Goal: Task Accomplishment & Management: Manage account settings

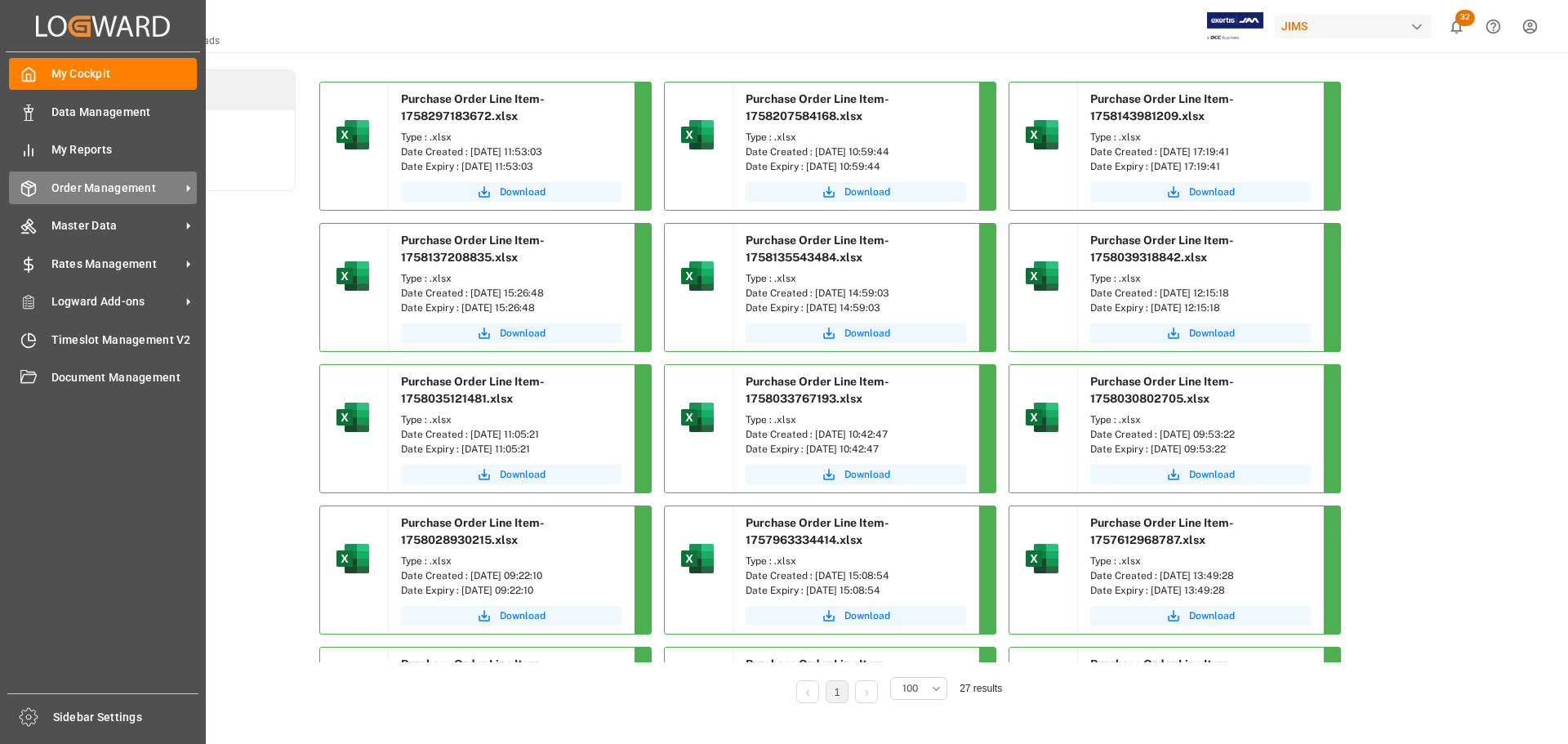
click at [39, 183] on div "Order Management Order Management" at bounding box center [103, 188] width 188 height 32
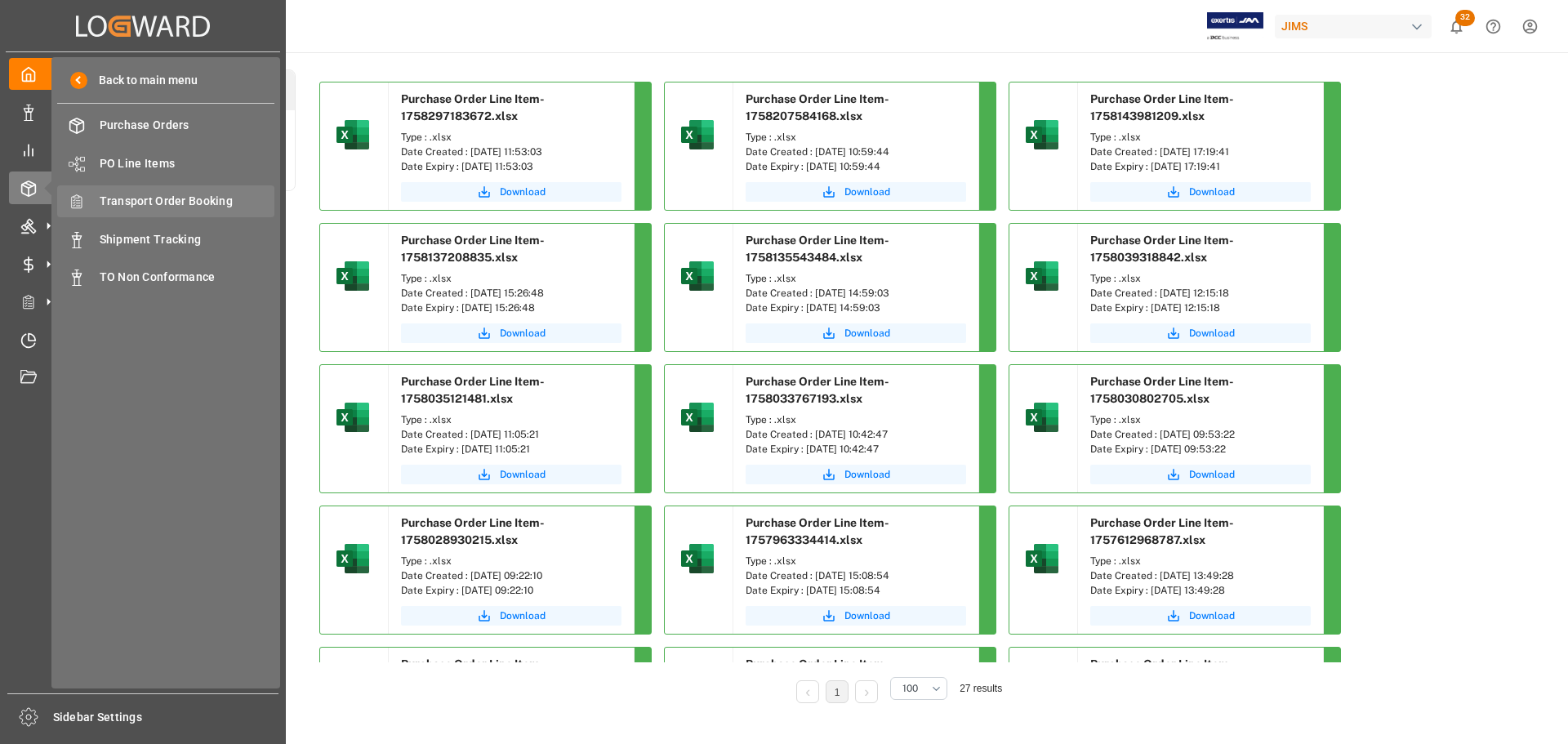
click at [169, 207] on span "Transport Order Booking" at bounding box center [187, 201] width 176 height 17
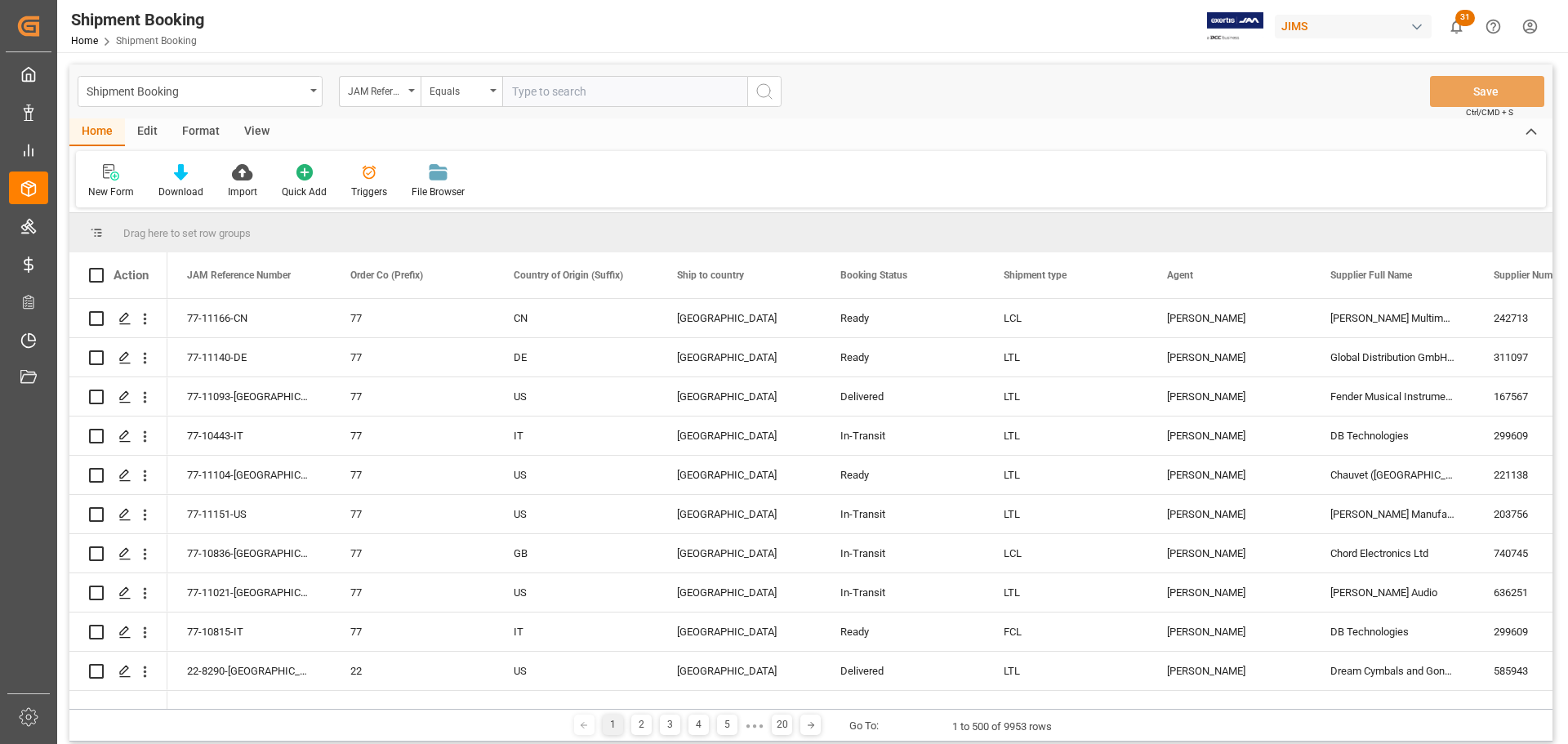
click at [611, 91] on input "text" at bounding box center [625, 91] width 245 height 31
drag, startPoint x: 660, startPoint y: 95, endPoint x: 606, endPoint y: 102, distance: 54.5
click at [606, 102] on input "REF# 77-11001-US / KHS" at bounding box center [625, 91] width 245 height 31
drag, startPoint x: 542, startPoint y: 91, endPoint x: 464, endPoint y: 91, distance: 78.0
click at [445, 91] on div "JAM Reference Number Equals REF# 77-11001-US" at bounding box center [560, 91] width 442 height 31
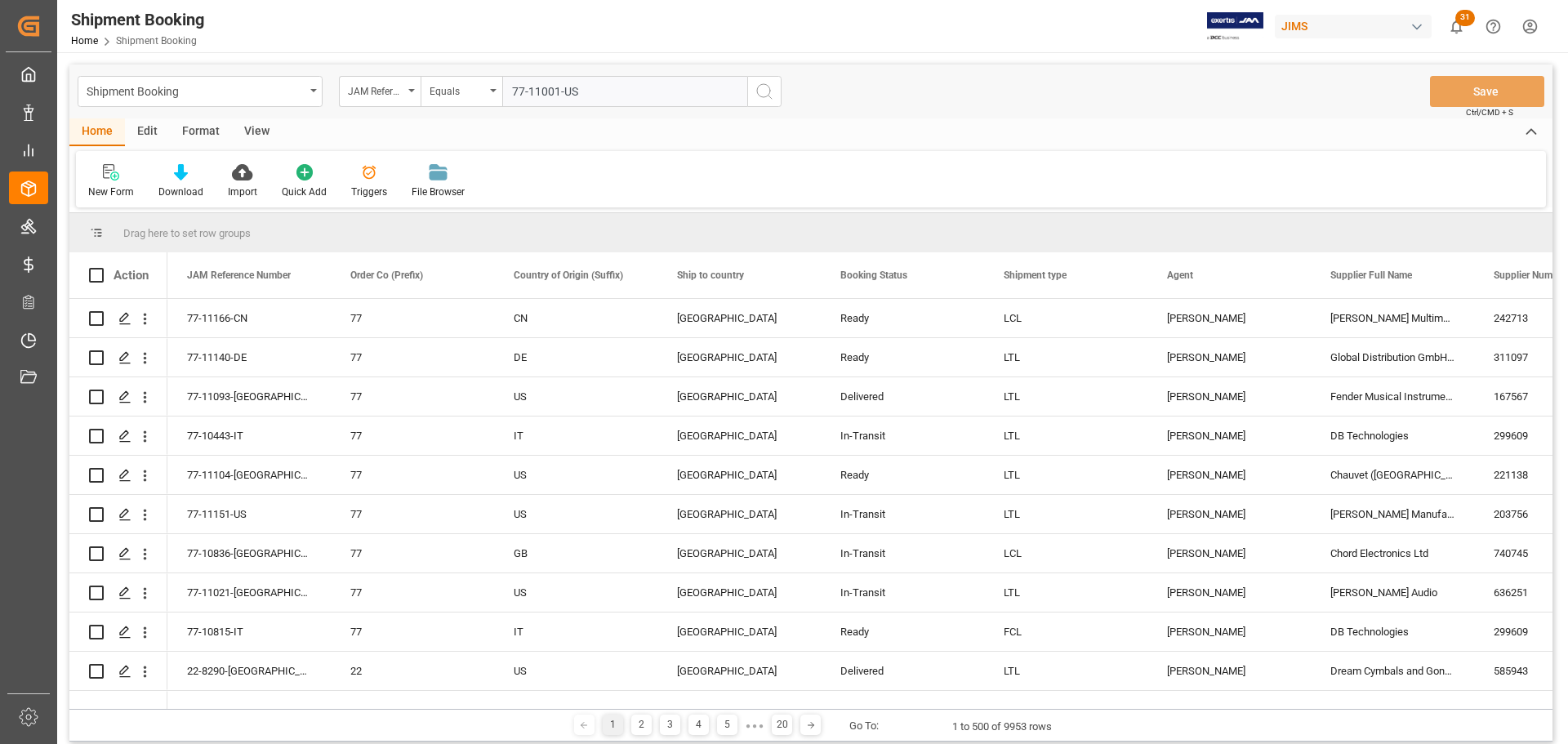
type input "77-11001-US"
click at [764, 96] on icon "search button" at bounding box center [764, 91] width 20 height 20
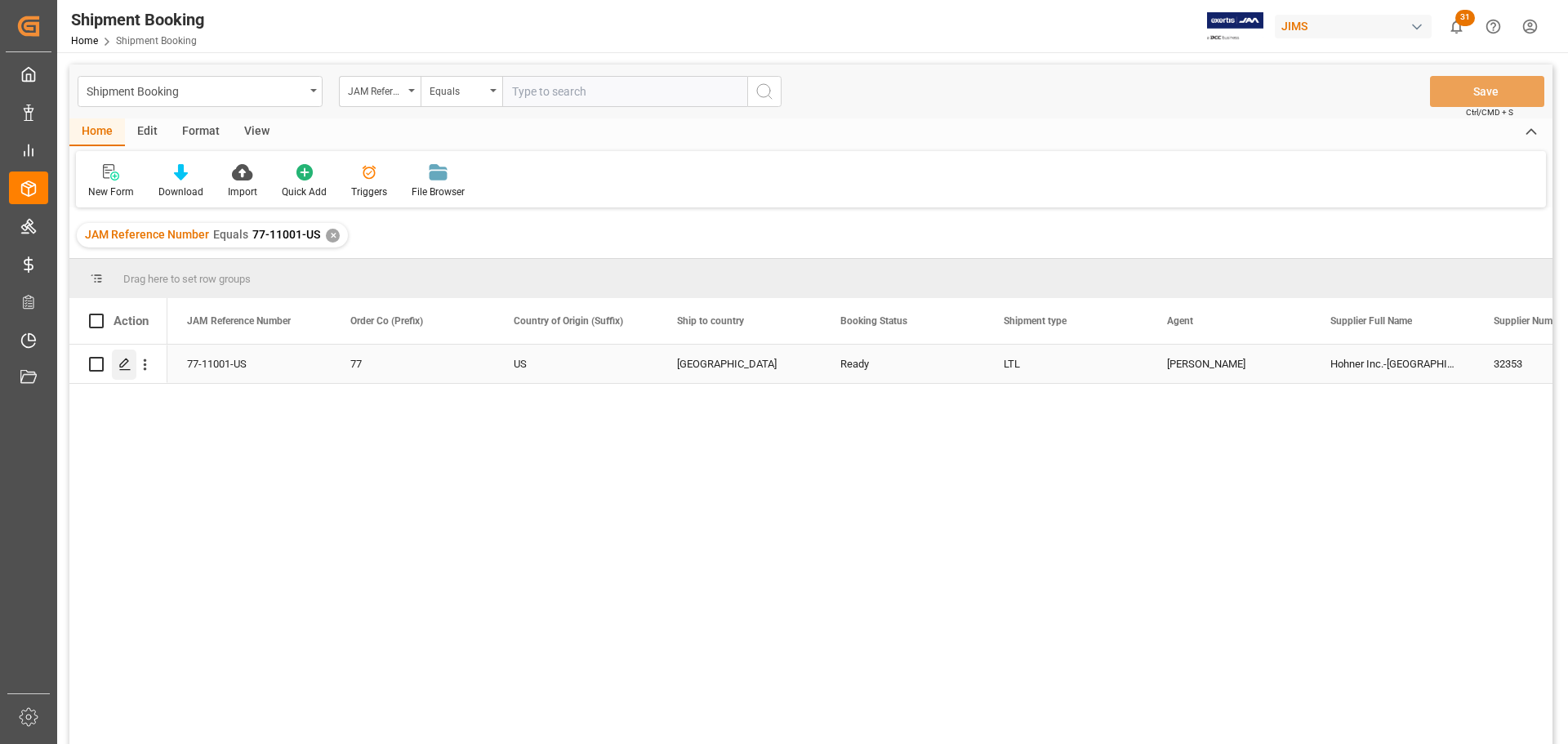
click at [133, 372] on div "Press SPACE to select this row." at bounding box center [124, 364] width 25 height 30
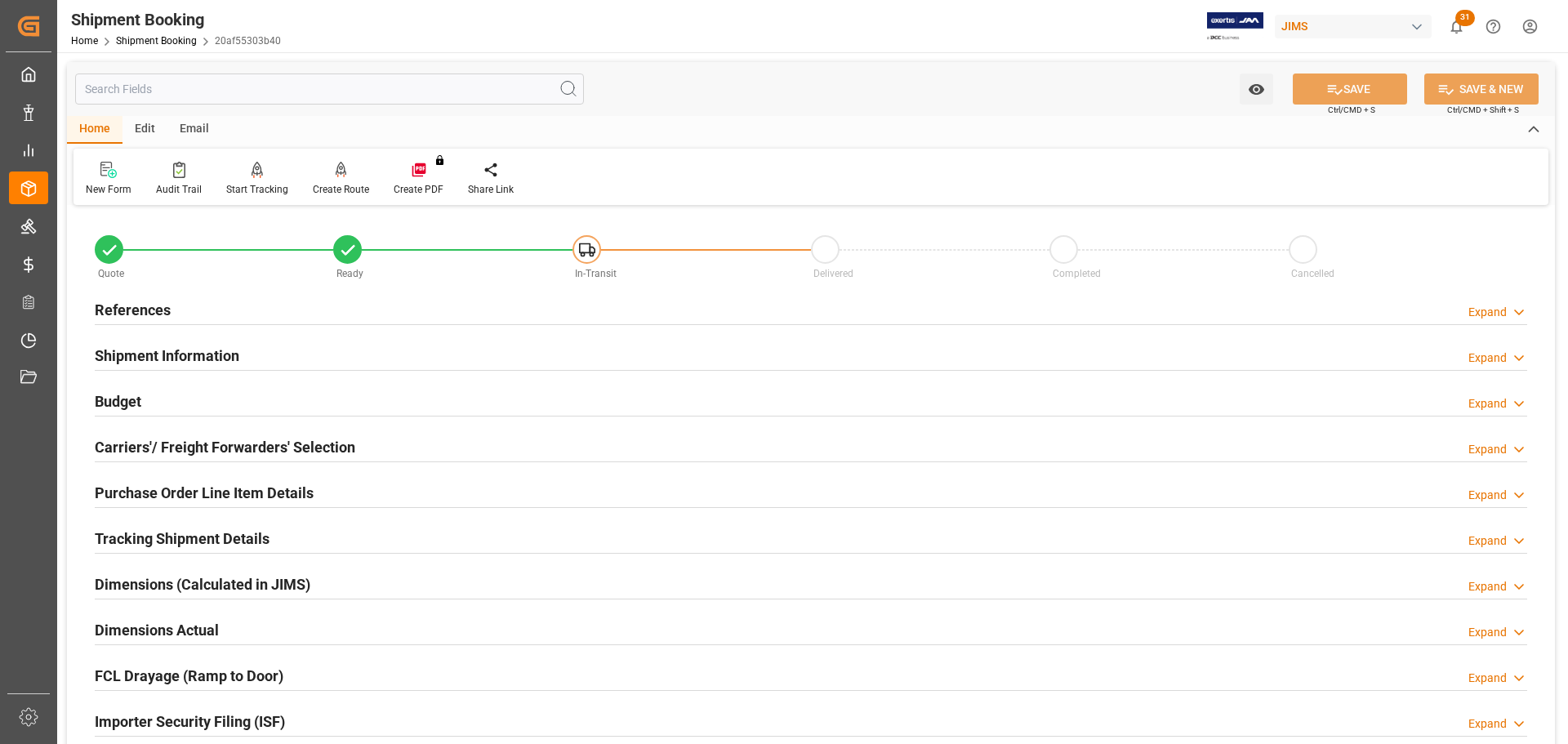
click at [173, 307] on div "References Expand" at bounding box center [812, 308] width 1433 height 31
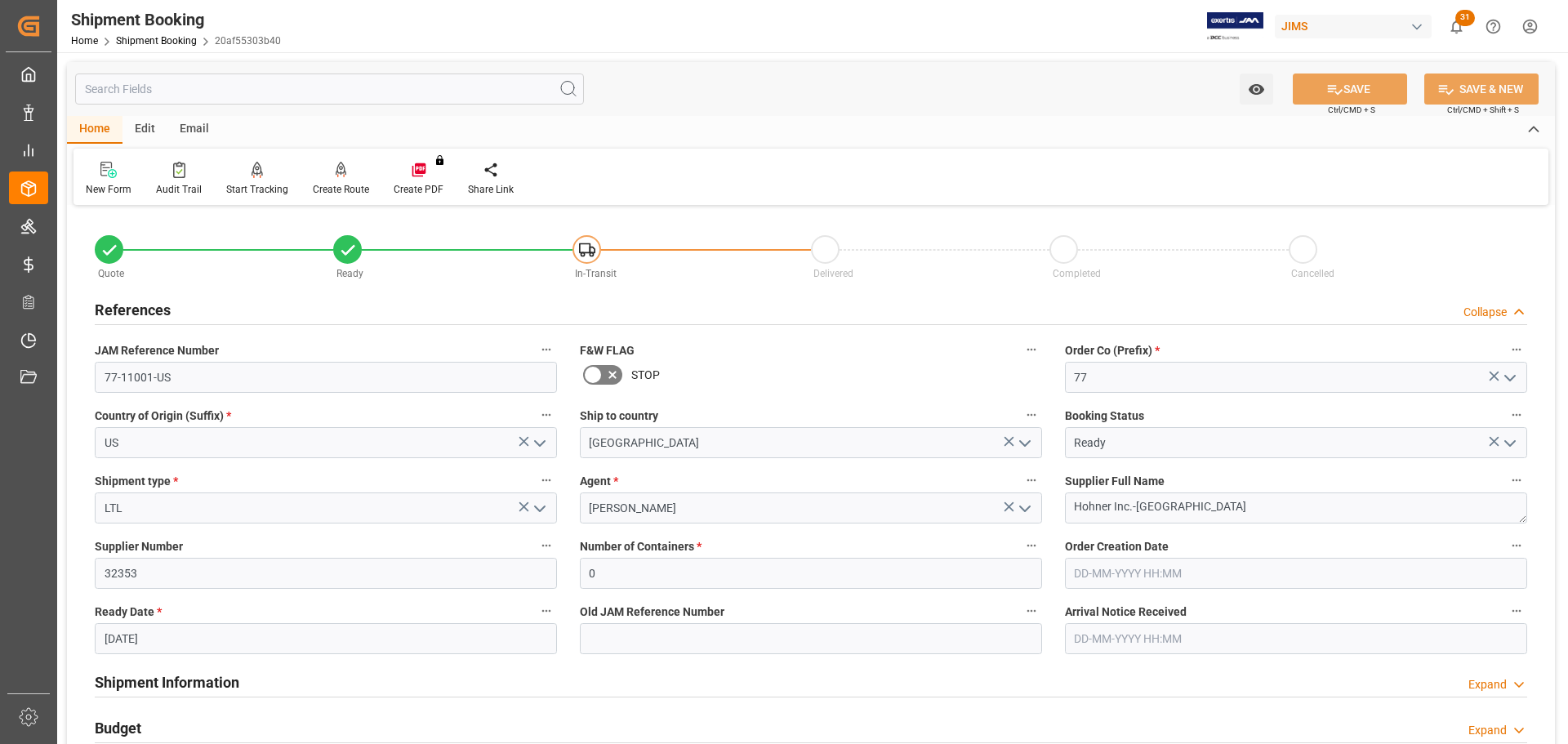
click at [173, 307] on div "References Collapse" at bounding box center [812, 308] width 1433 height 31
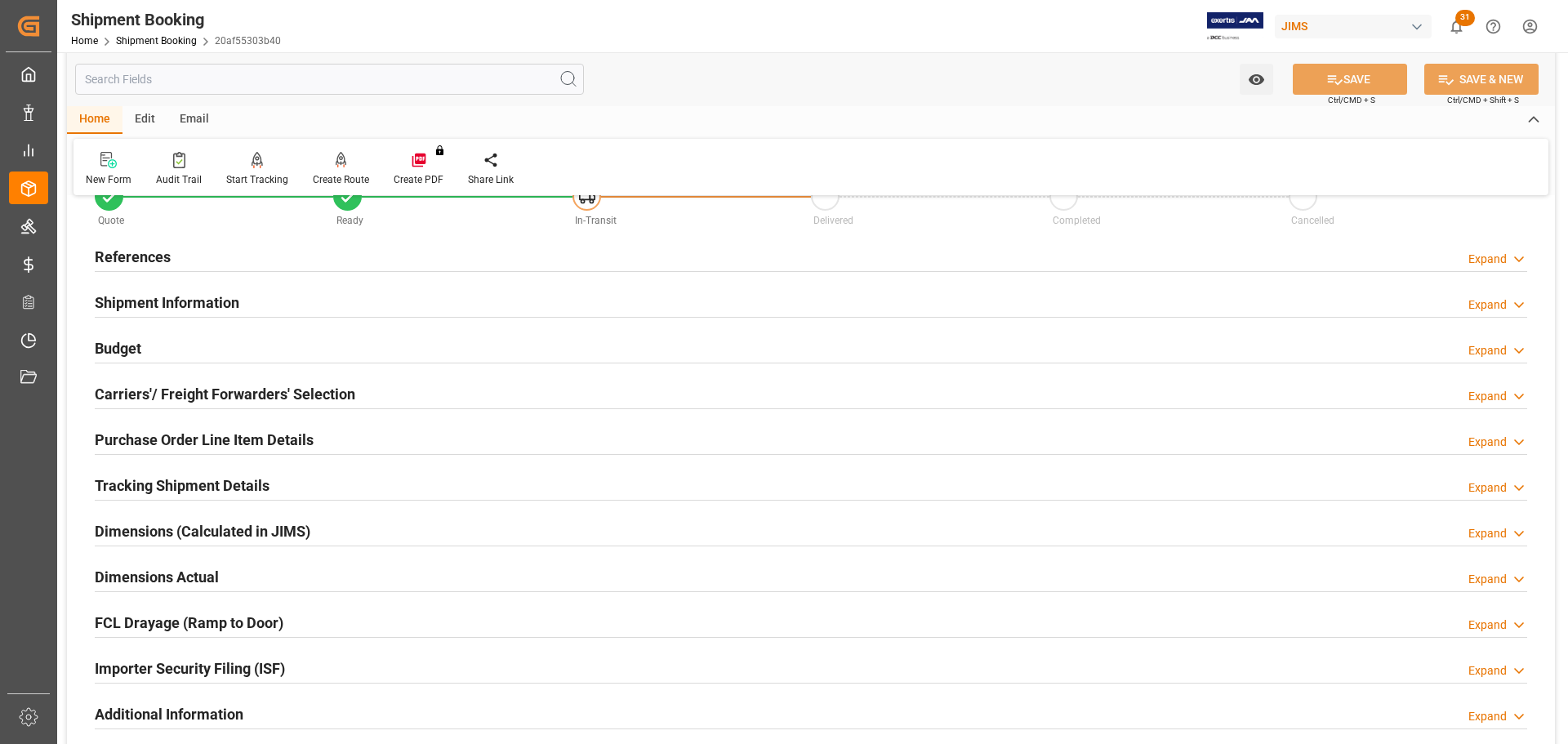
scroll to position [82, 0]
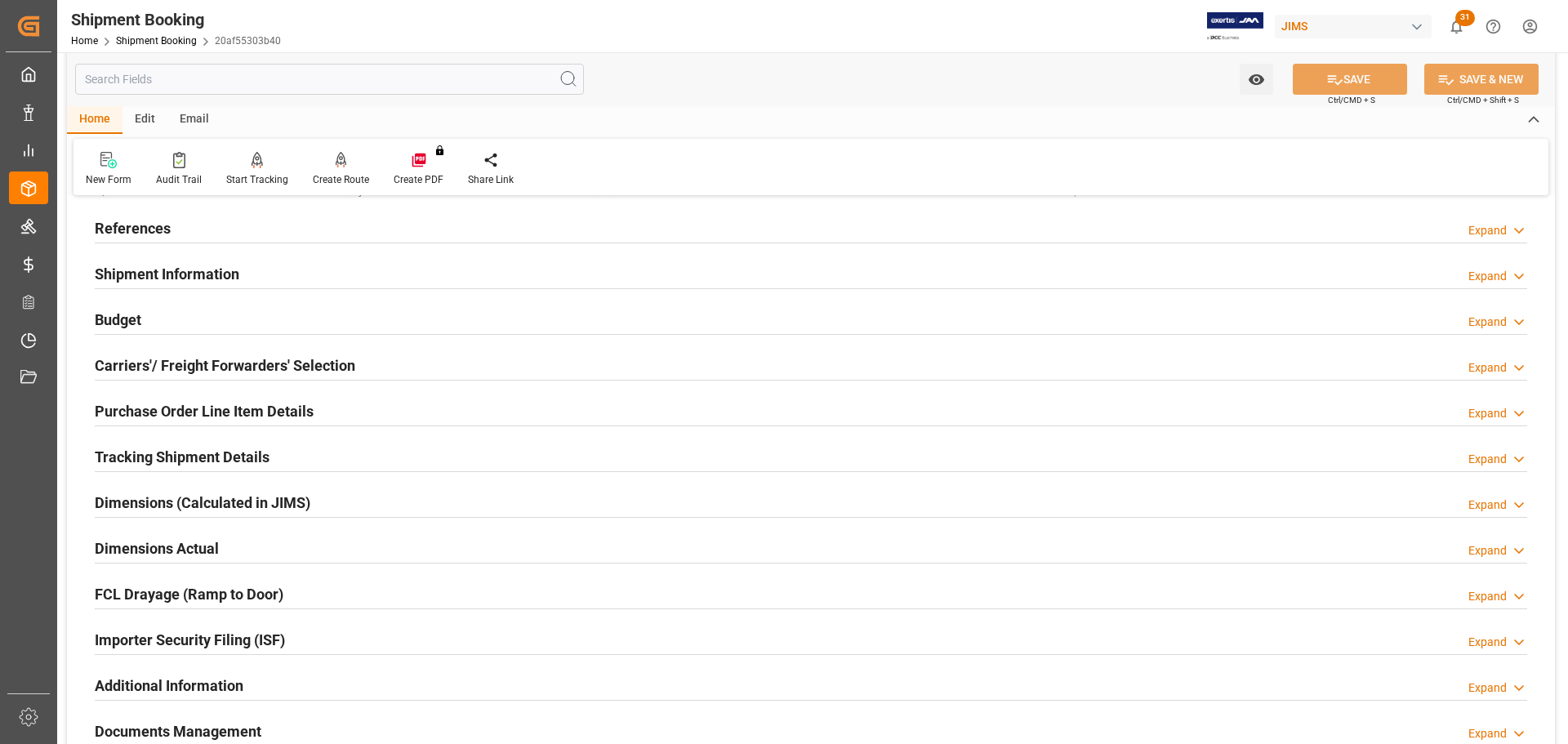
click at [194, 278] on h2 "Shipment Information" at bounding box center [167, 273] width 144 height 22
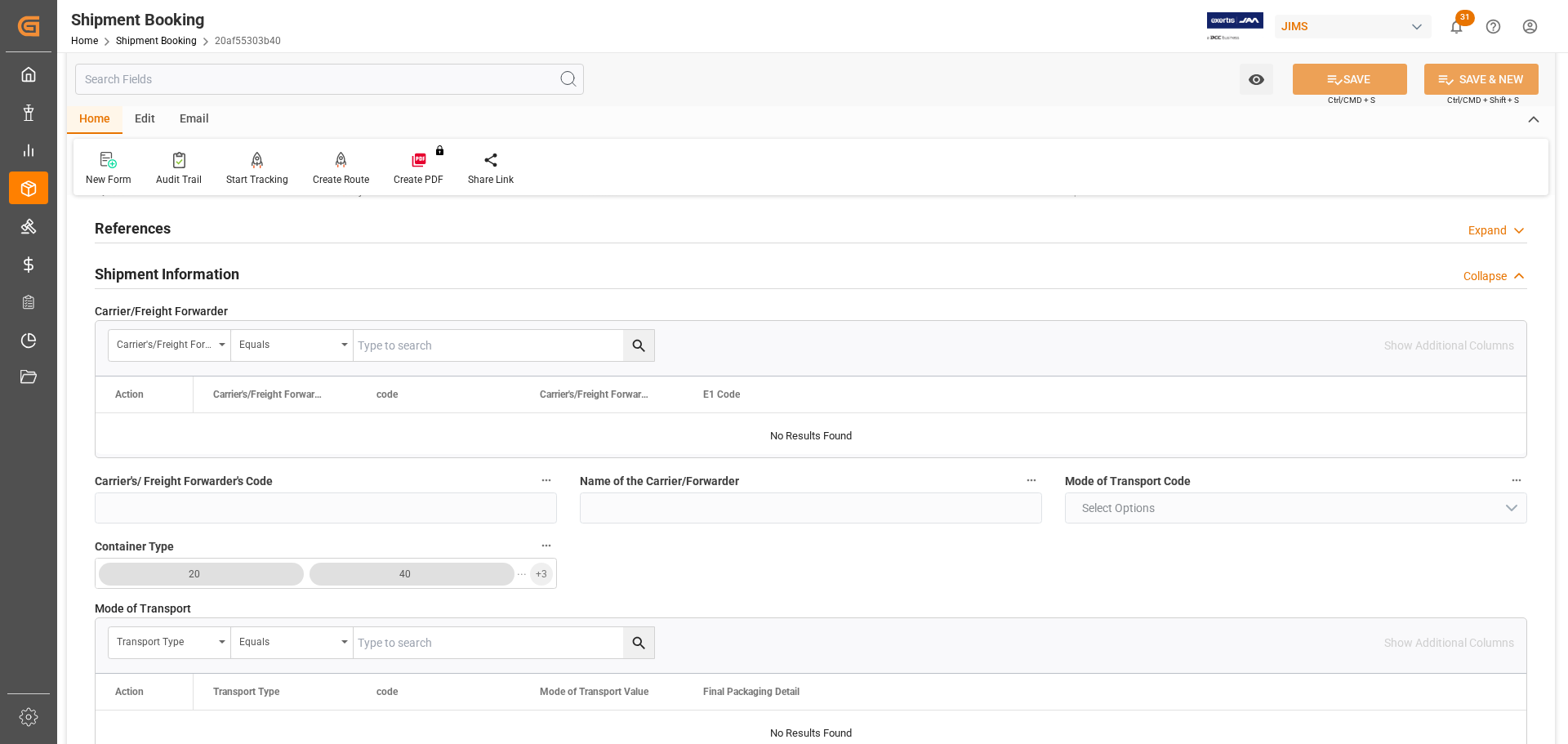
click at [196, 277] on h2 "Shipment Information" at bounding box center [167, 273] width 144 height 22
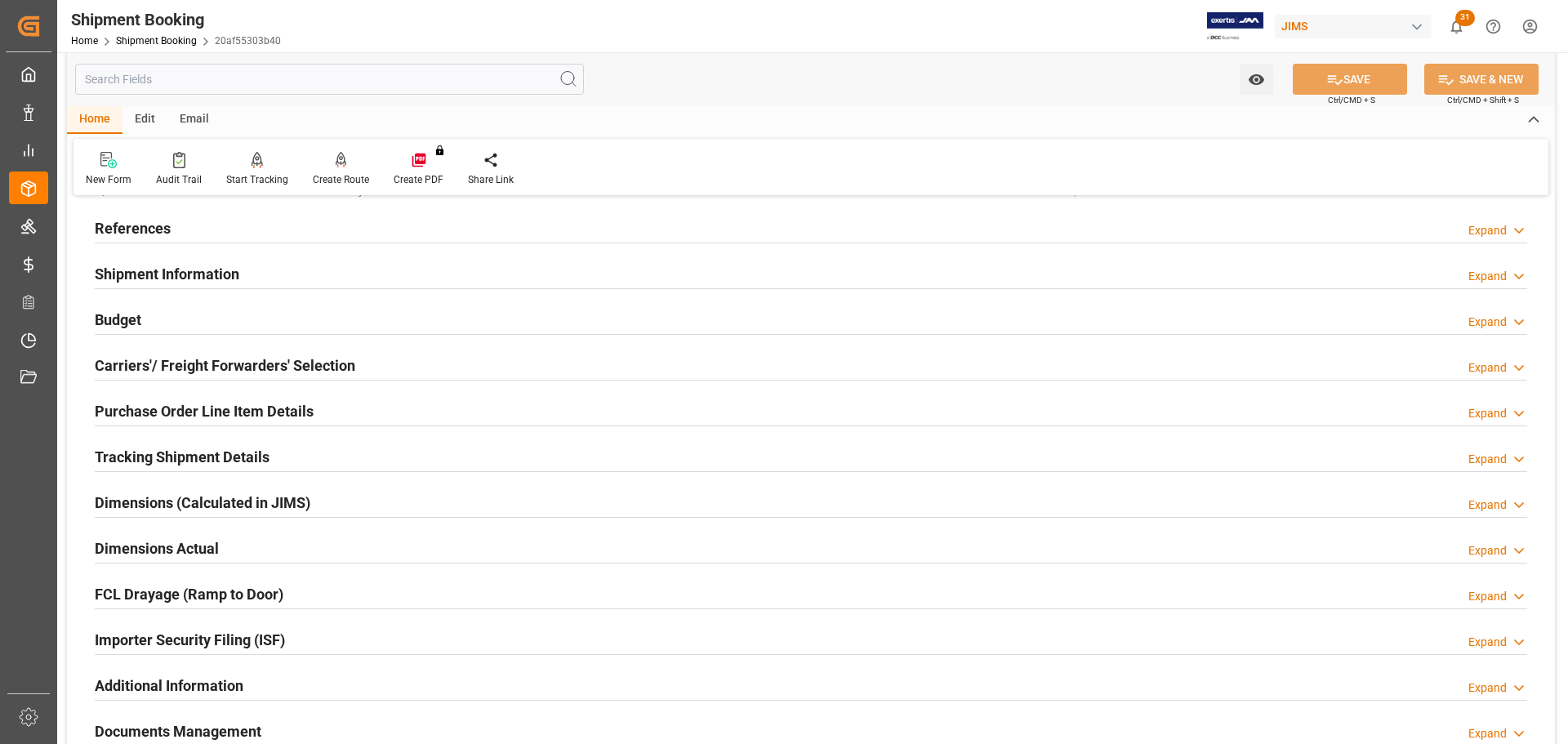
click at [178, 337] on div "Budget Expand" at bounding box center [812, 320] width 1456 height 46
click at [179, 315] on div "Budget Expand" at bounding box center [812, 318] width 1433 height 31
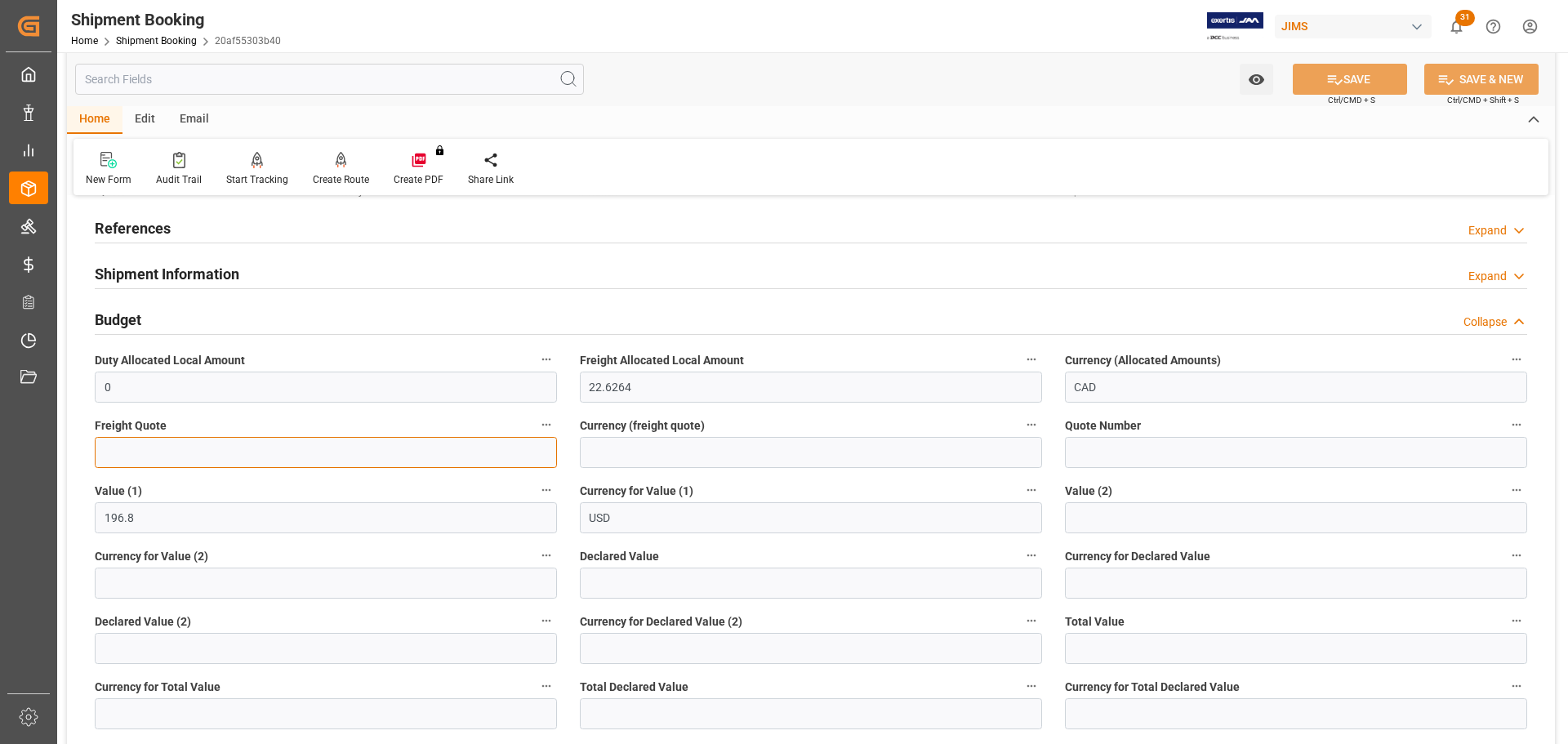
click at [154, 451] on input "text" at bounding box center [326, 452] width 462 height 31
type input "20"
click at [701, 458] on input at bounding box center [811, 452] width 462 height 31
type input "CAD"
click at [1382, 79] on button "SAVE" at bounding box center [1350, 79] width 114 height 31
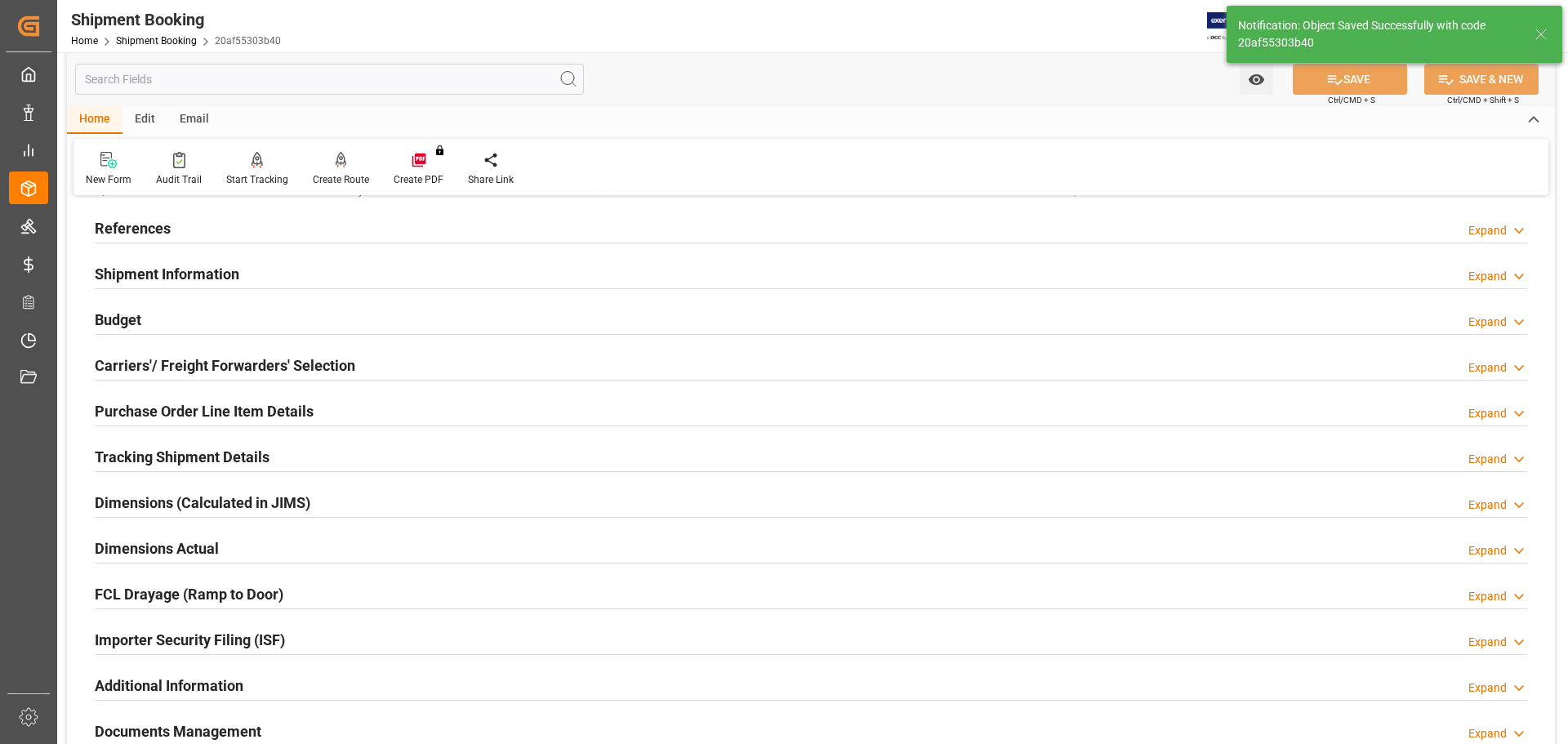
click at [186, 353] on div "Carriers'/ Freight Forwarders' Selection" at bounding box center [225, 363] width 261 height 31
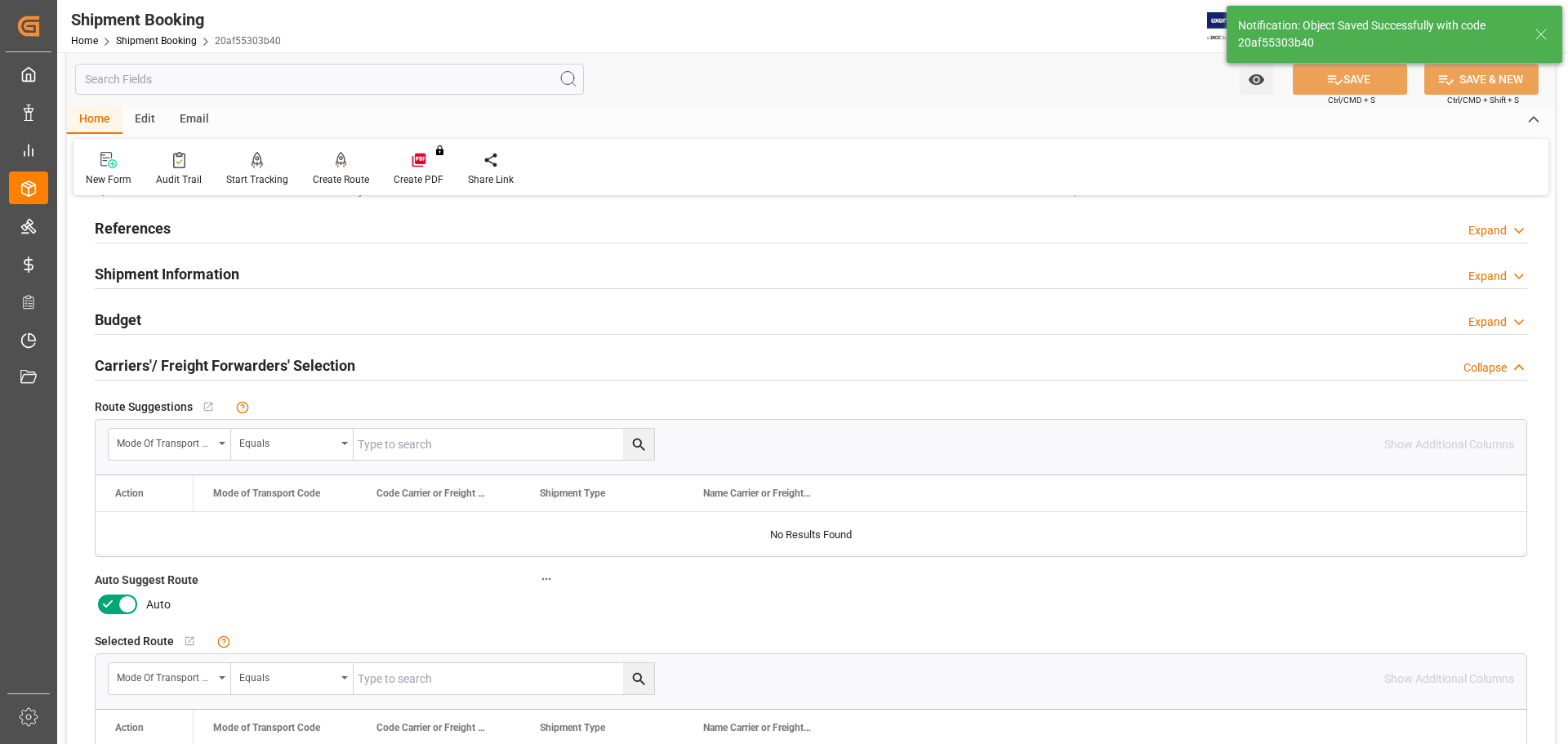
click at [127, 593] on label at bounding box center [118, 604] width 46 height 27
click at [0, 0] on input "checkbox" at bounding box center [0, 0] width 0 height 0
click at [1353, 73] on button "SAVE" at bounding box center [1350, 79] width 114 height 31
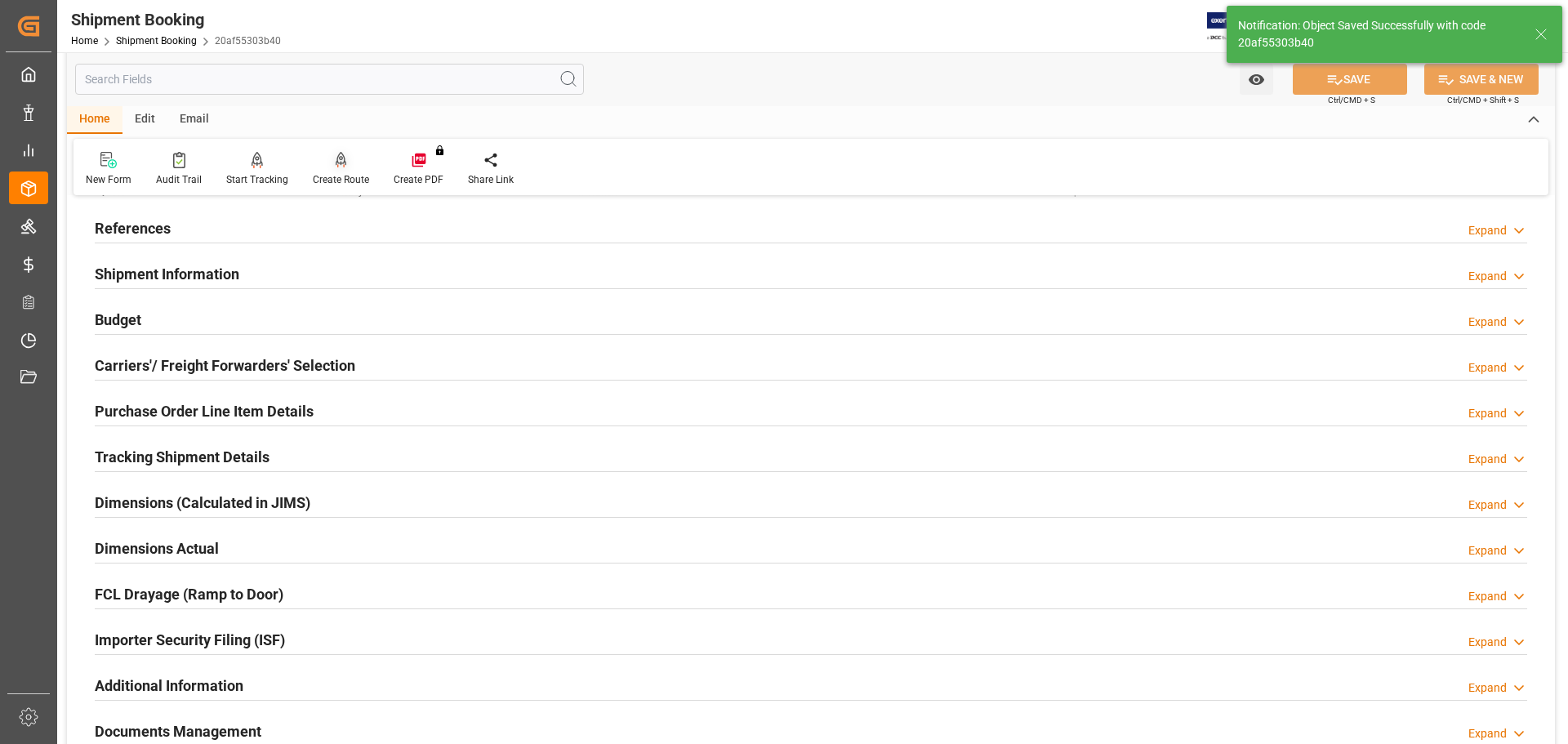
scroll to position [0, 0]
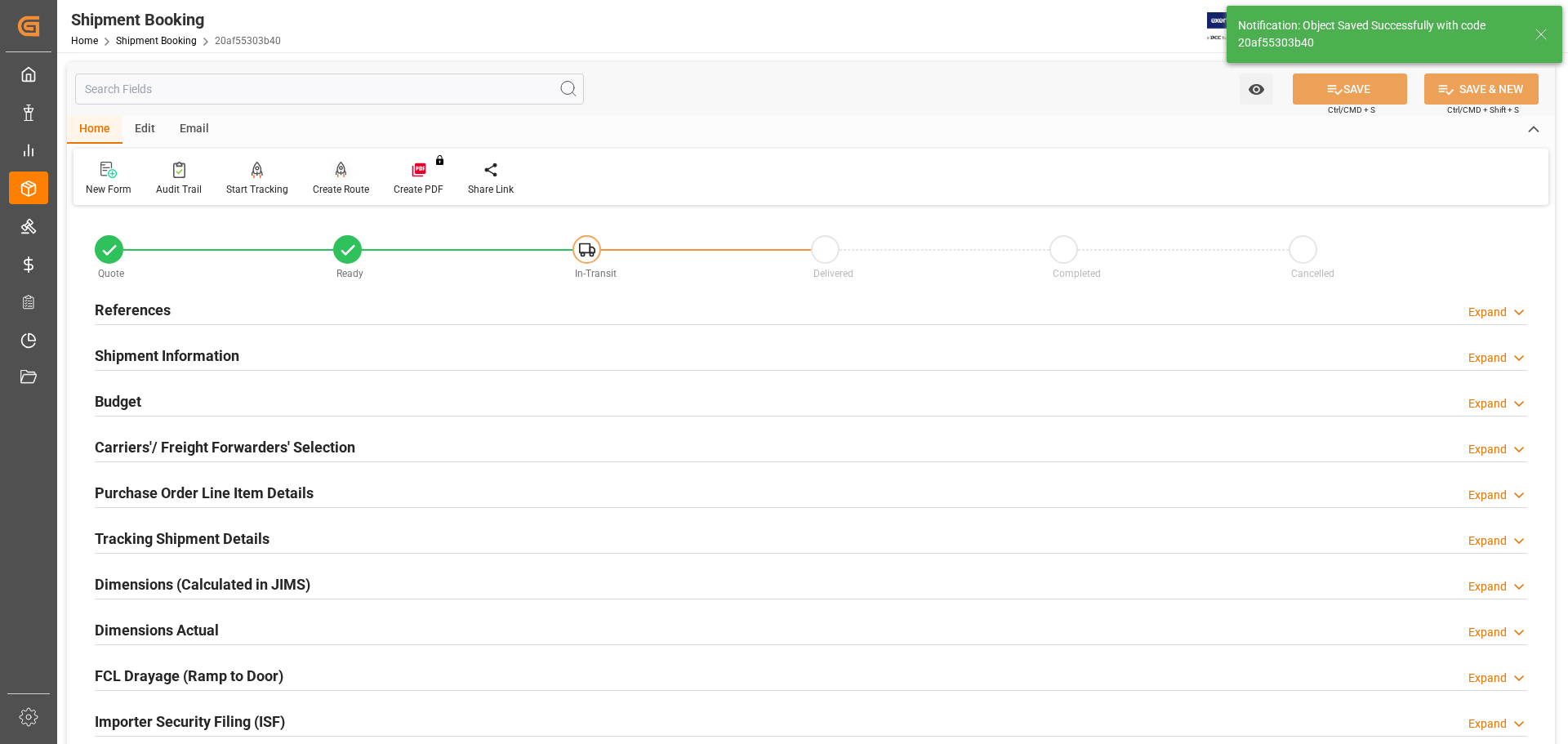
click at [351, 187] on div "Create Route" at bounding box center [341, 189] width 56 height 14
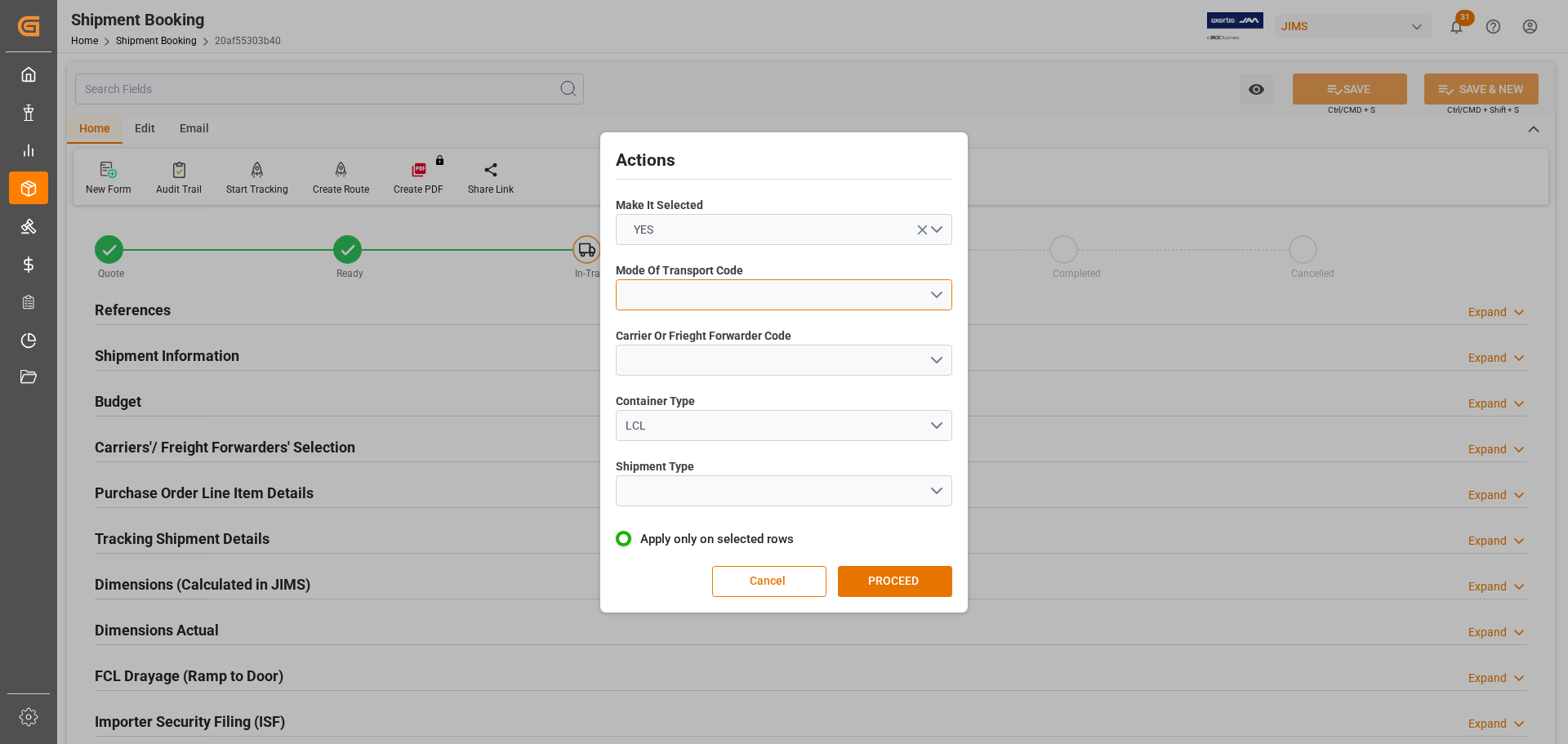
click at [684, 295] on button "open menu" at bounding box center [784, 294] width 337 height 31
click at [675, 428] on div "5- COURIER GROUND" at bounding box center [784, 437] width 335 height 34
click at [675, 366] on button "open menu" at bounding box center [784, 360] width 337 height 31
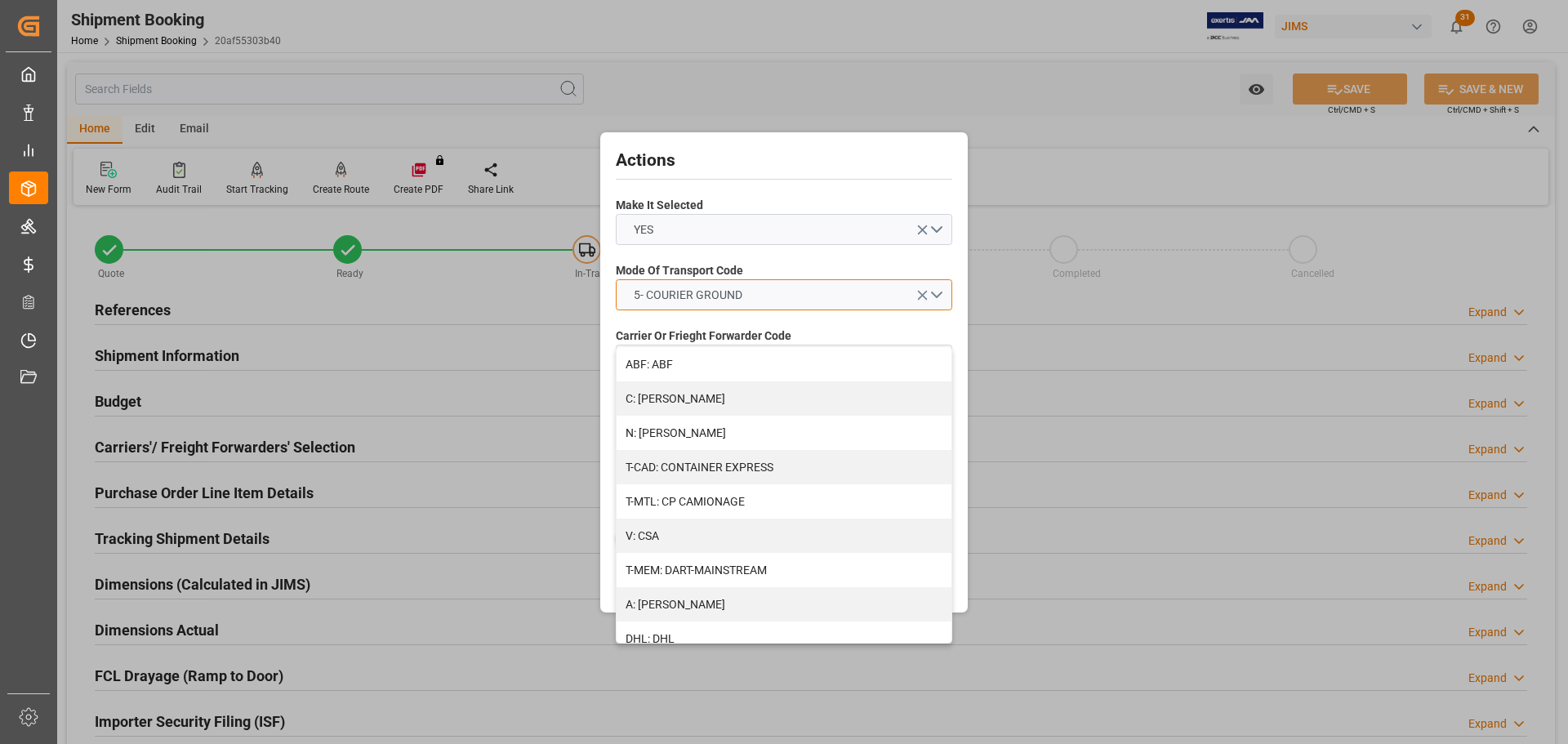
click at [685, 304] on button "5- COURIER GROUND" at bounding box center [784, 294] width 337 height 31
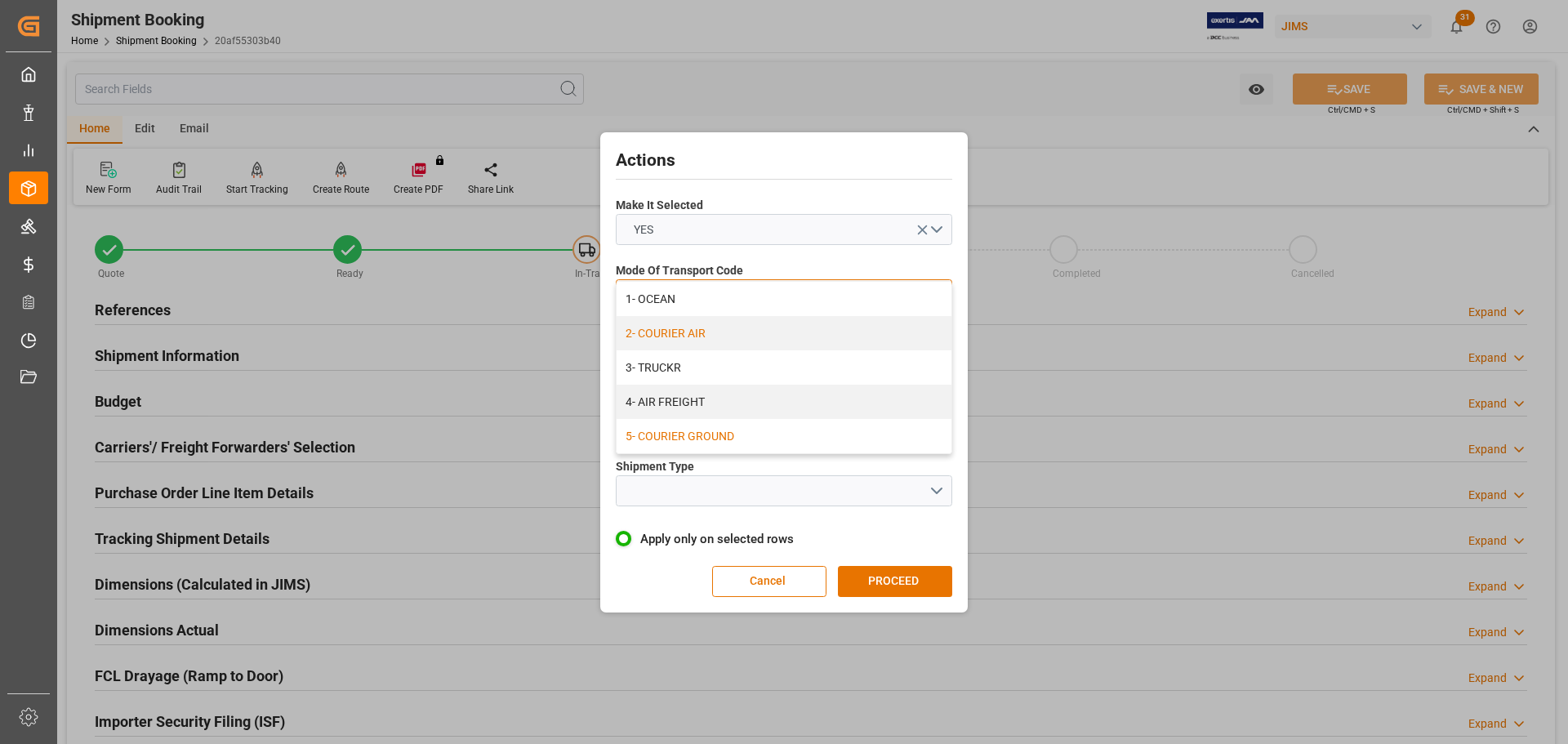
click at [688, 326] on div "2- COURIER AIR" at bounding box center [784, 333] width 335 height 34
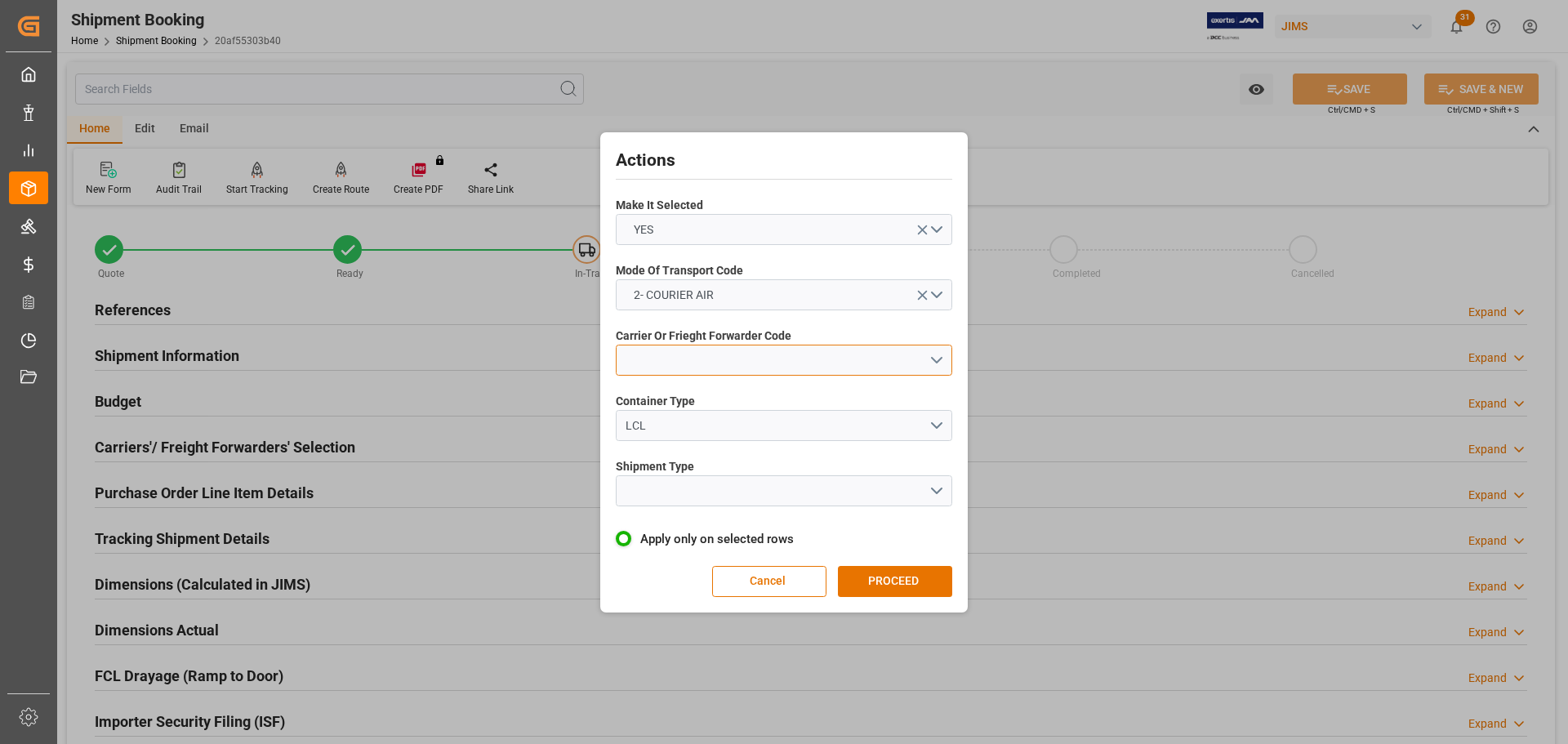
click at [688, 369] on button "open menu" at bounding box center [784, 360] width 337 height 31
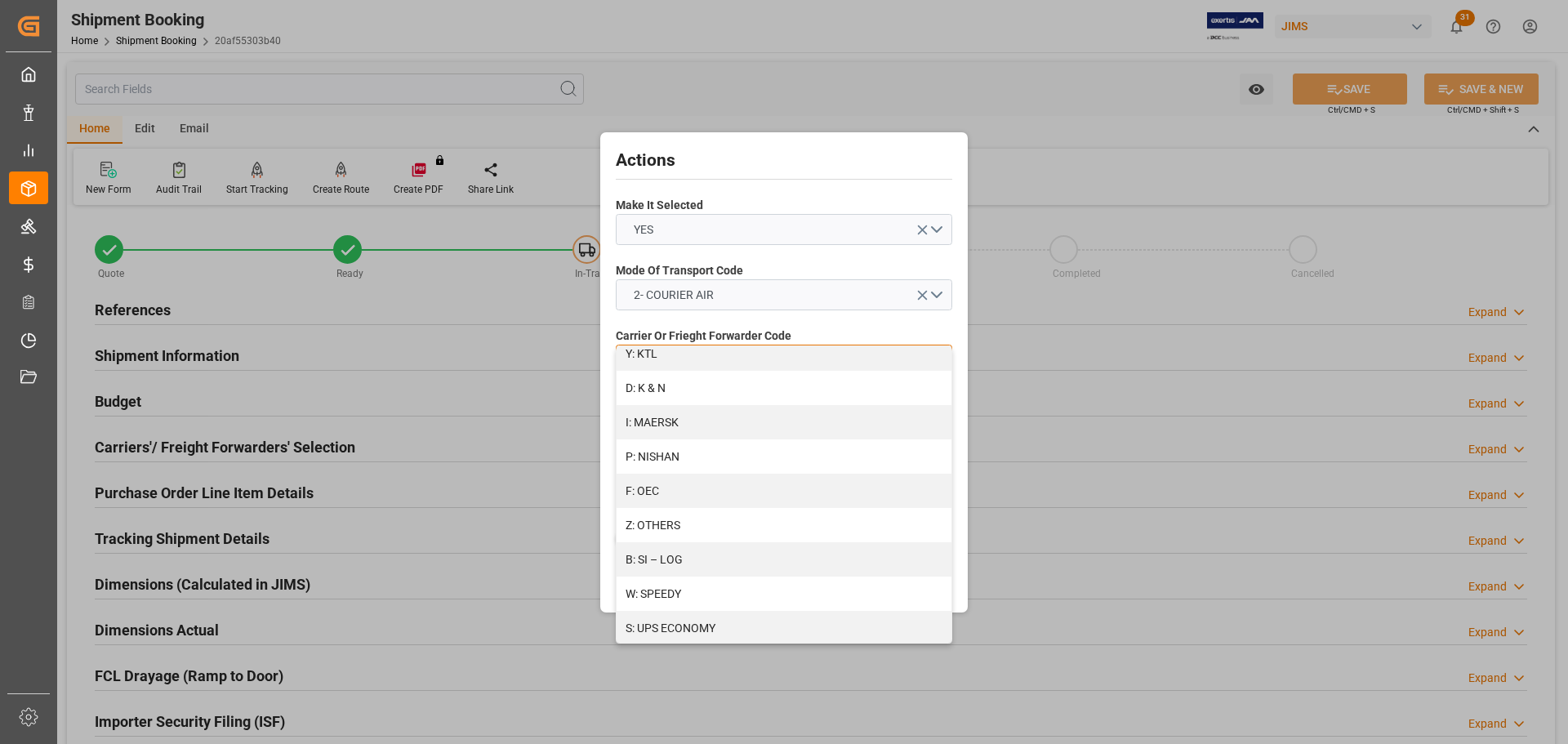
scroll to position [887, 0]
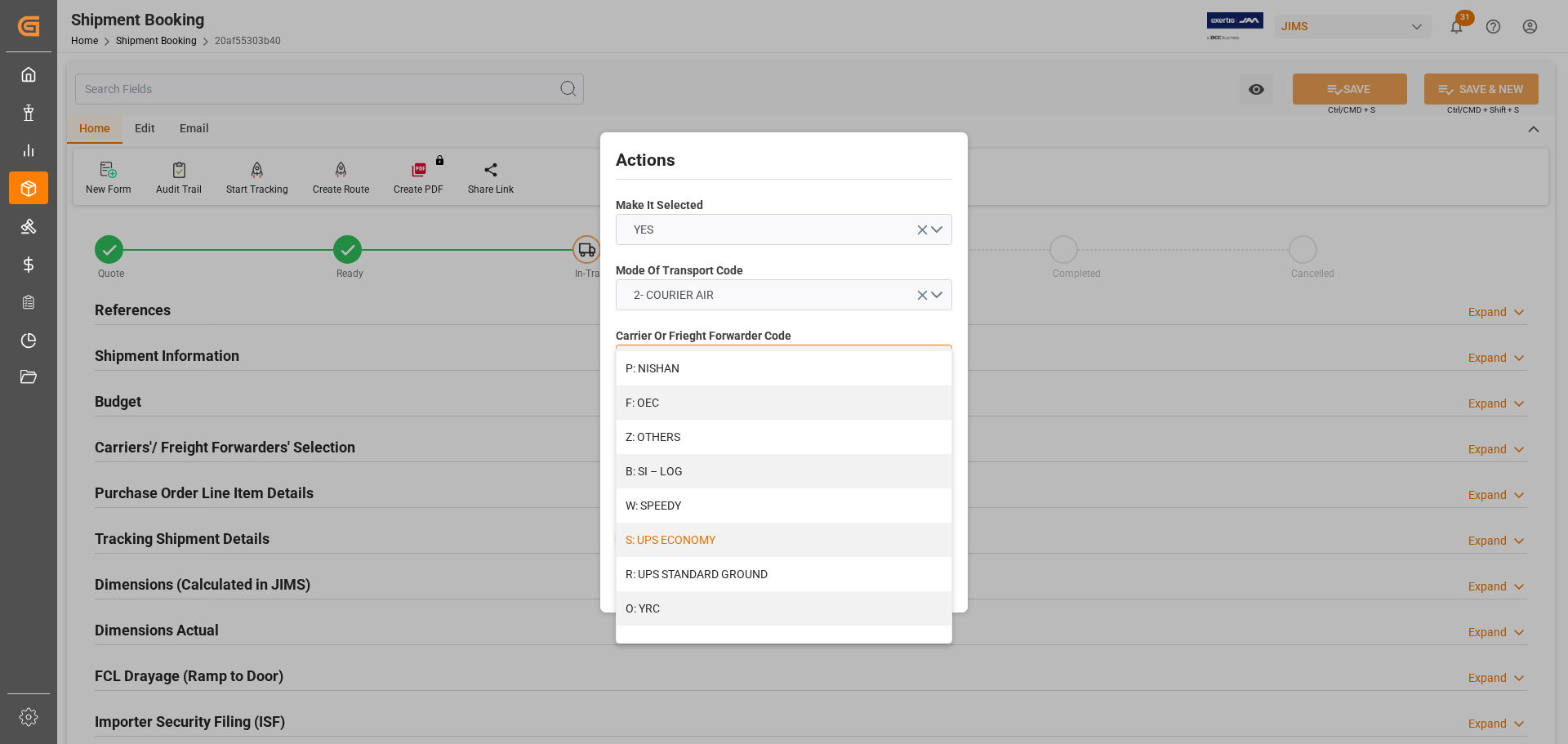
click at [688, 544] on div "S: UPS ECONOMY" at bounding box center [784, 540] width 335 height 34
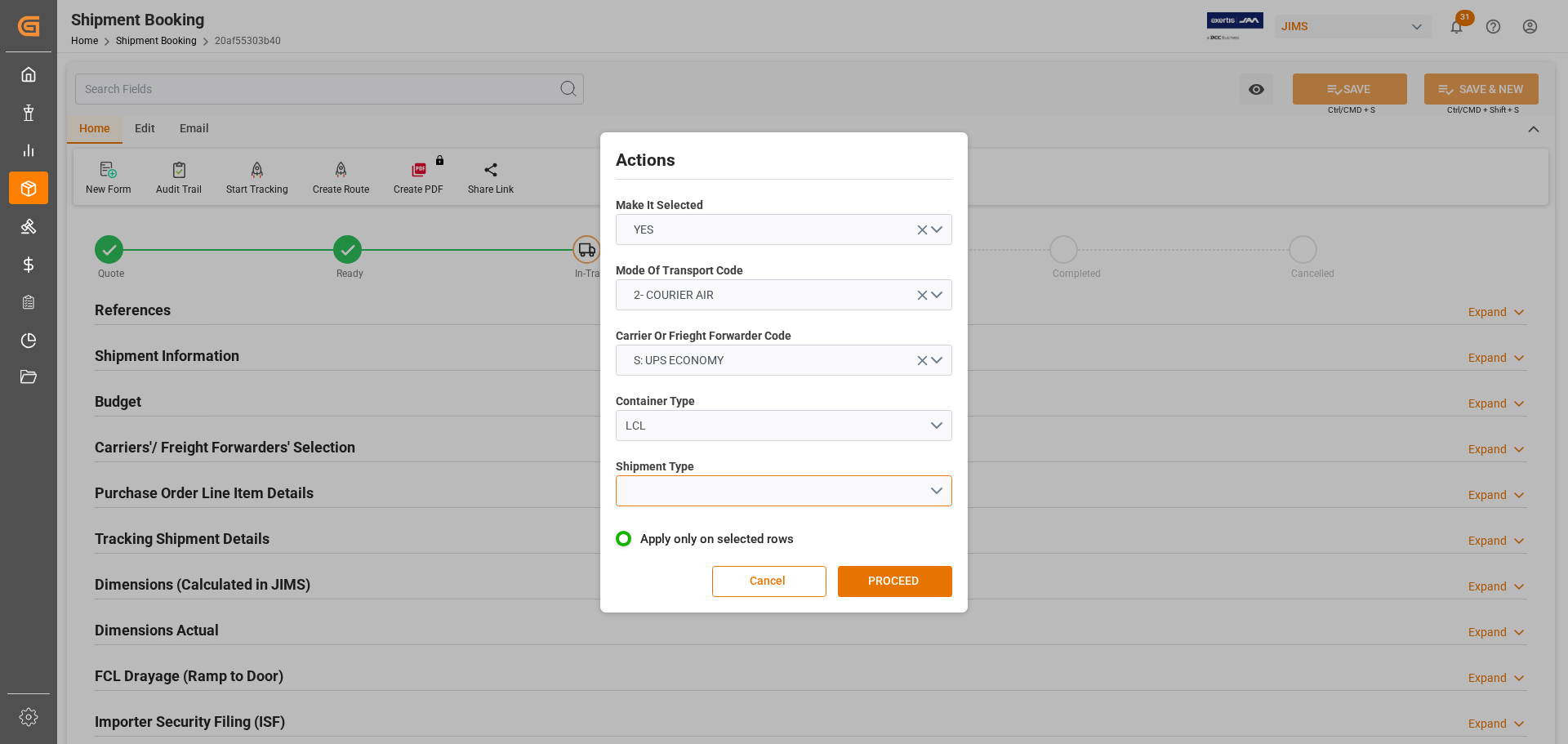
click at [682, 505] on button "open menu" at bounding box center [784, 491] width 337 height 31
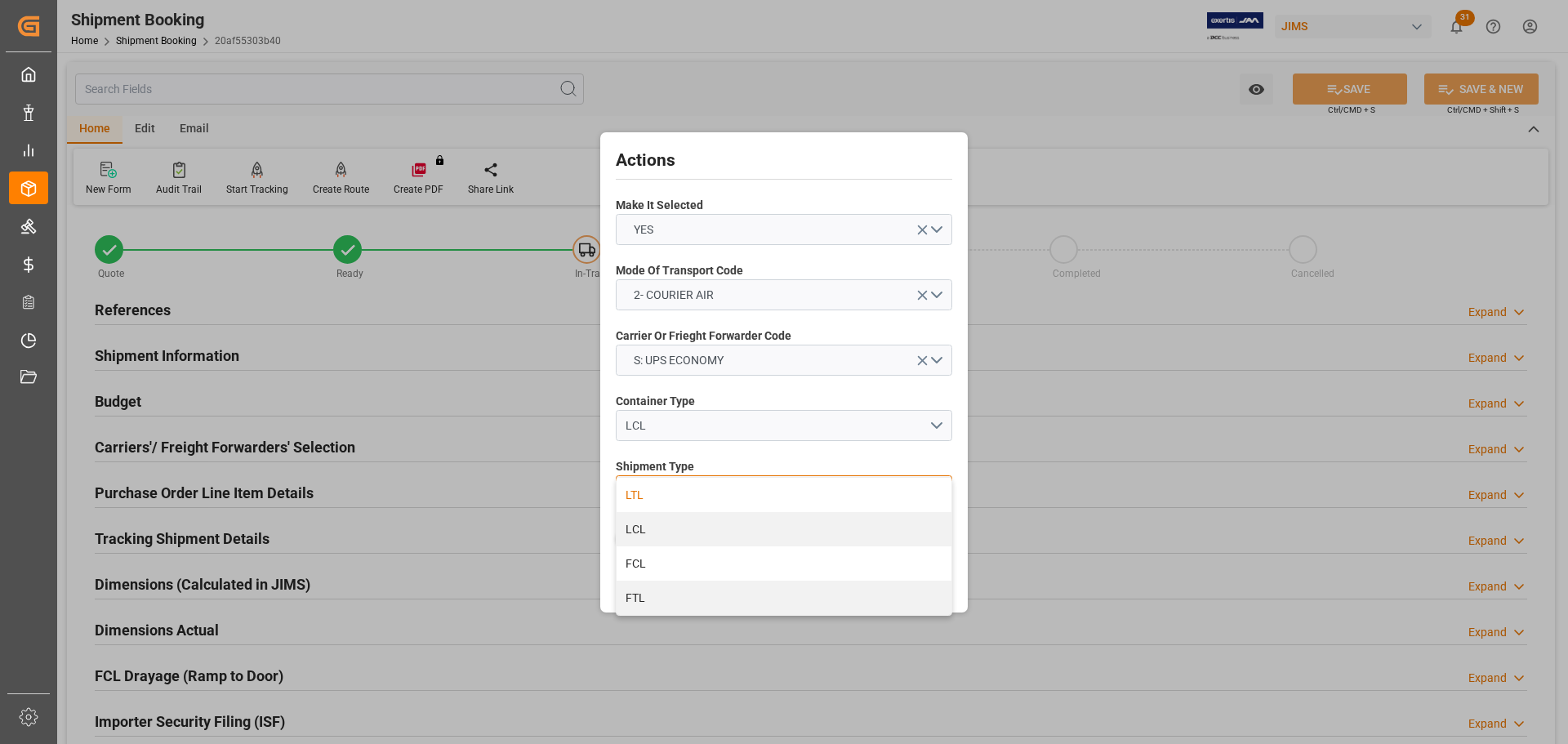
click at [680, 494] on div "LTL" at bounding box center [784, 494] width 335 height 34
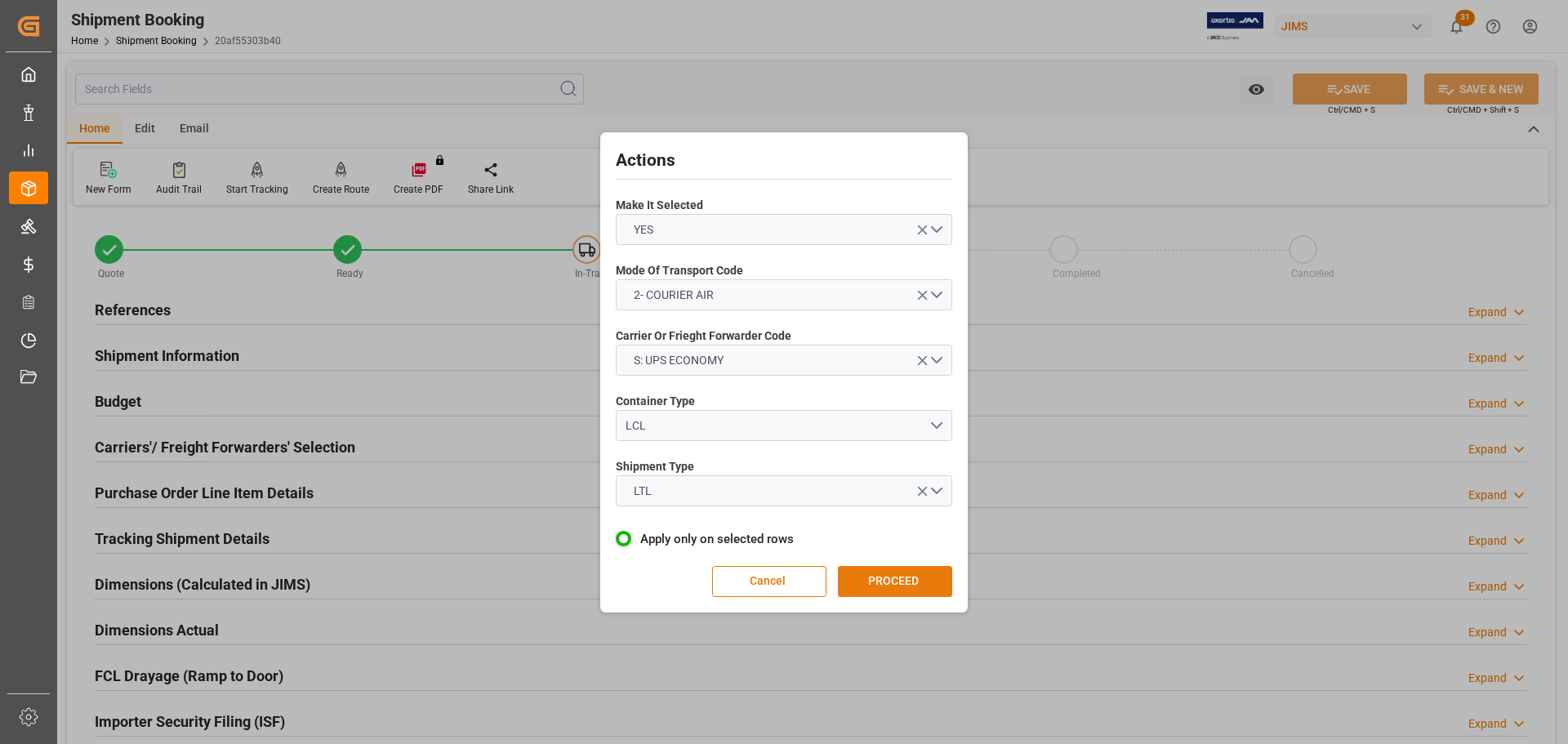
click at [924, 577] on button "PROCEED" at bounding box center [895, 581] width 114 height 31
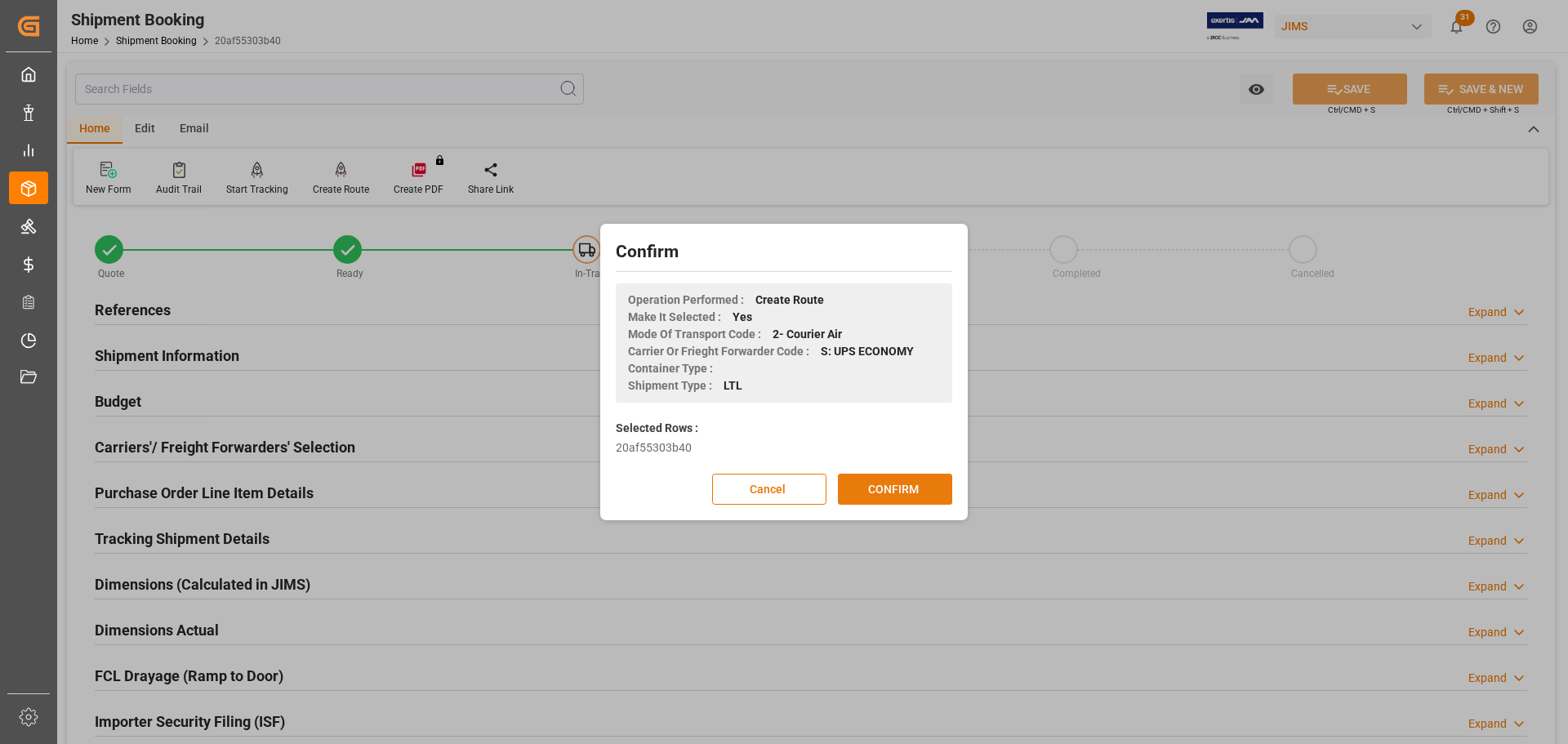
click at [909, 490] on button "CONFIRM" at bounding box center [895, 489] width 114 height 31
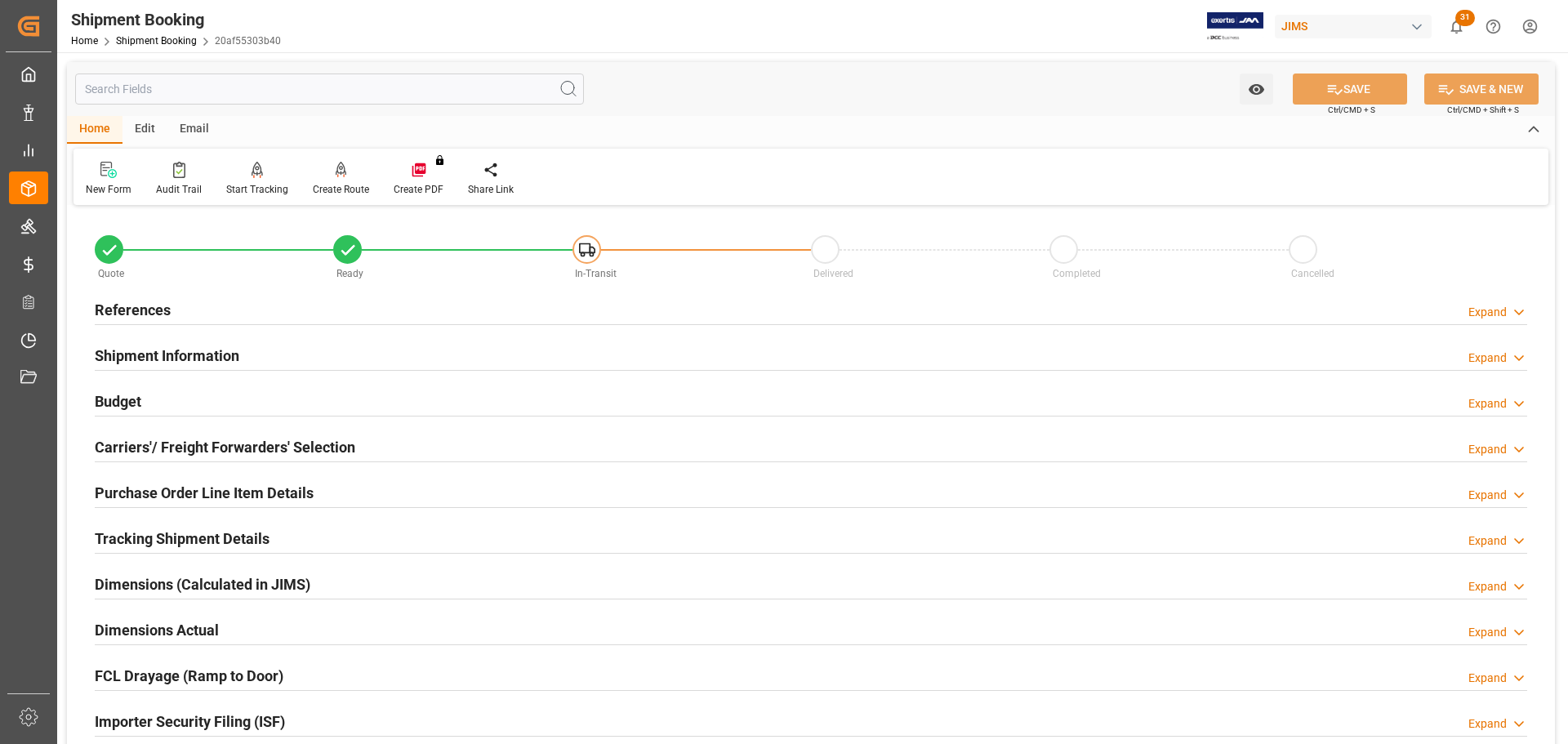
click at [240, 357] on div "Shipment Information Expand" at bounding box center [812, 354] width 1433 height 31
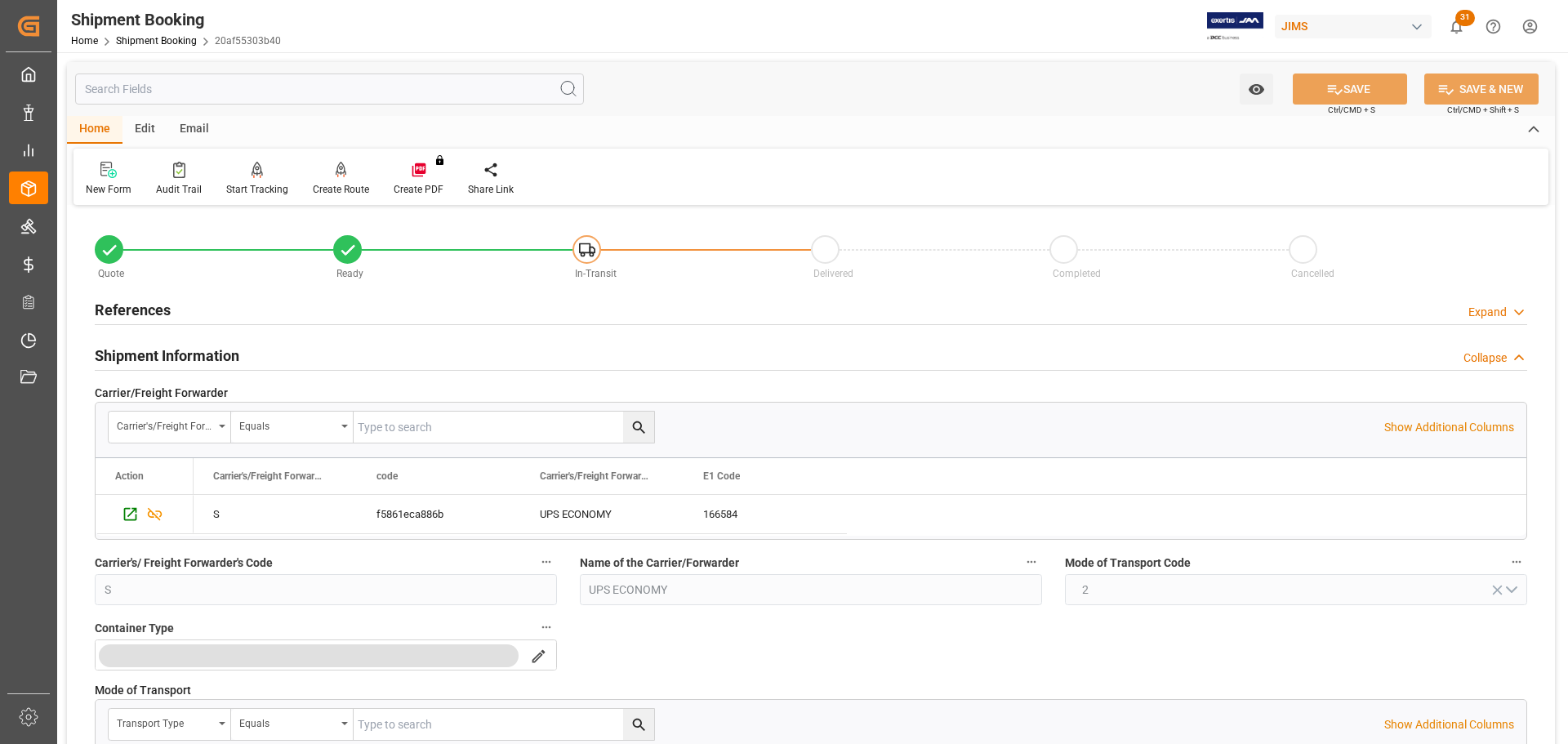
click at [240, 357] on div "Shipment Information Collapse" at bounding box center [812, 354] width 1433 height 31
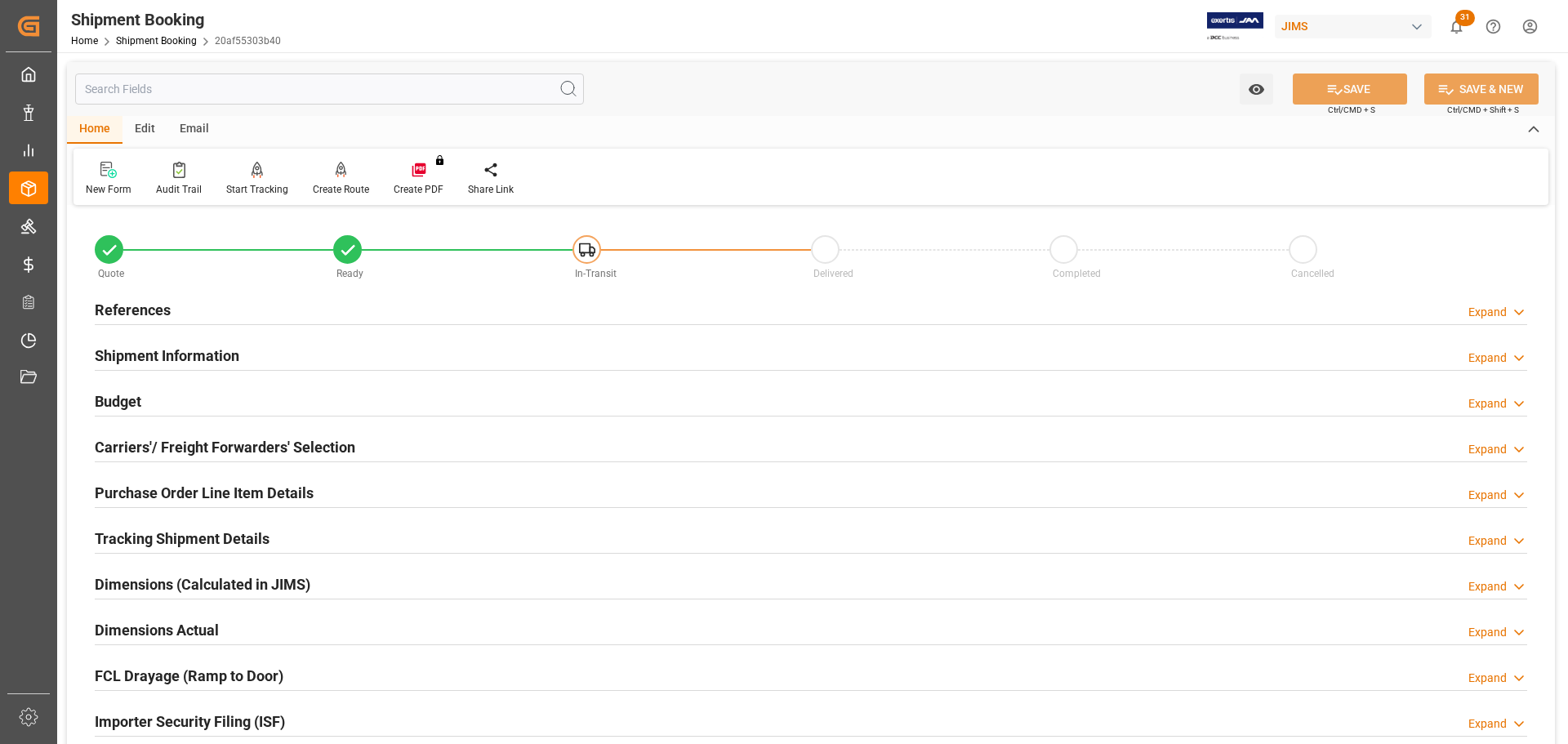
click at [227, 408] on div "Budget Expand" at bounding box center [812, 400] width 1433 height 31
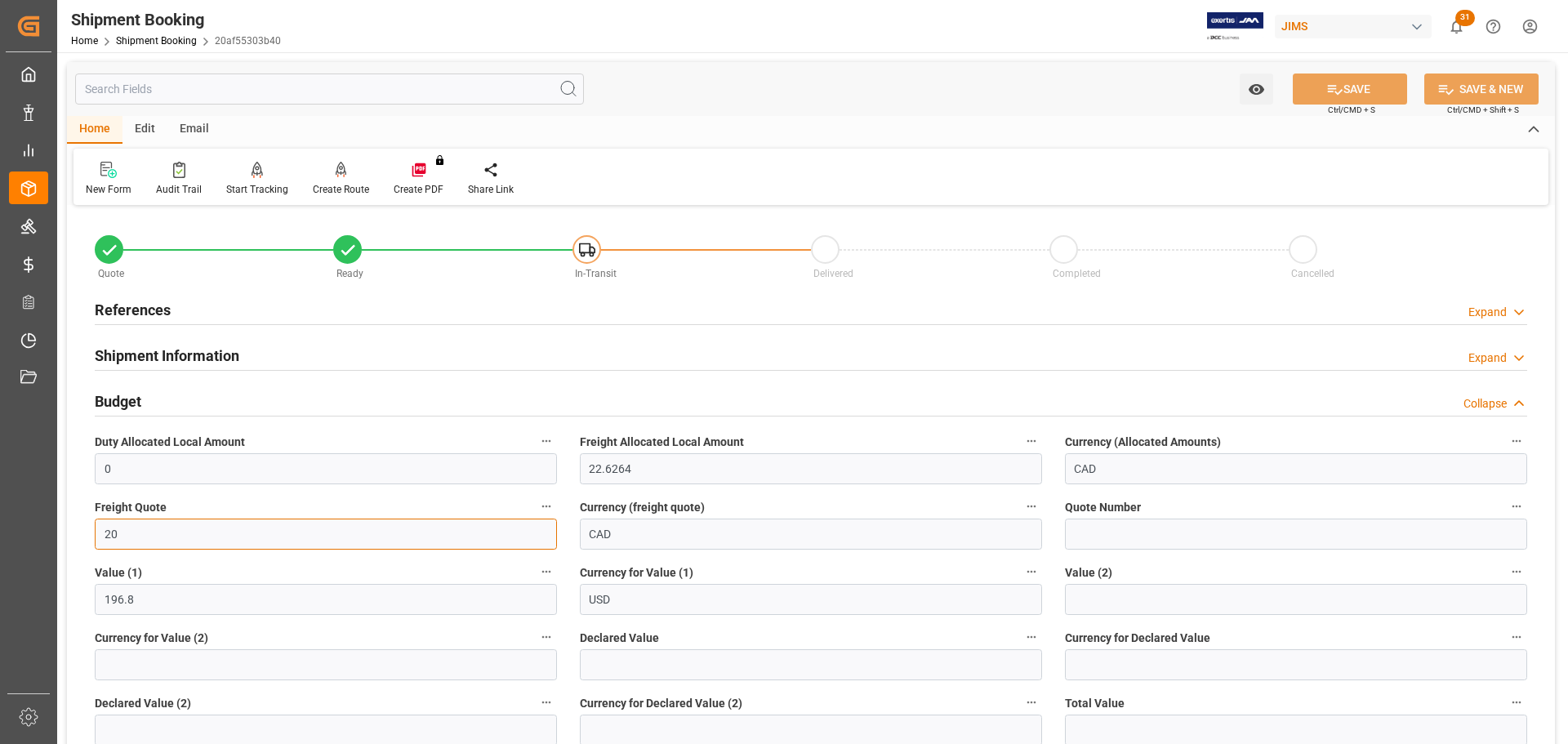
drag, startPoint x: 129, startPoint y: 545, endPoint x: 79, endPoint y: 543, distance: 50.0
click at [81, 544] on div "Quote Ready In-Transit Delivered Completed Cancelled References Expand JAM Refe…" at bounding box center [812, 750] width 1488 height 1081
click at [1351, 97] on button "SAVE" at bounding box center [1350, 88] width 114 height 31
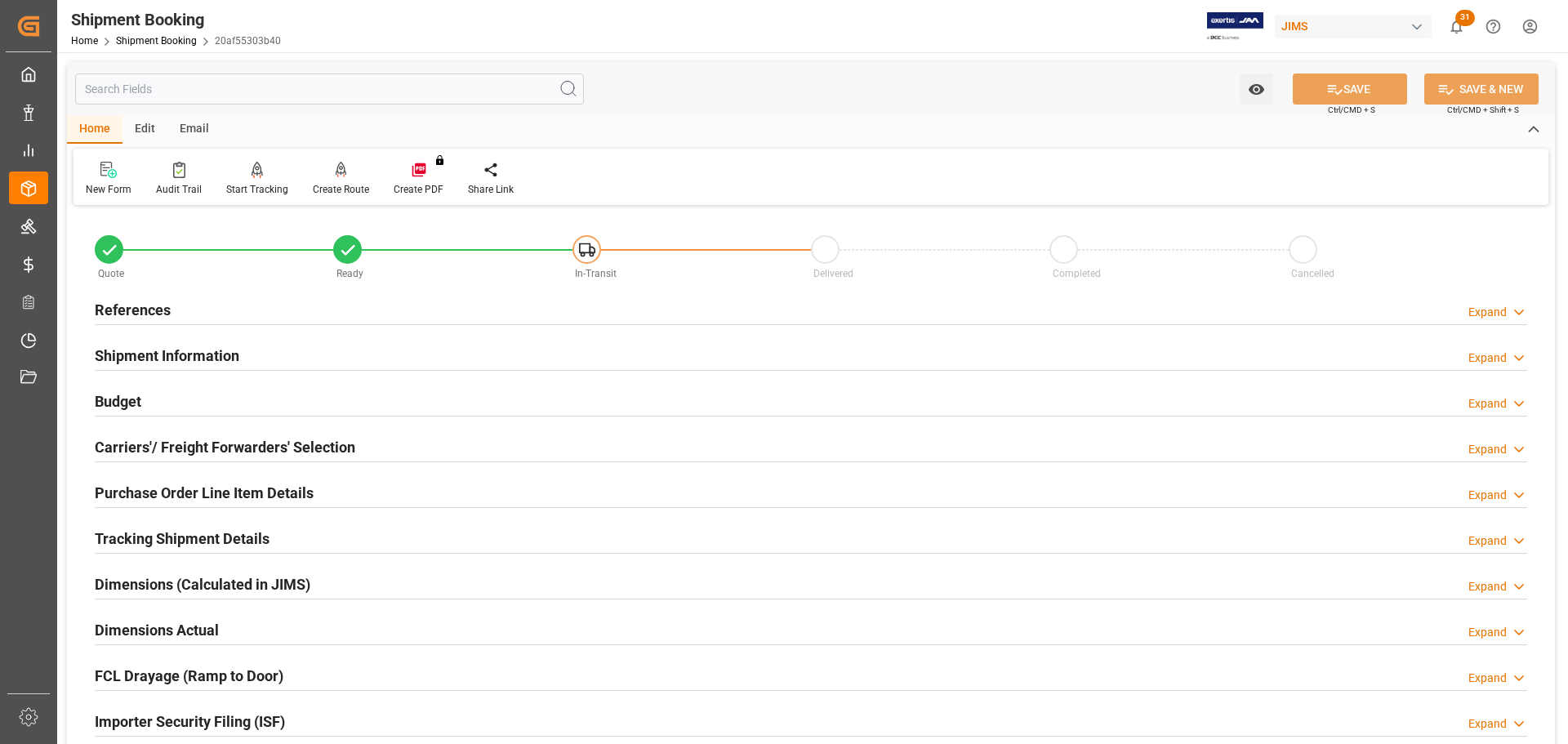
click at [196, 393] on div "Budget Expand" at bounding box center [812, 400] width 1433 height 31
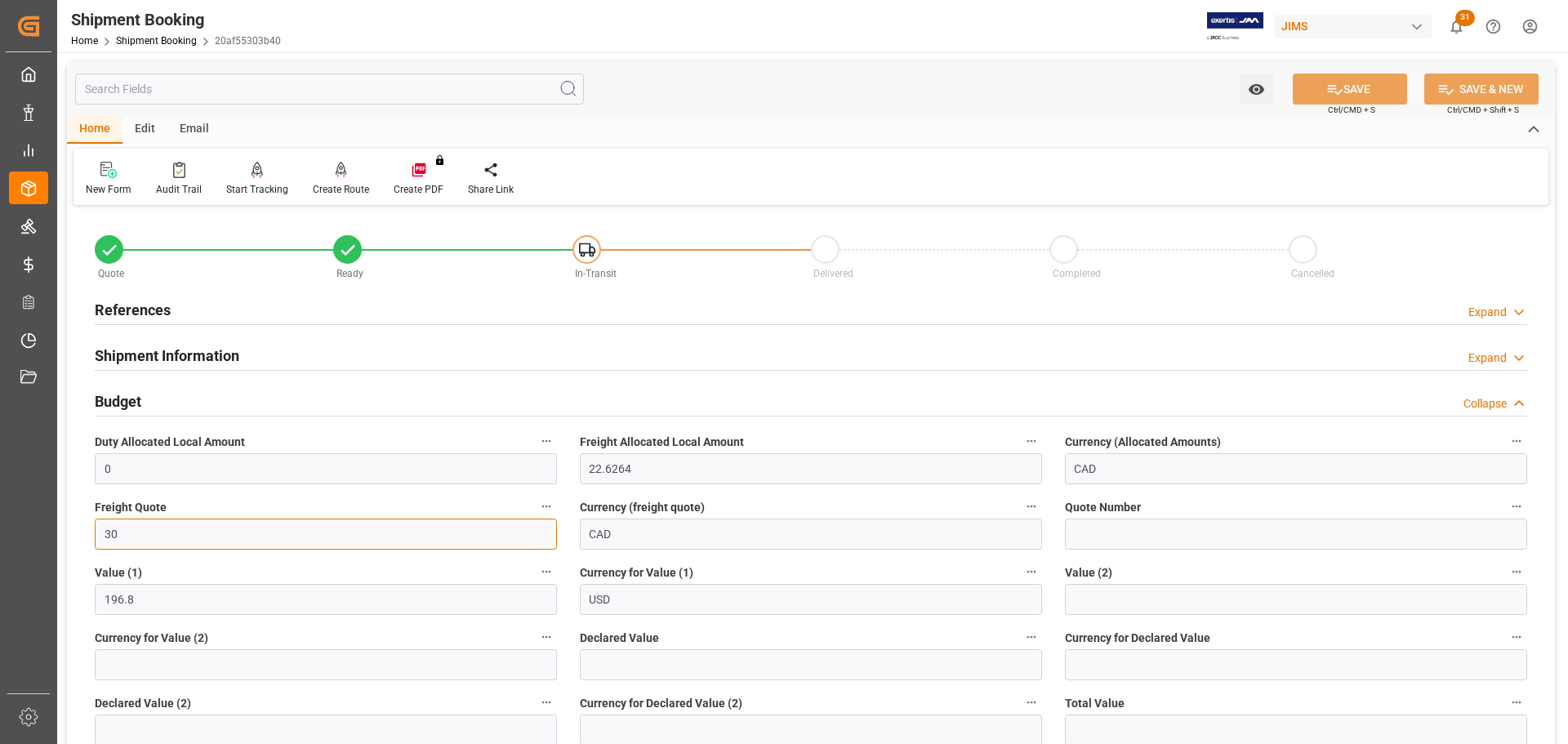
drag, startPoint x: 134, startPoint y: 531, endPoint x: 22, endPoint y: 532, distance: 112.0
click at [22, 532] on div "Created by potrace 1.15, written by Peter Selinger 2001-2017 Created by potrace…" at bounding box center [784, 372] width 1568 height 744
type input "40"
click at [1356, 76] on button "SAVE" at bounding box center [1350, 88] width 114 height 31
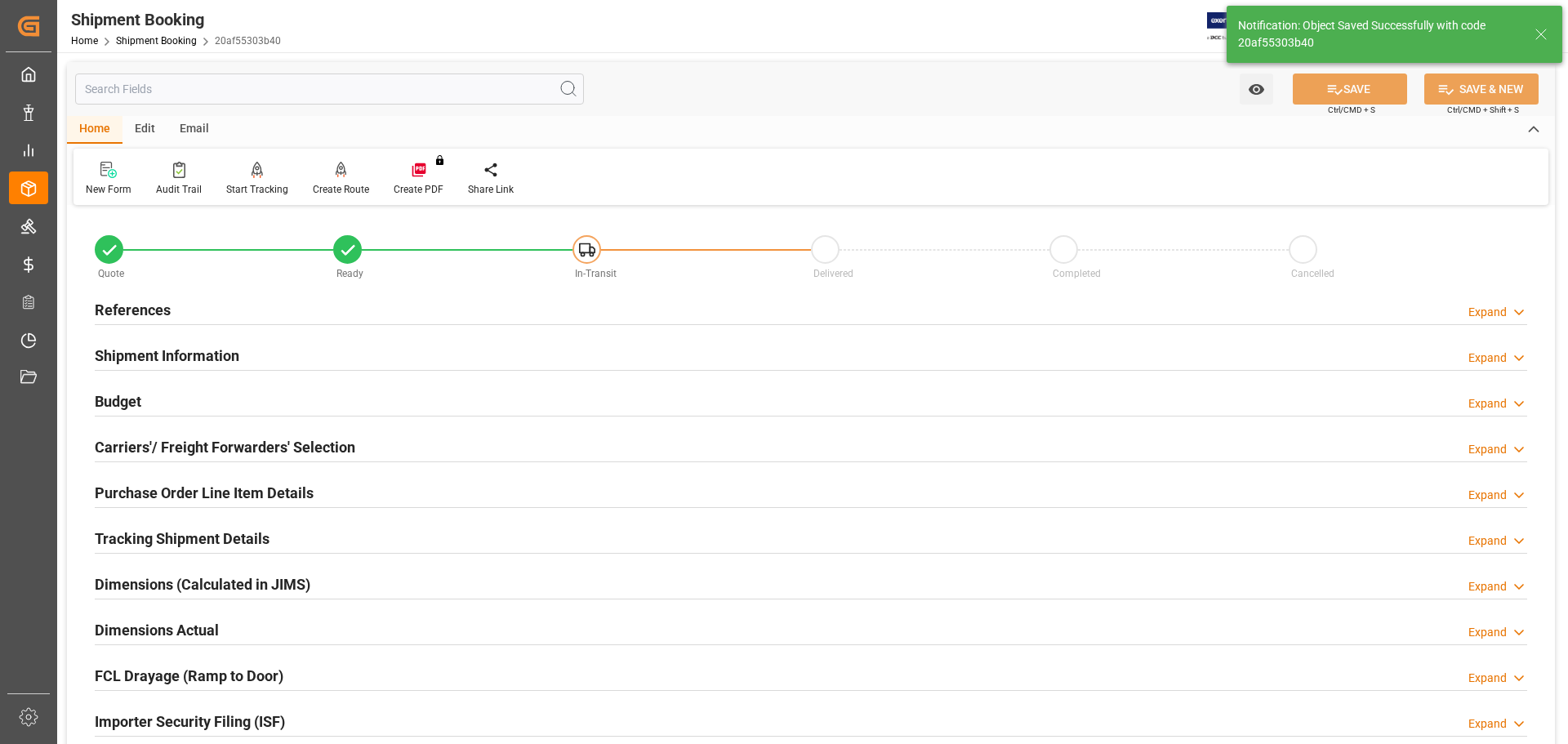
click at [220, 407] on div "Budget Expand" at bounding box center [812, 400] width 1433 height 31
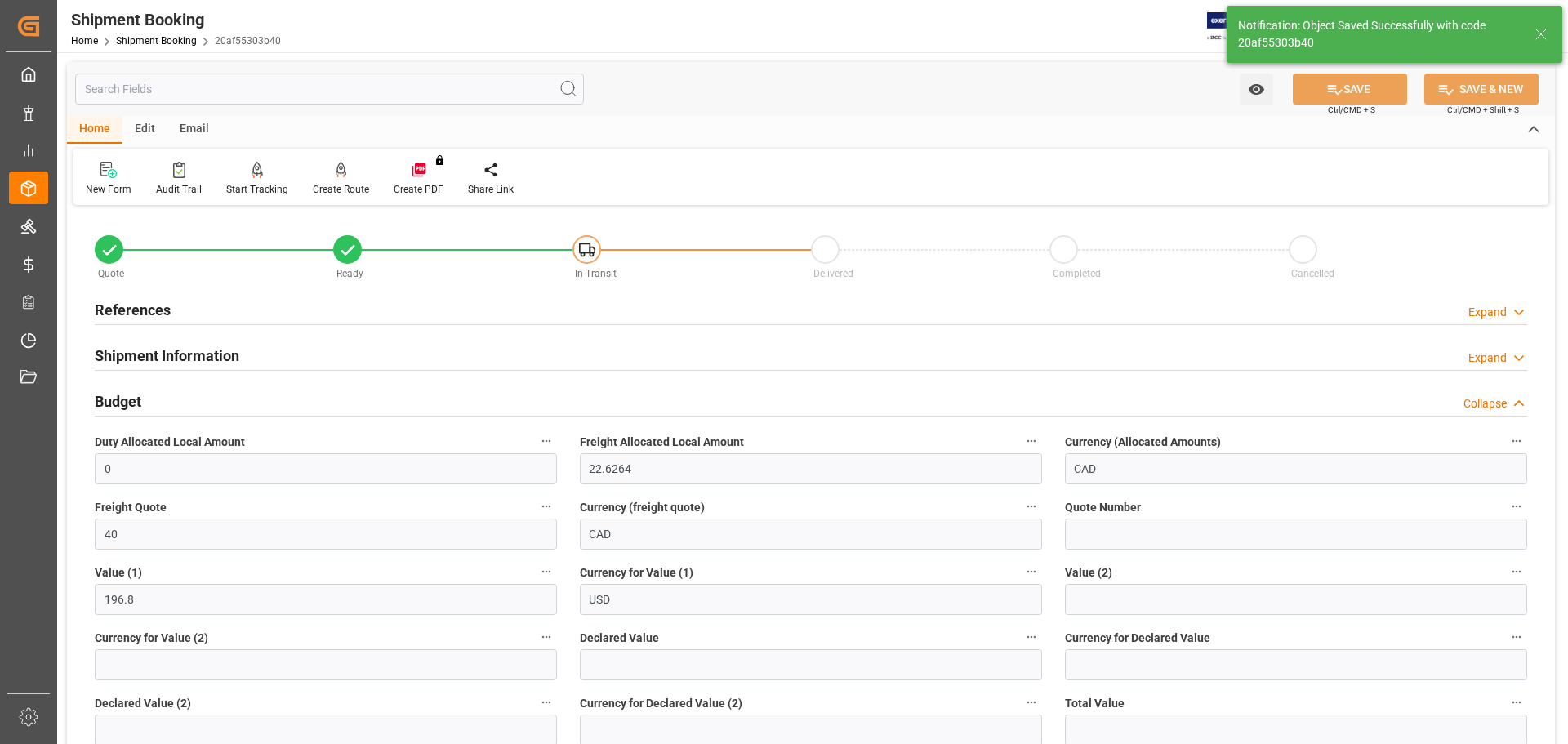
click at [252, 399] on div "Budget Collapse" at bounding box center [812, 400] width 1433 height 31
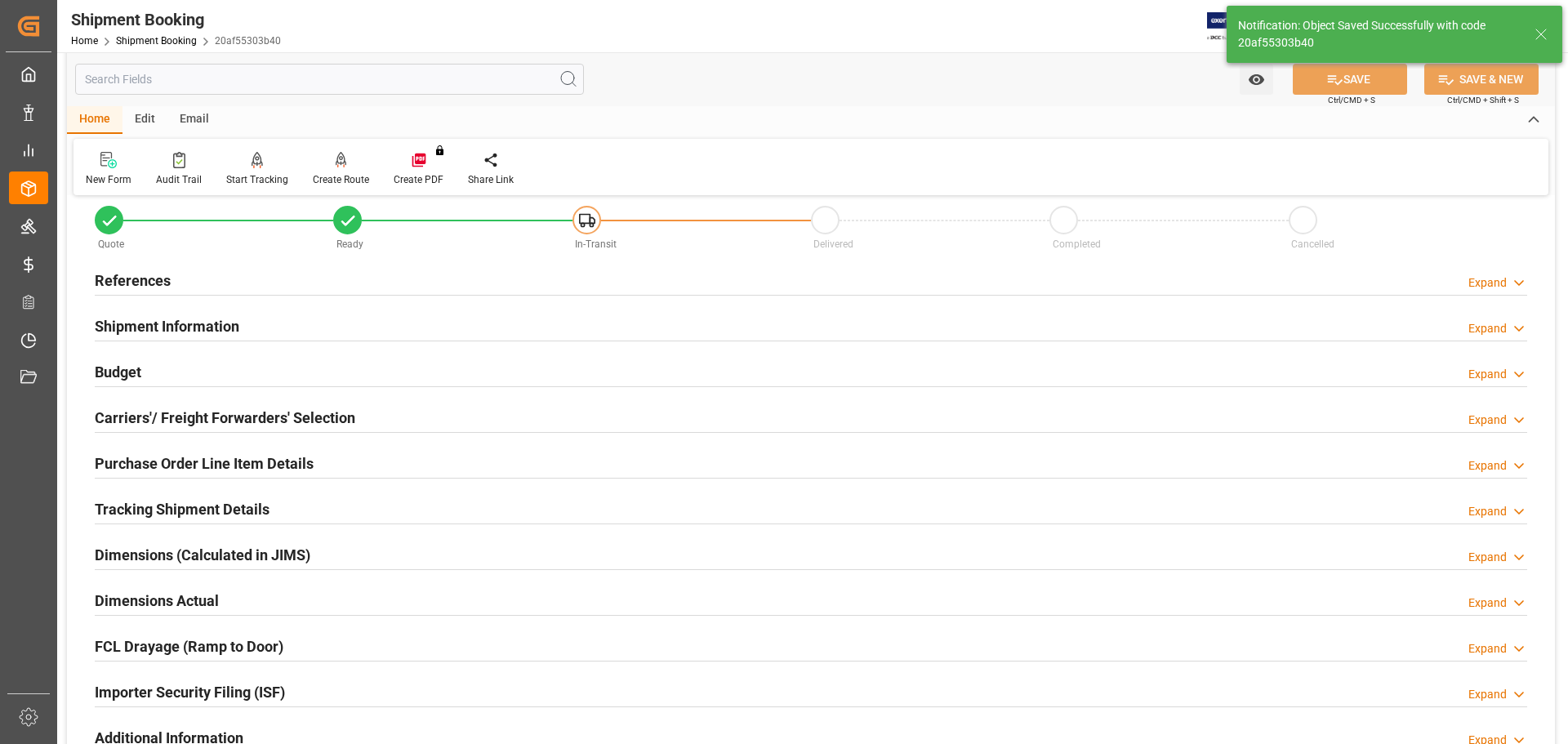
scroll to position [82, 0]
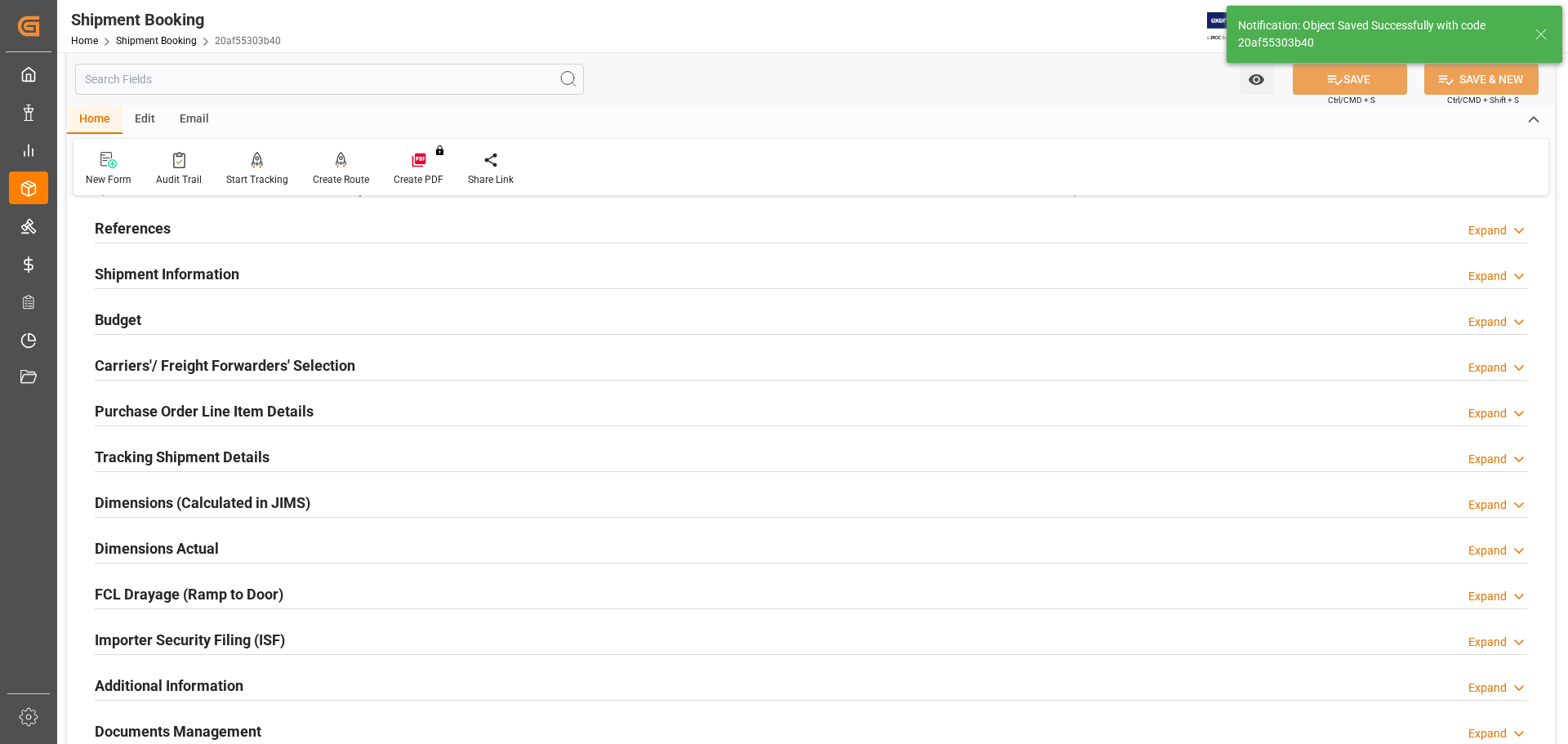
click at [284, 364] on h2 "Carriers'/ Freight Forwarders' Selection" at bounding box center [225, 365] width 261 height 22
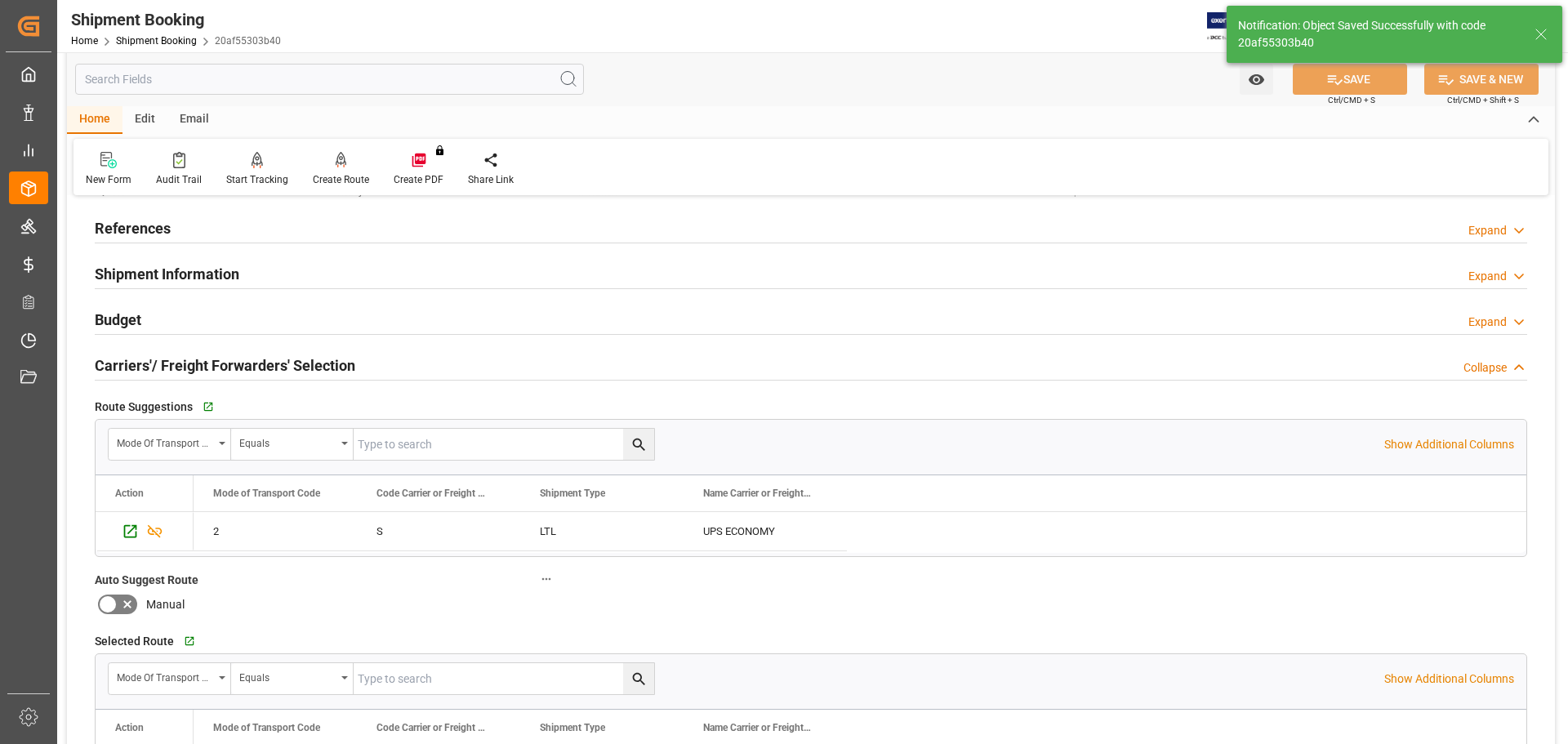
click at [294, 362] on h2 "Carriers'/ Freight Forwarders' Selection" at bounding box center [225, 365] width 261 height 22
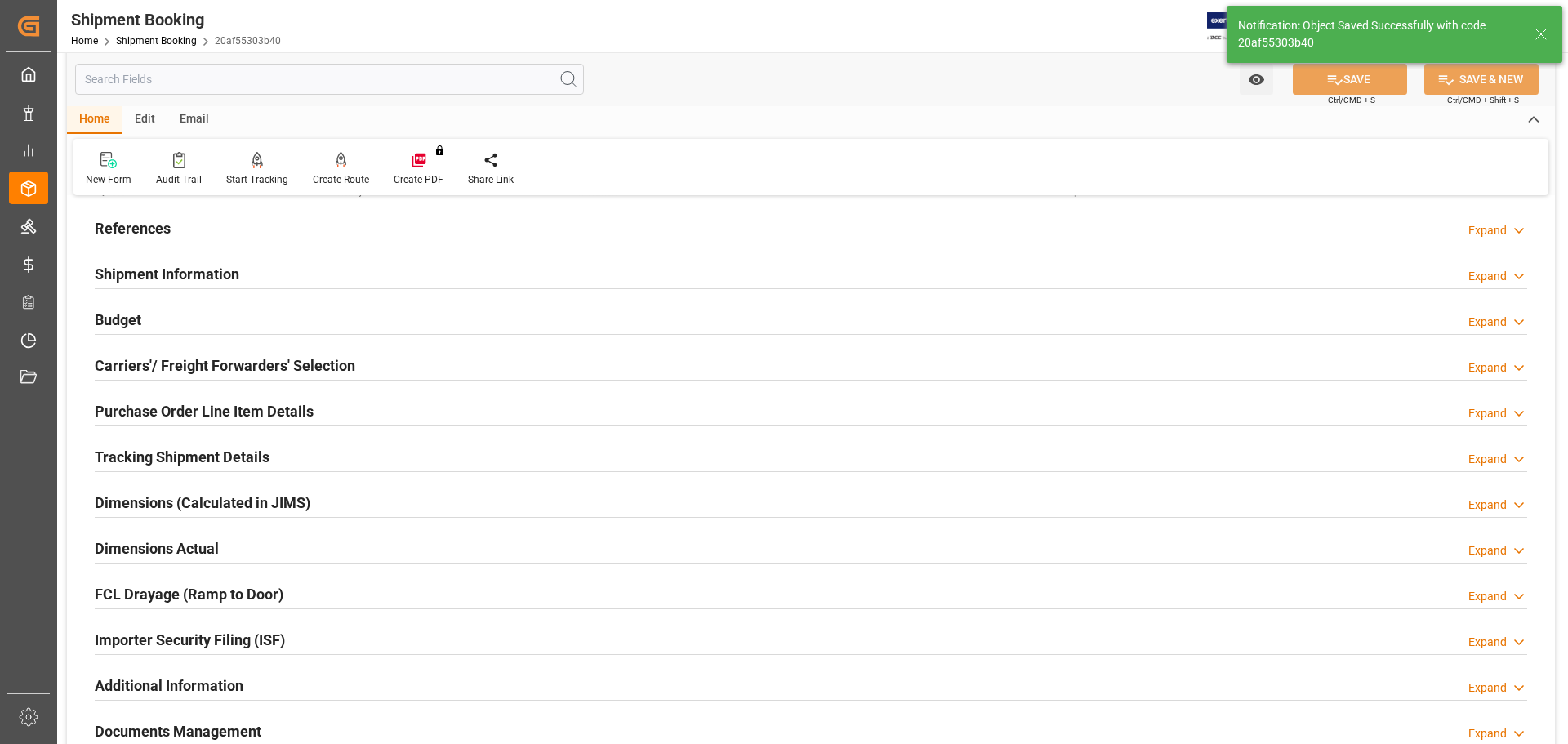
click at [288, 408] on h2 "Purchase Order Line Item Details" at bounding box center [204, 411] width 219 height 22
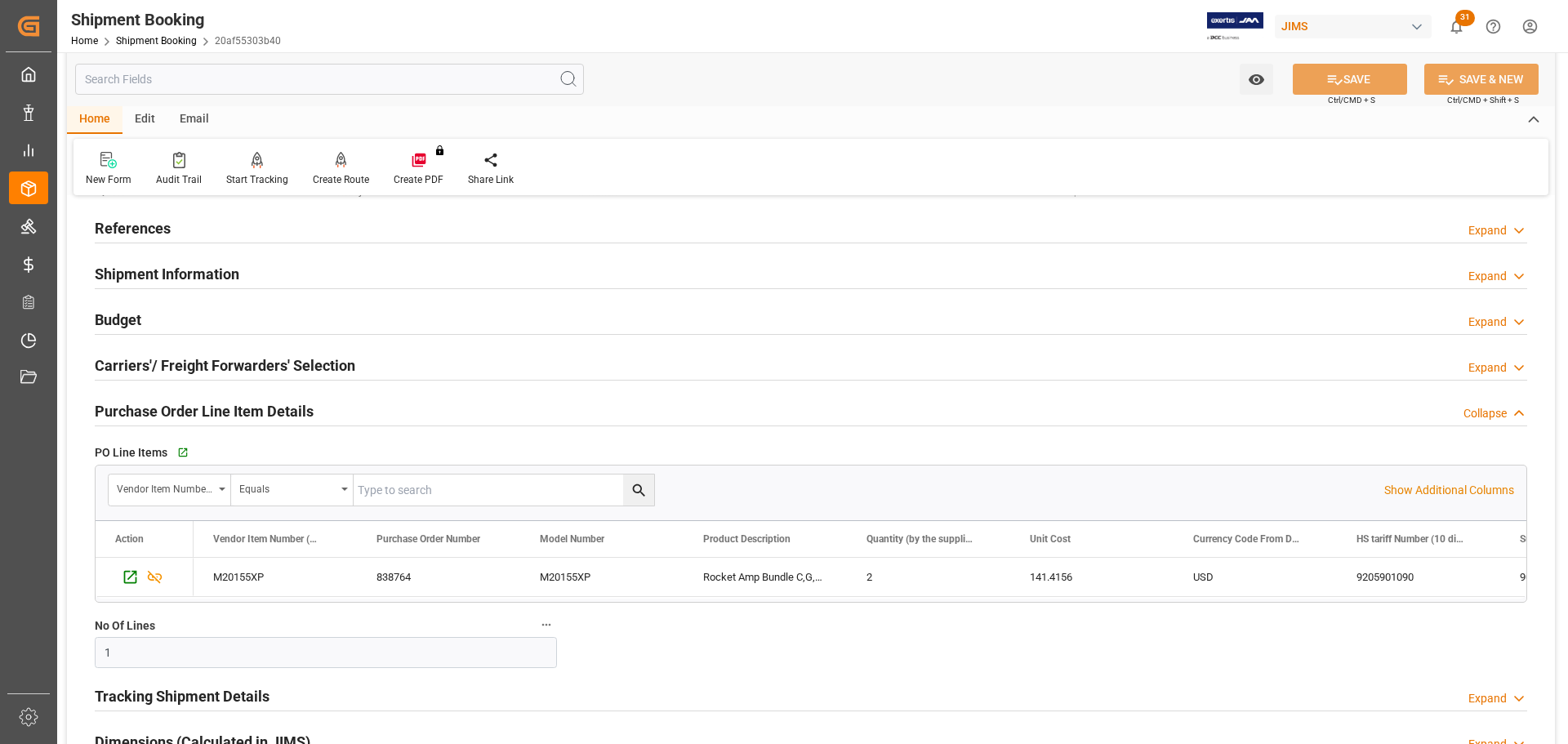
click at [289, 408] on h2 "Purchase Order Line Item Details" at bounding box center [204, 411] width 219 height 22
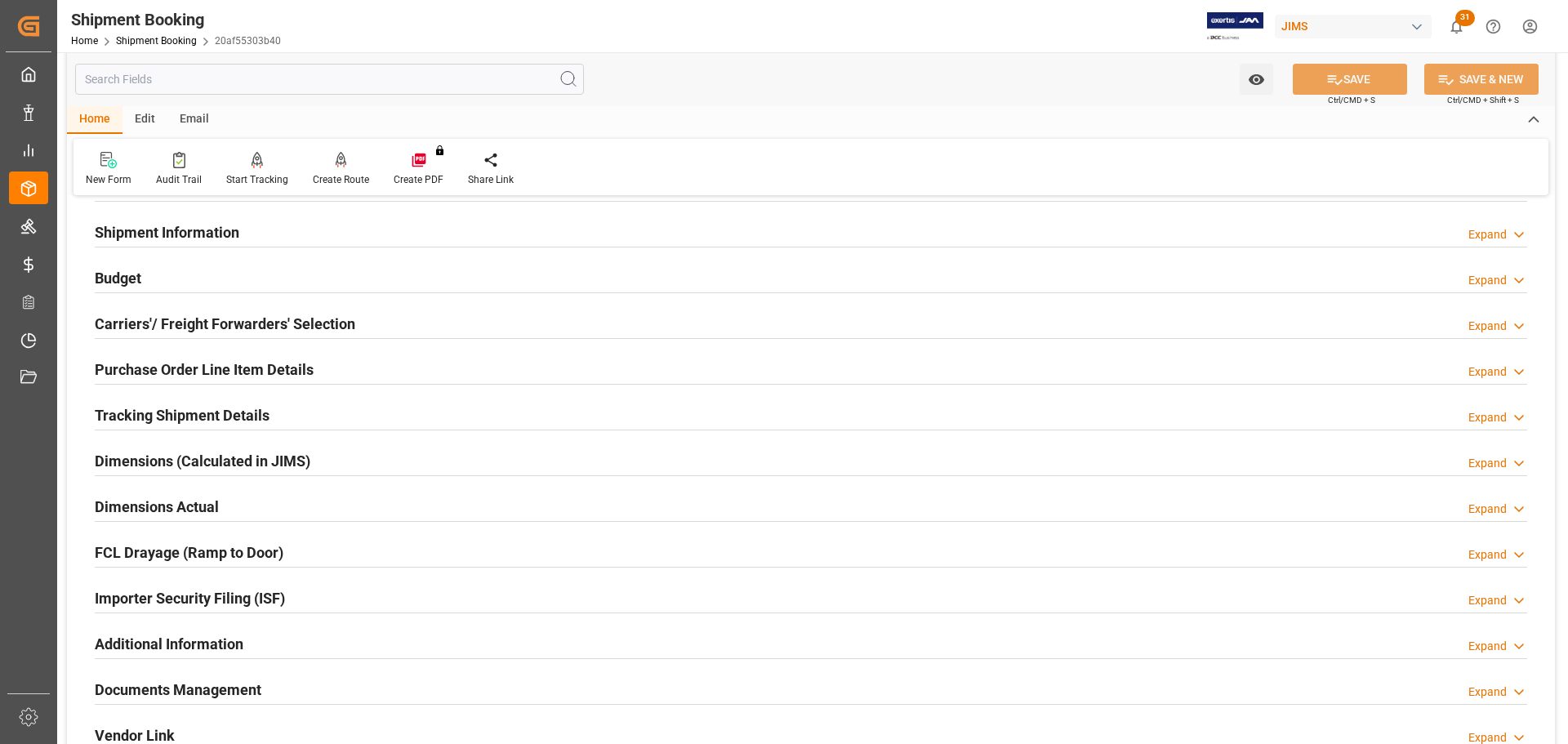
scroll to position [163, 0]
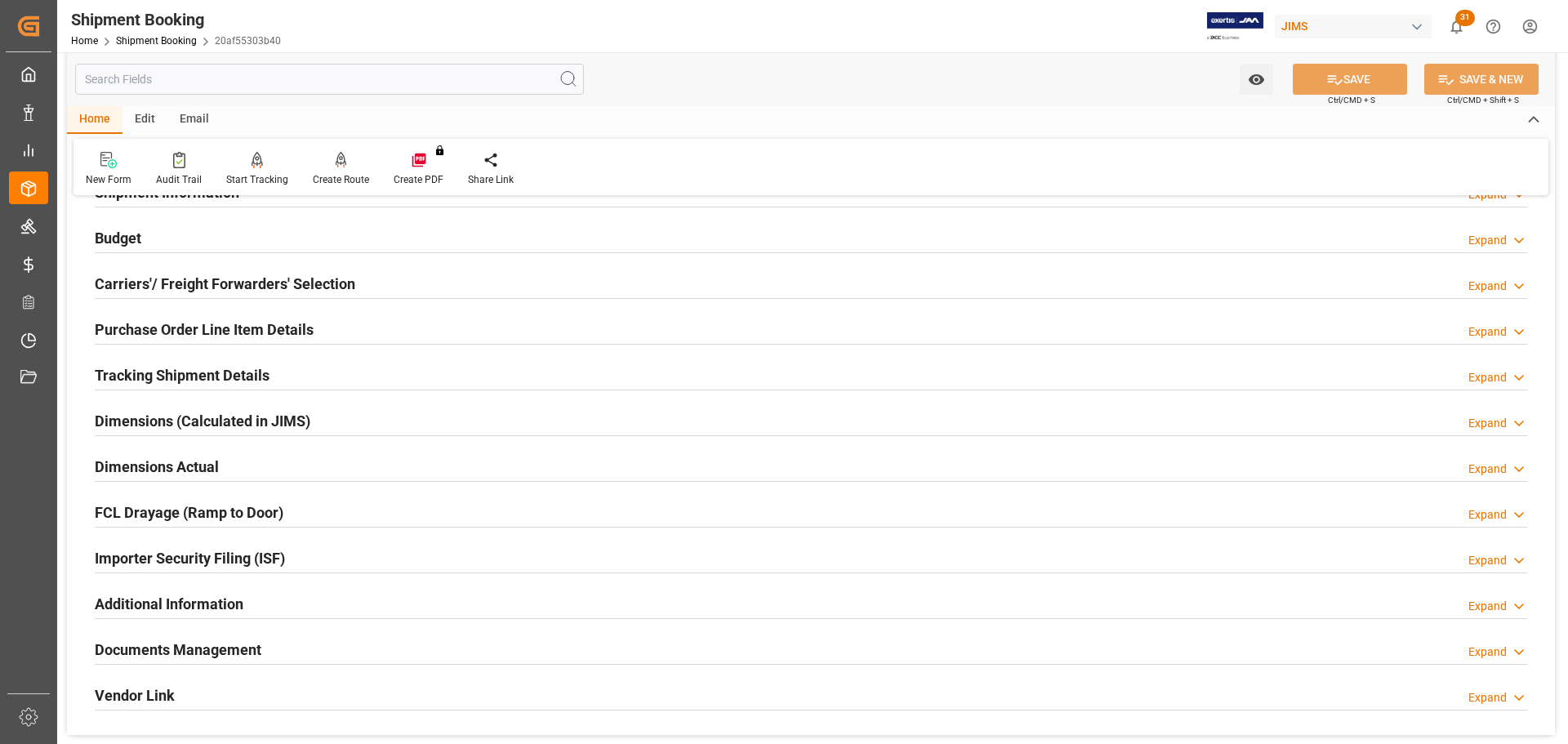
click at [295, 377] on div "Tracking Shipment Details Expand" at bounding box center [812, 374] width 1433 height 31
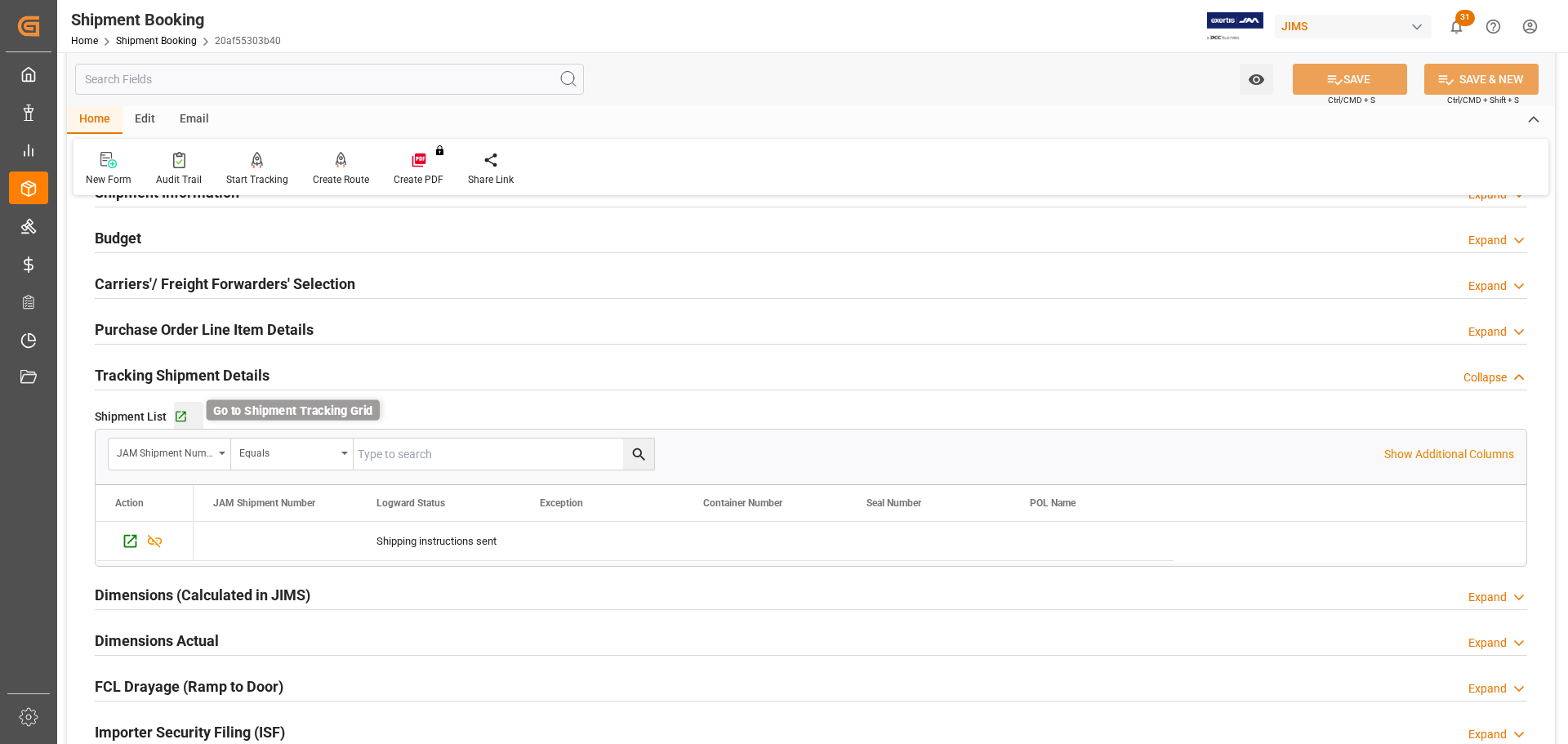
click at [180, 418] on icon "button" at bounding box center [180, 417] width 14 height 14
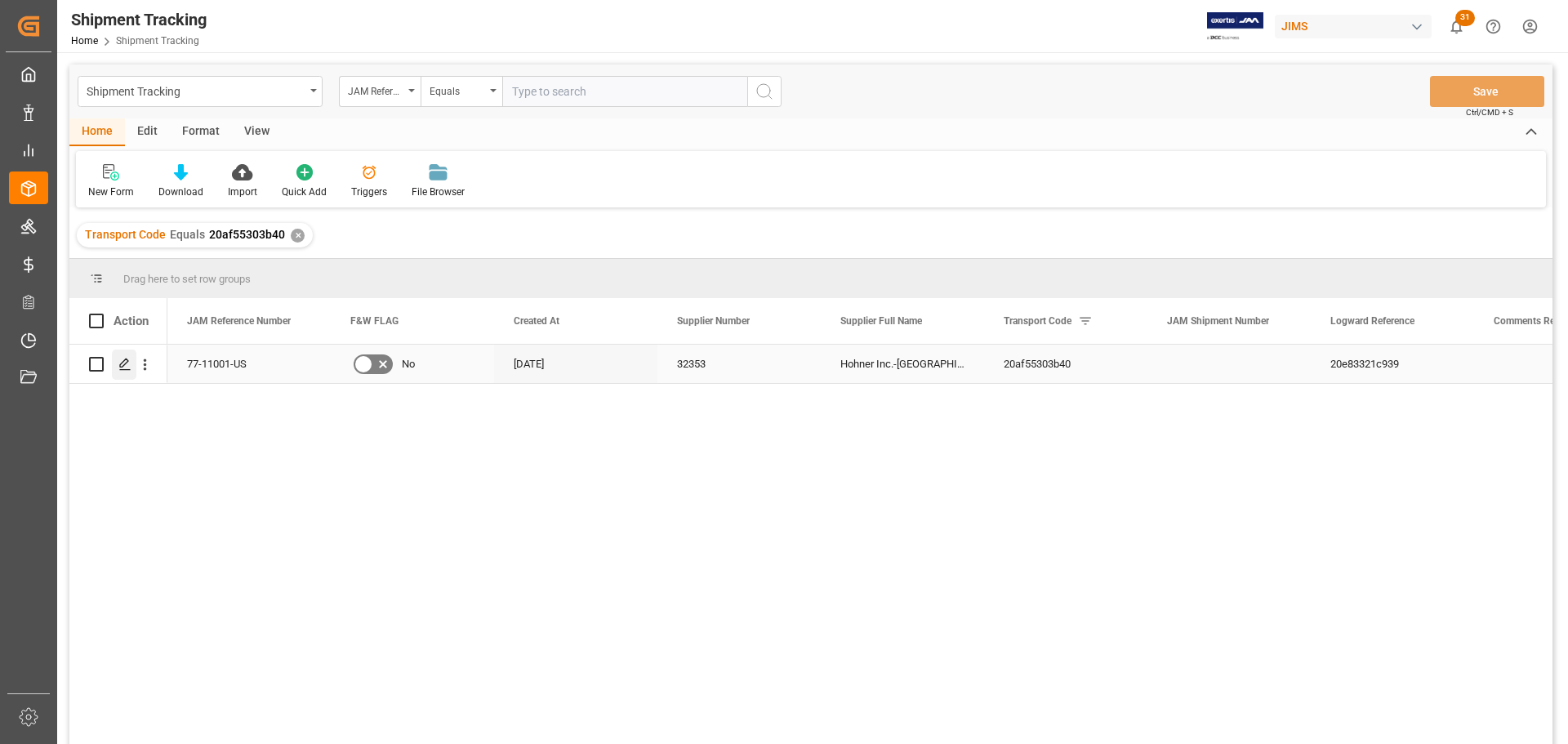
click at [123, 361] on icon "Press SPACE to select this row." at bounding box center [125, 364] width 13 height 13
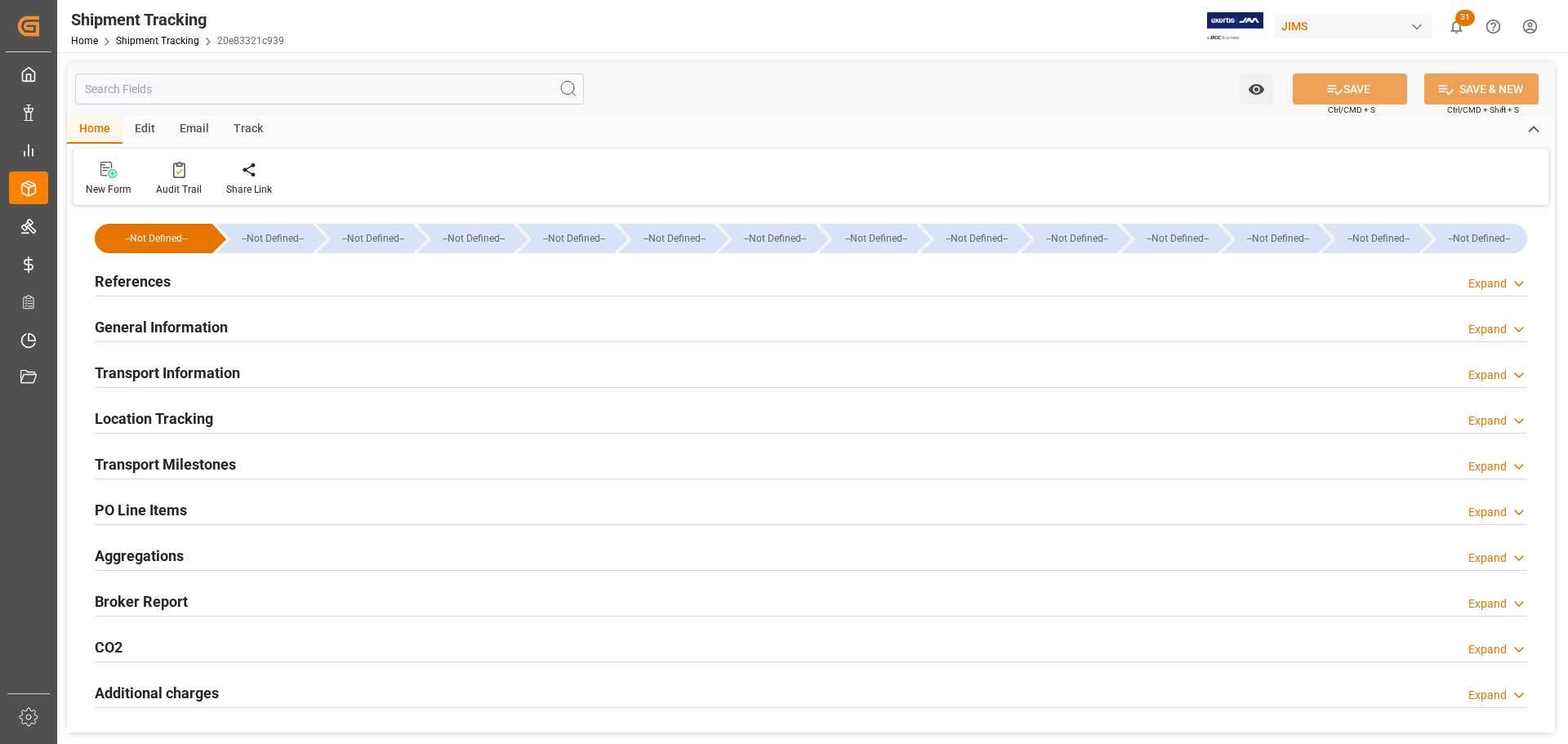
type input "10-09-2025"
click at [232, 287] on div "References Expand" at bounding box center [812, 280] width 1433 height 31
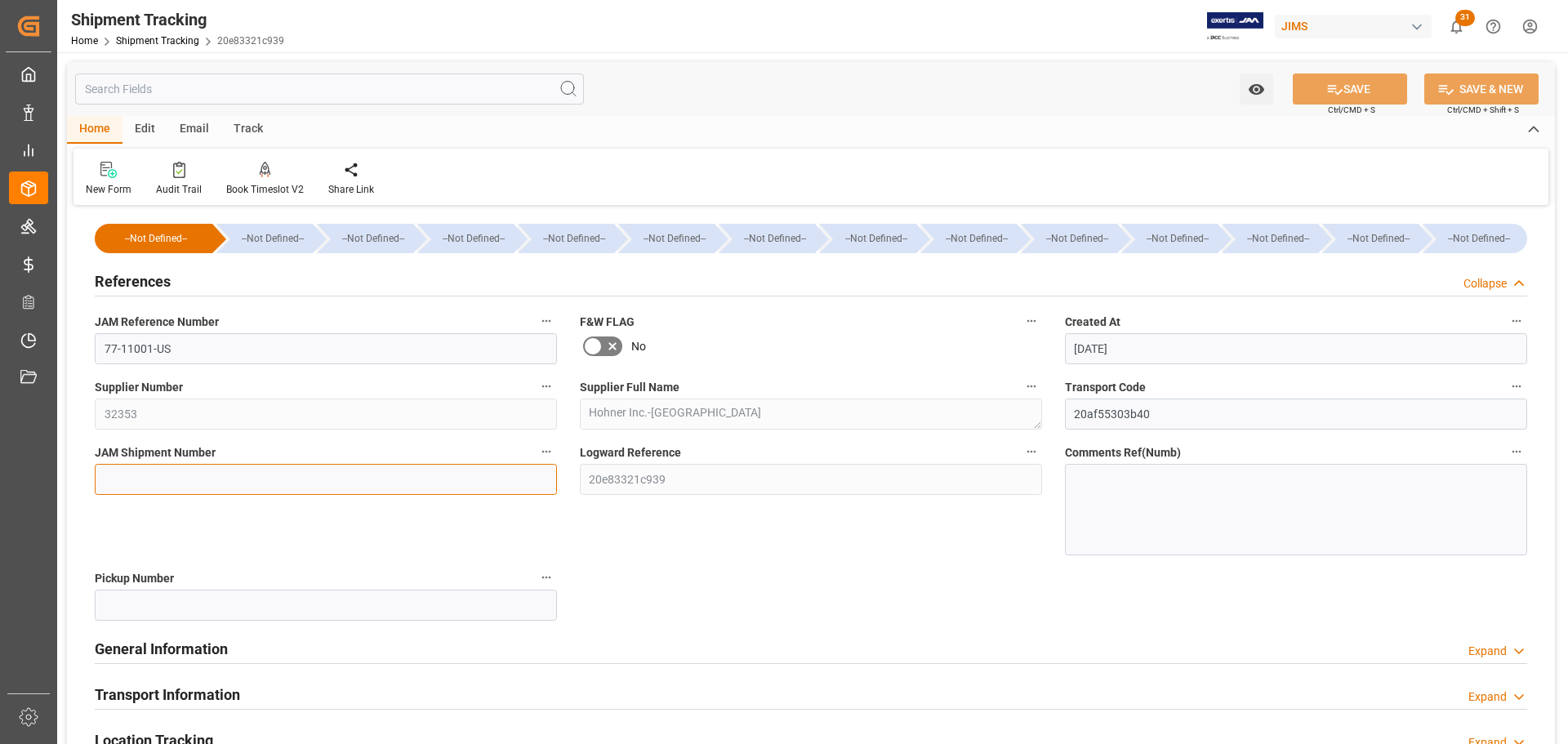
click at [187, 471] on input at bounding box center [326, 479] width 462 height 31
paste input "72965"
type input "72965"
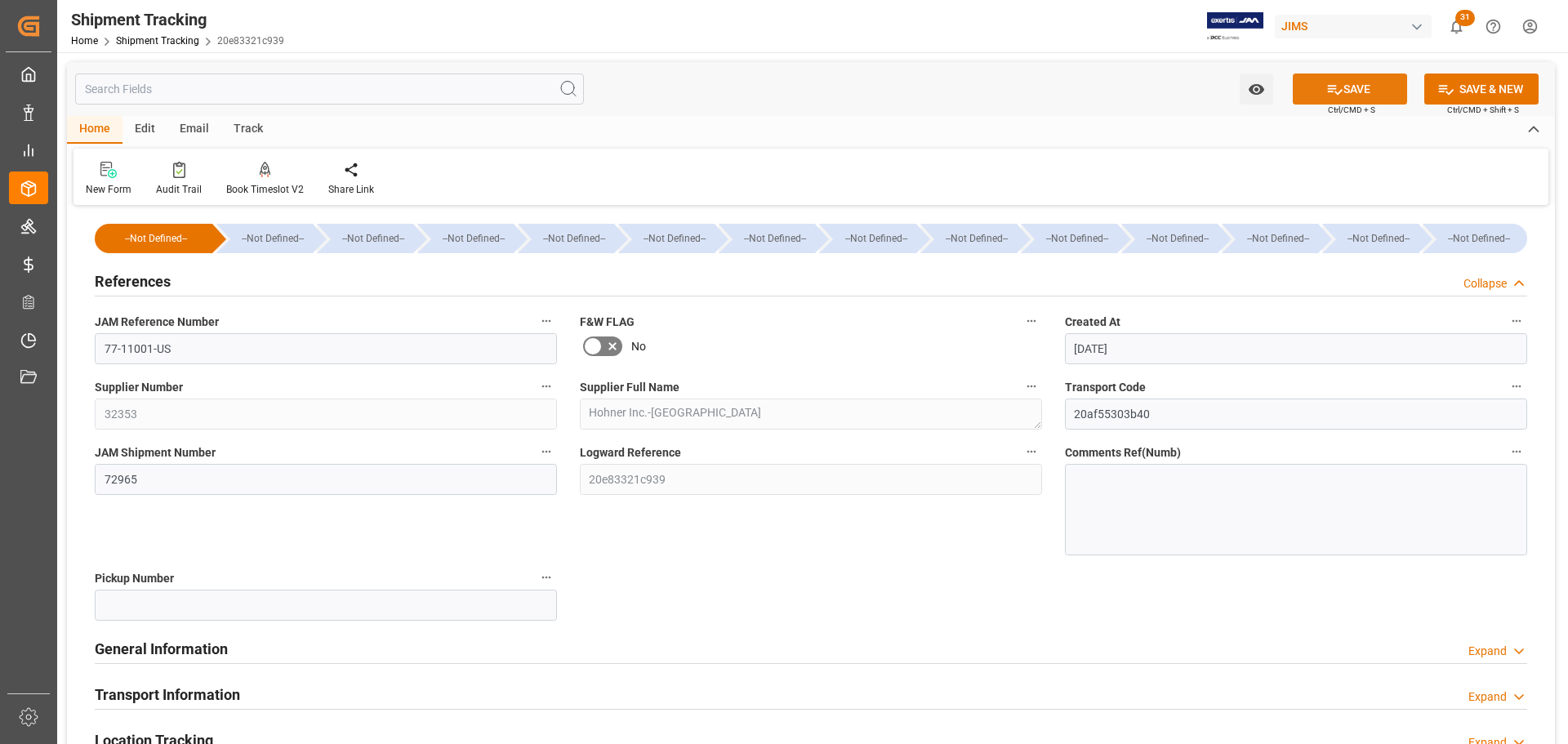
click at [1372, 90] on button "SAVE" at bounding box center [1350, 88] width 114 height 31
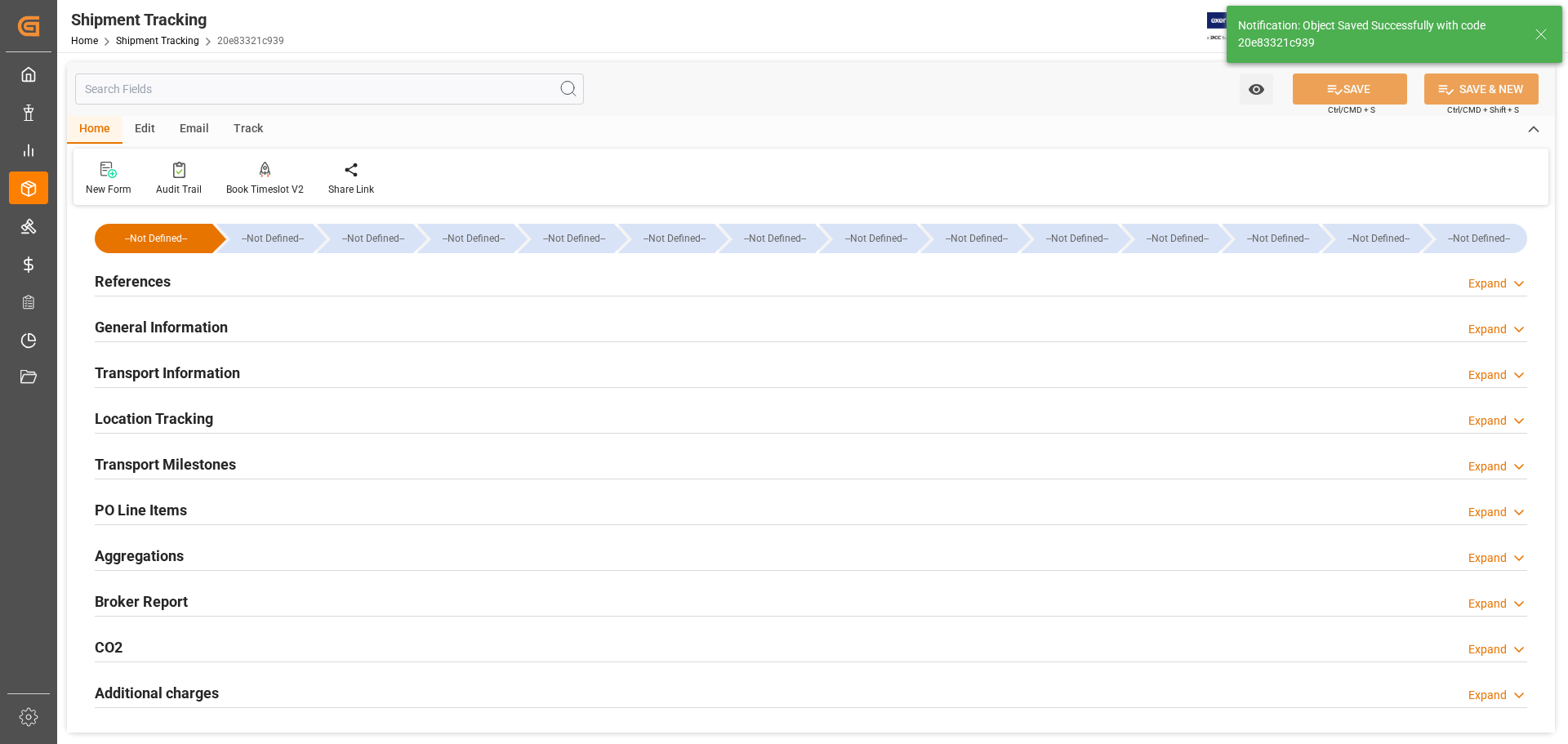
click at [284, 290] on div "References Expand" at bounding box center [812, 280] width 1433 height 31
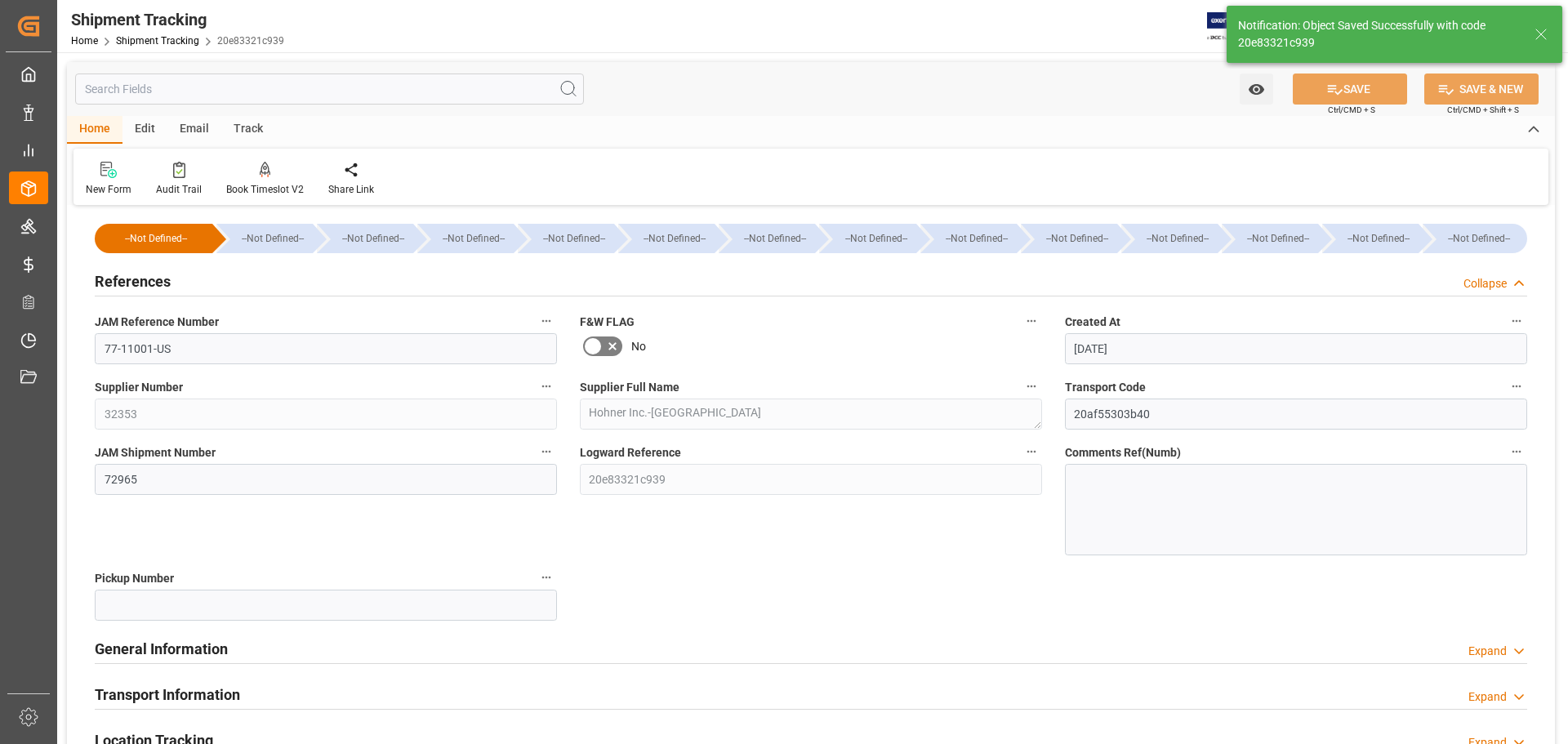
click at [299, 285] on div "References Collapse" at bounding box center [812, 280] width 1433 height 31
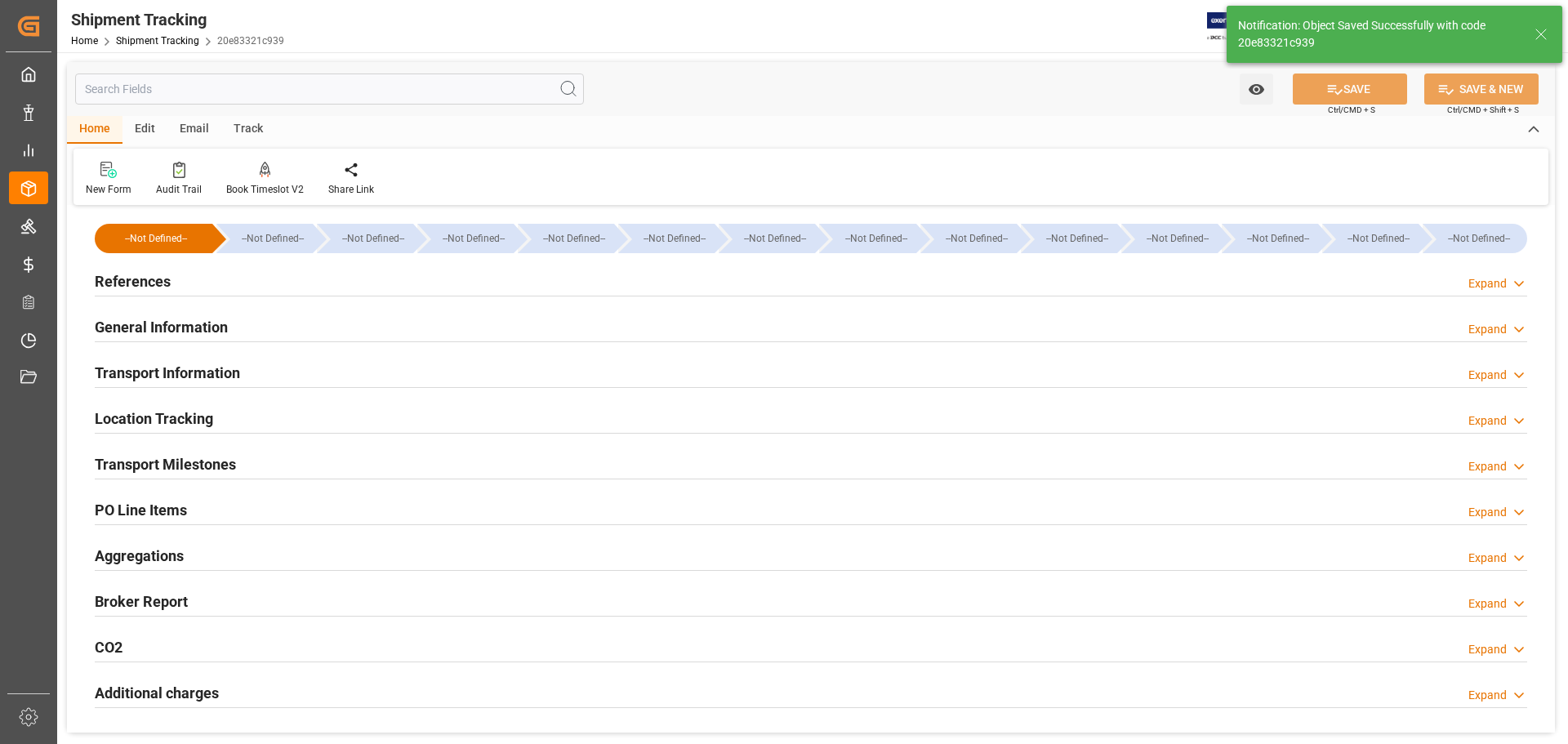
click at [286, 320] on div "General Information Expand" at bounding box center [812, 326] width 1433 height 31
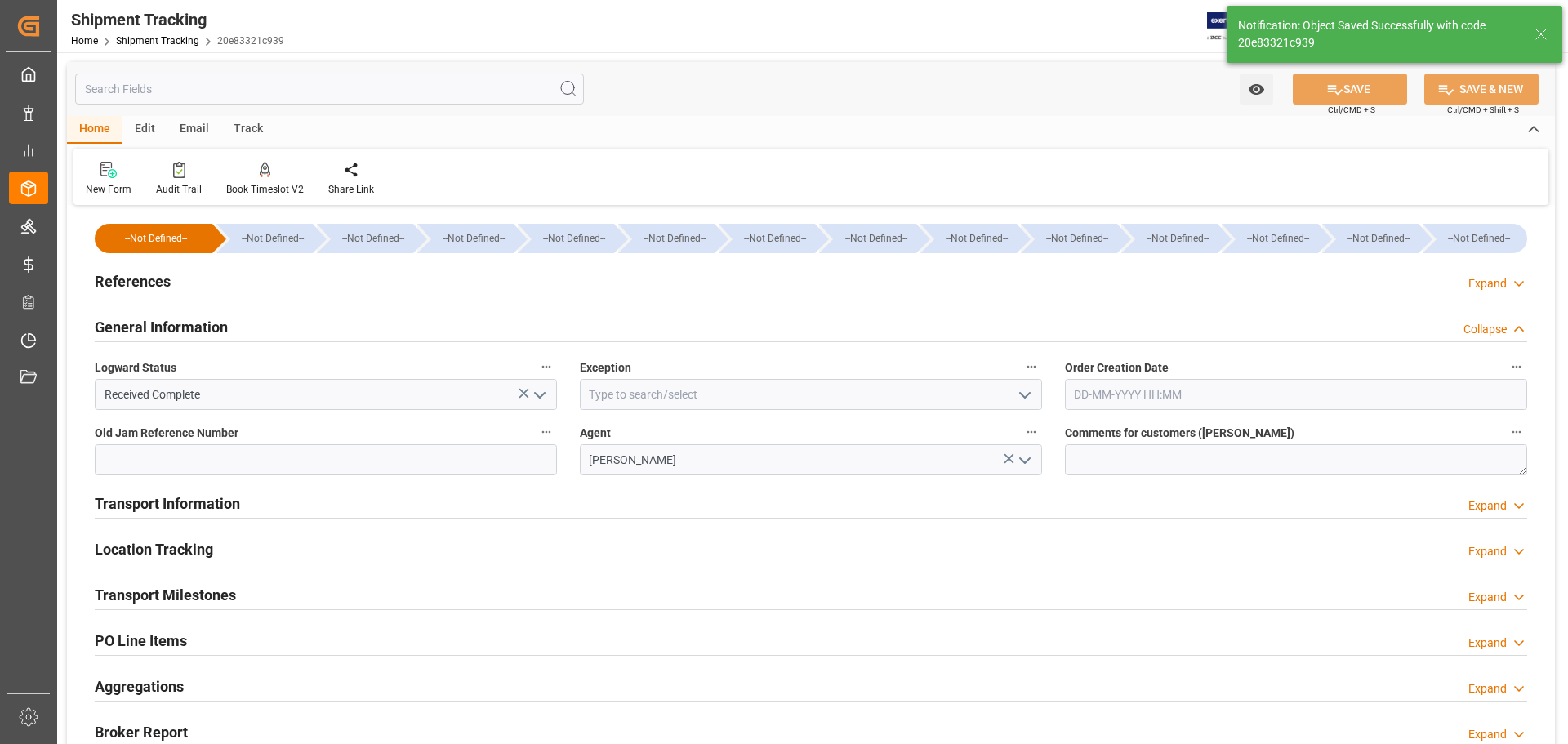
click at [240, 327] on div "General Information Collapse" at bounding box center [812, 326] width 1433 height 31
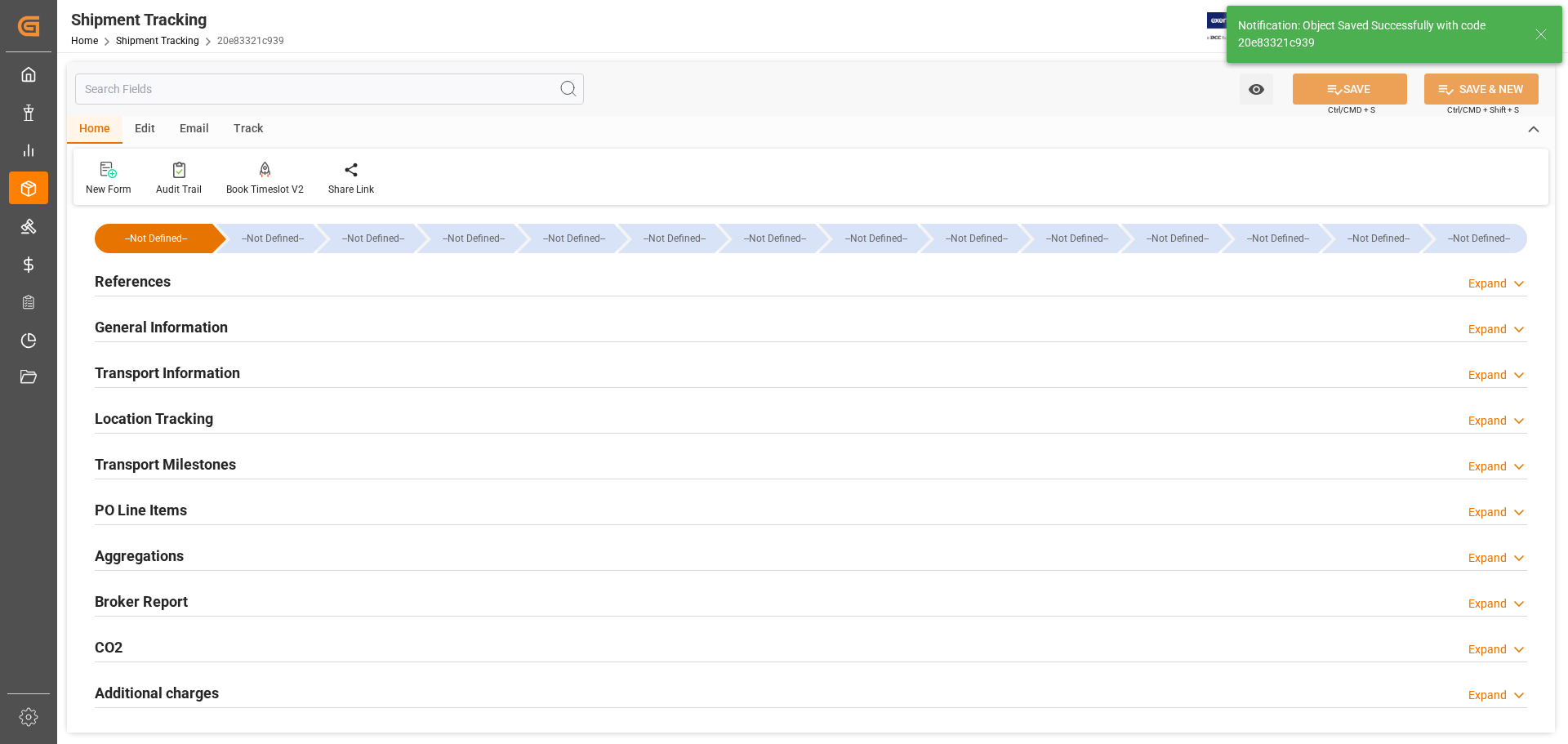
click at [232, 375] on h2 "Transport Information" at bounding box center [167, 372] width 145 height 22
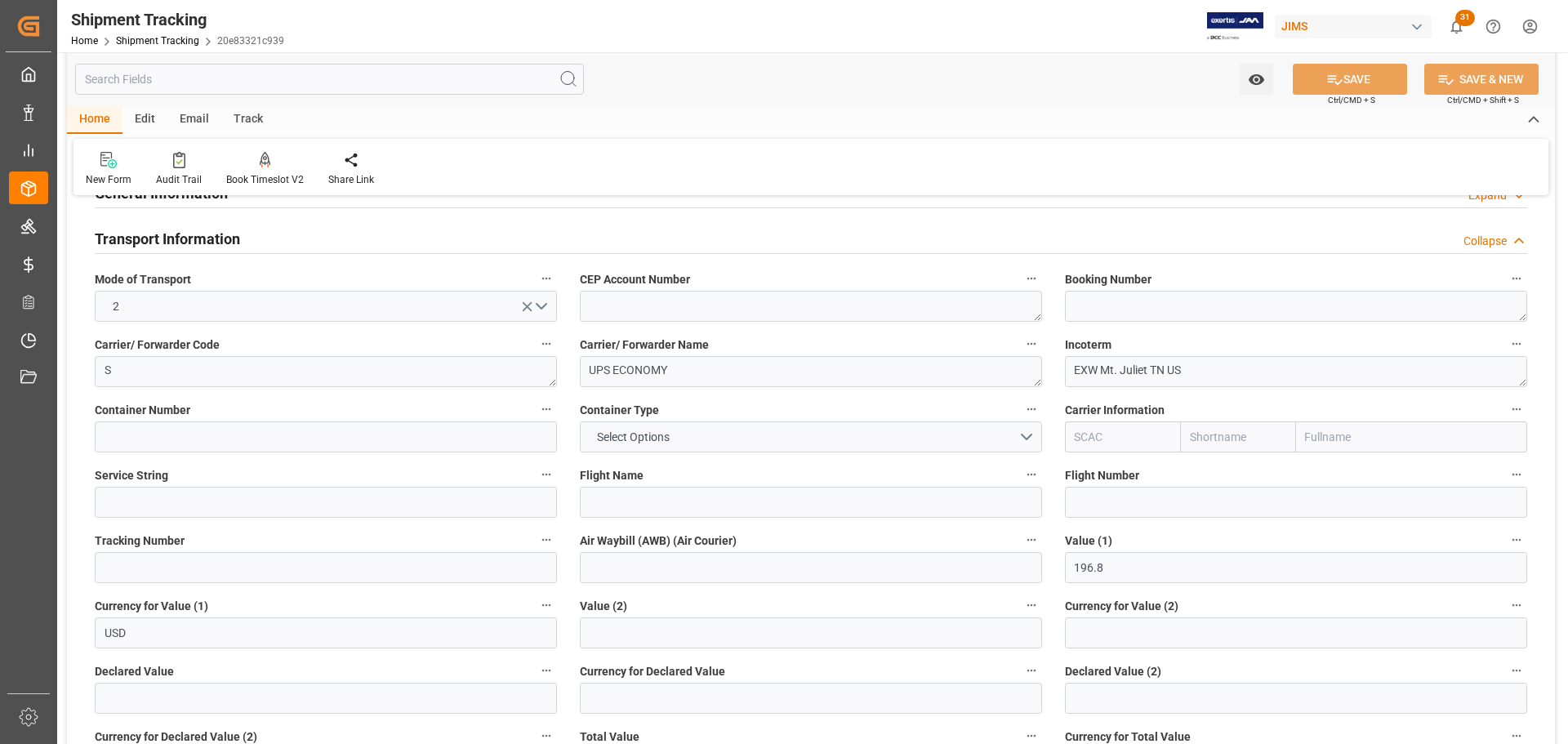
scroll to position [163, 0]
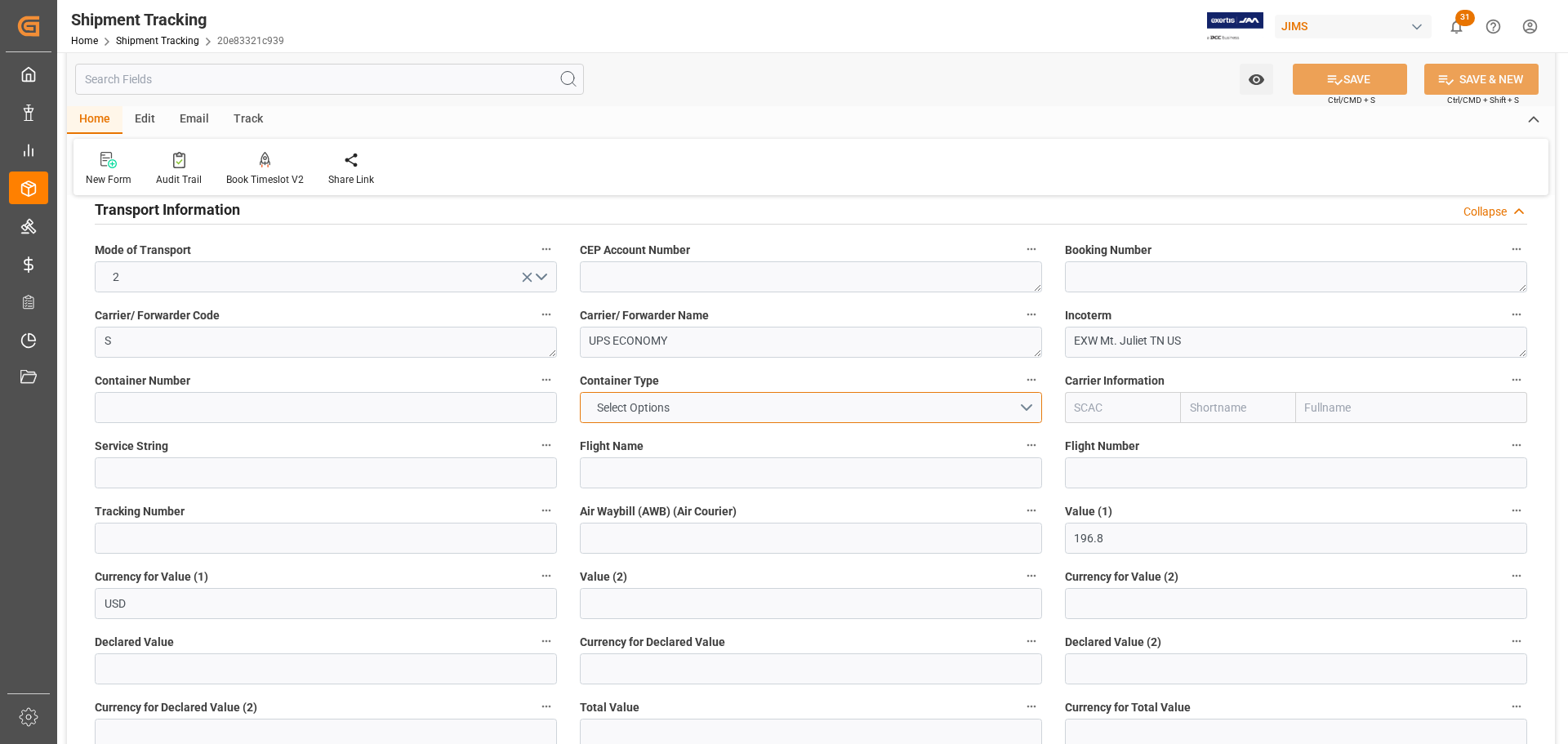
click at [700, 401] on button "Select Options" at bounding box center [811, 407] width 462 height 31
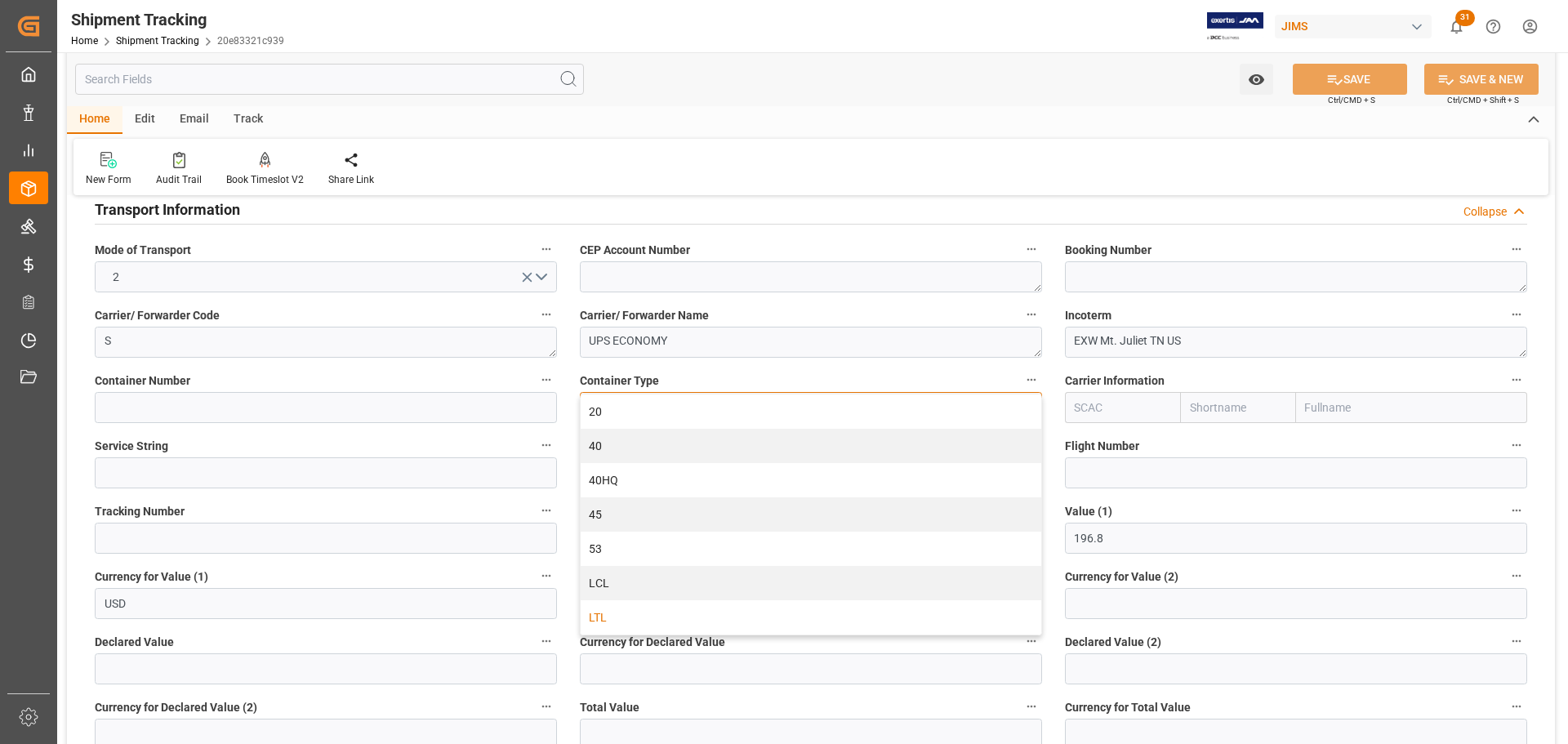
click at [612, 613] on div "LTL" at bounding box center [811, 618] width 460 height 34
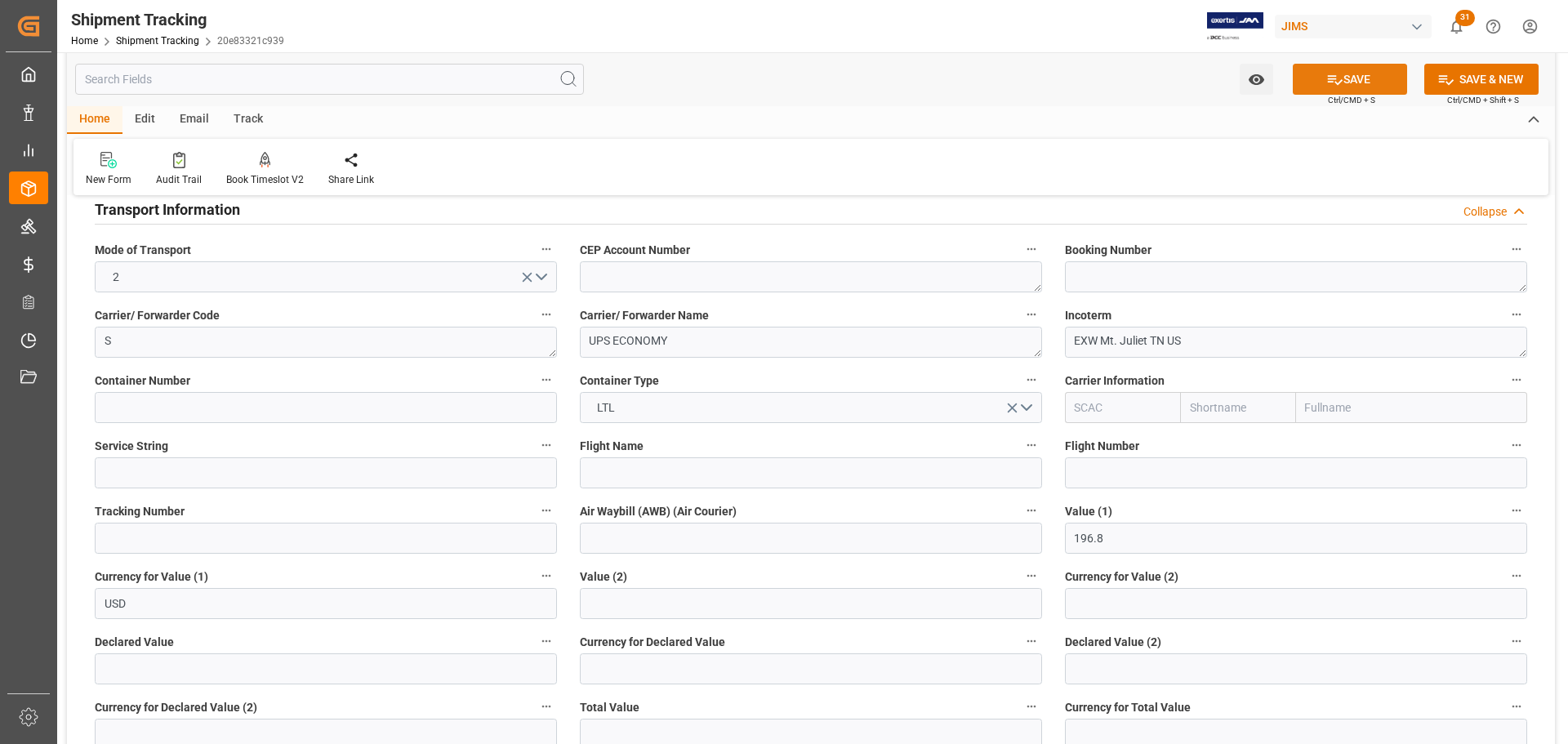
click at [1379, 79] on button "SAVE" at bounding box center [1350, 79] width 114 height 31
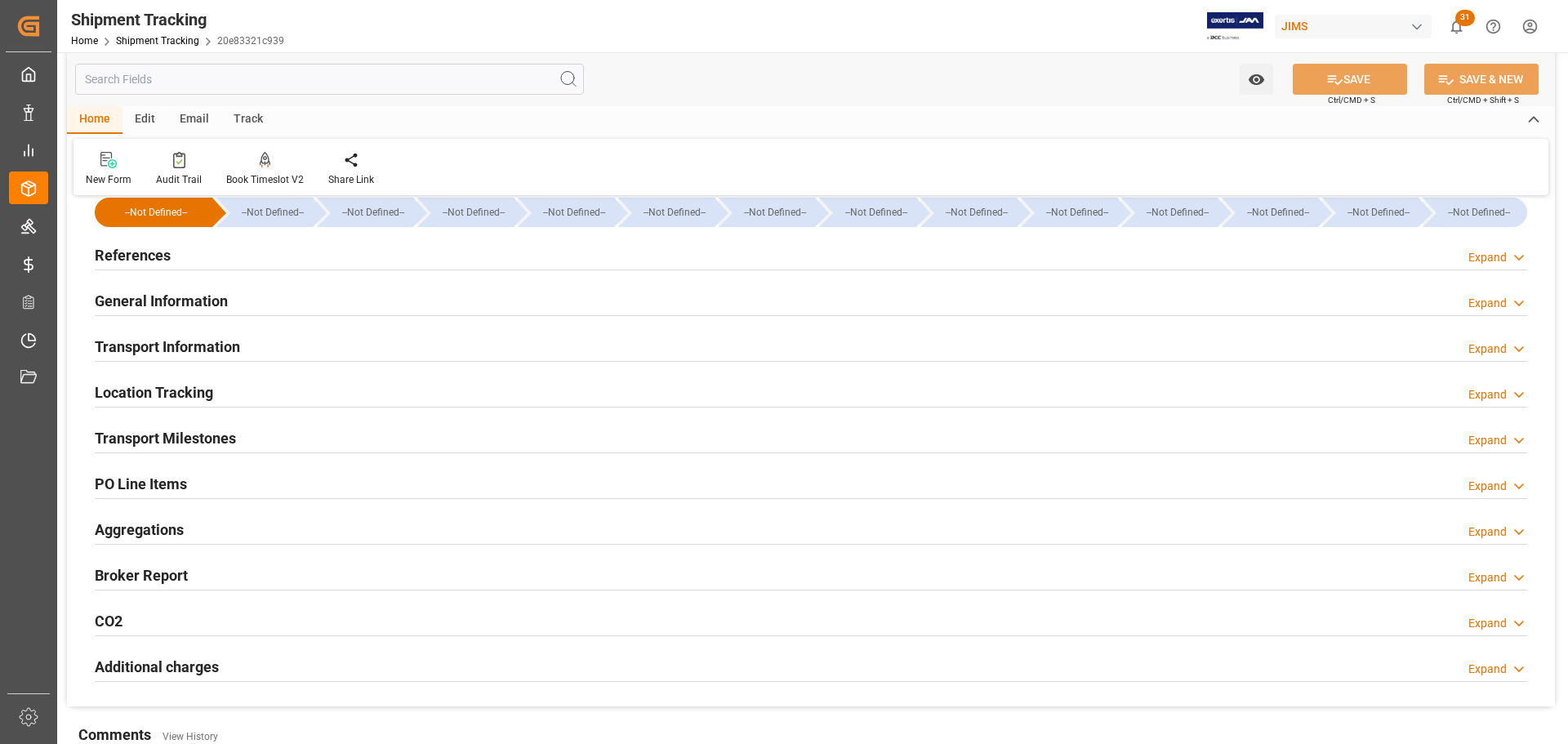
scroll to position [0, 0]
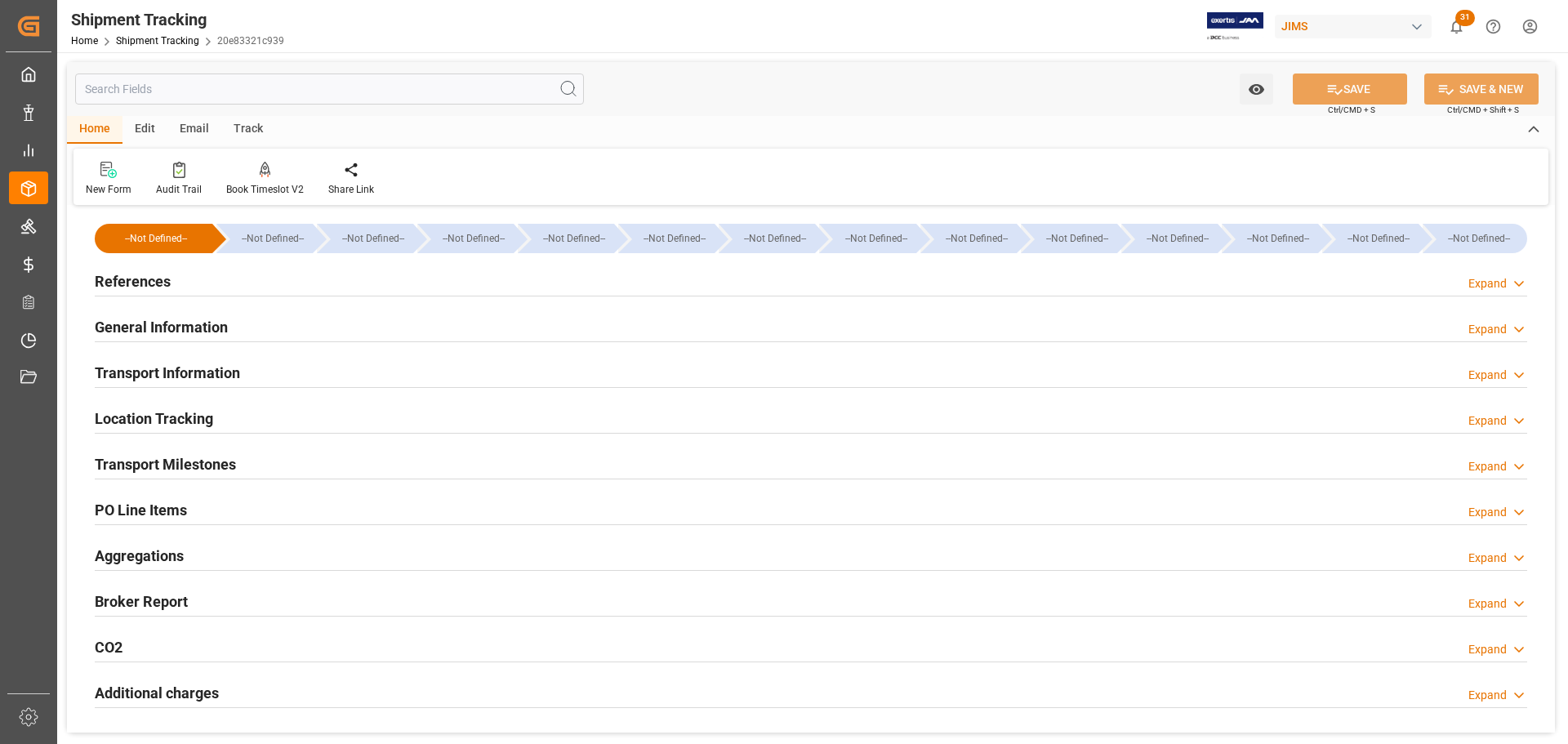
click at [238, 367] on h2 "Transport Information" at bounding box center [167, 372] width 145 height 22
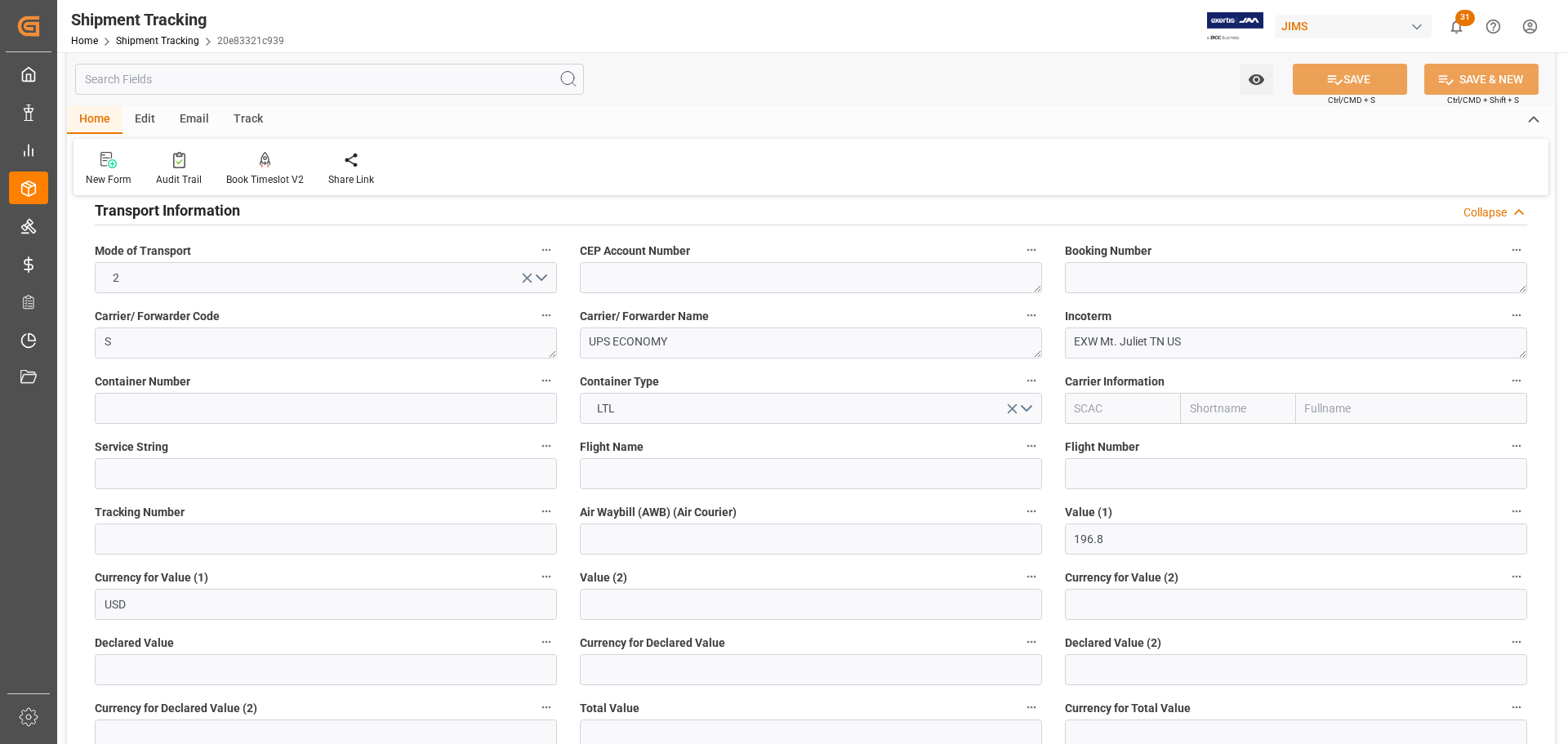
scroll to position [163, 0]
click at [131, 535] on input at bounding box center [326, 538] width 462 height 31
paste input "1ZX1X2326699358430"
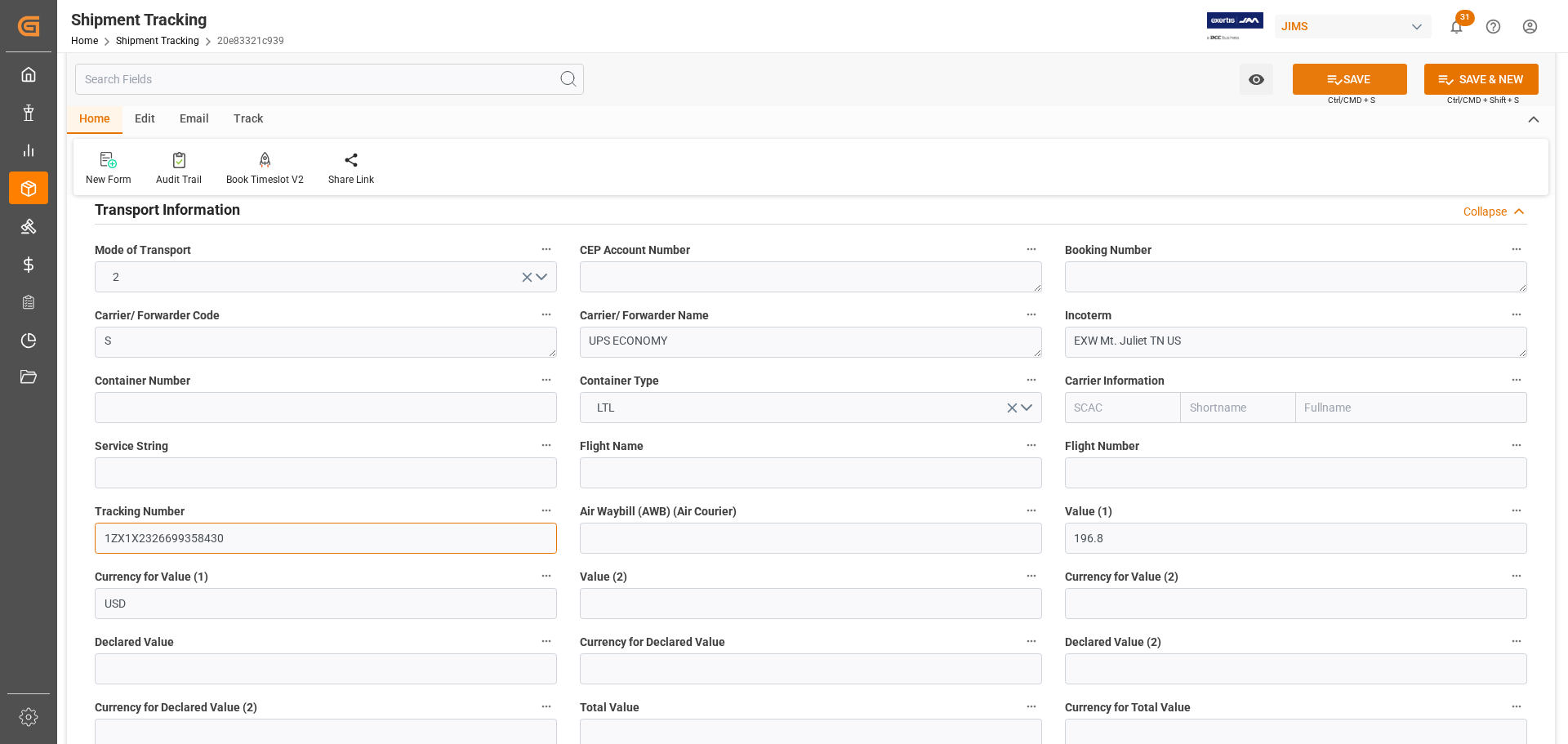
type input "1ZX1X2326699358430"
click at [1353, 82] on button "SAVE" at bounding box center [1350, 79] width 114 height 31
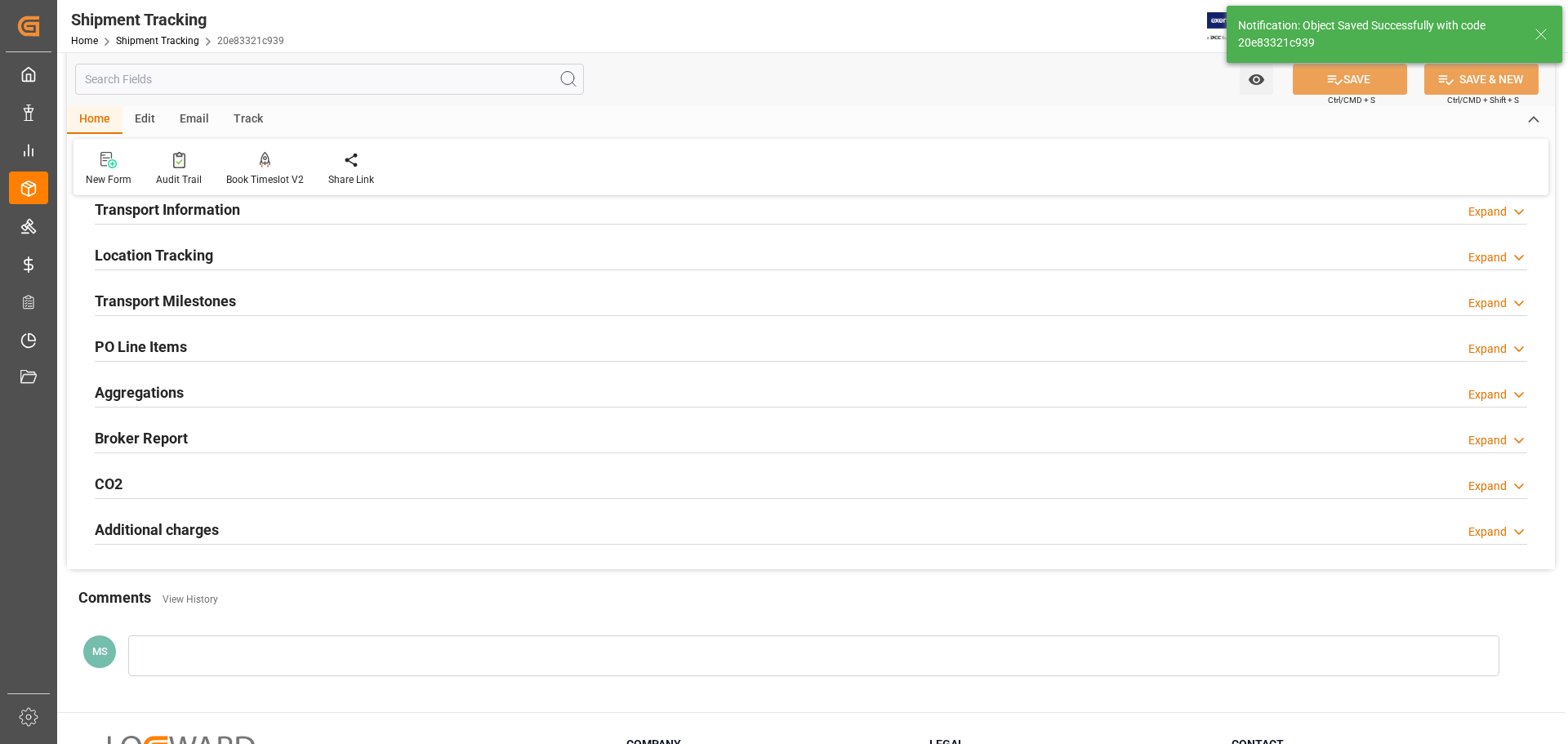
click at [308, 305] on div "Transport Milestones Expand" at bounding box center [812, 299] width 1433 height 31
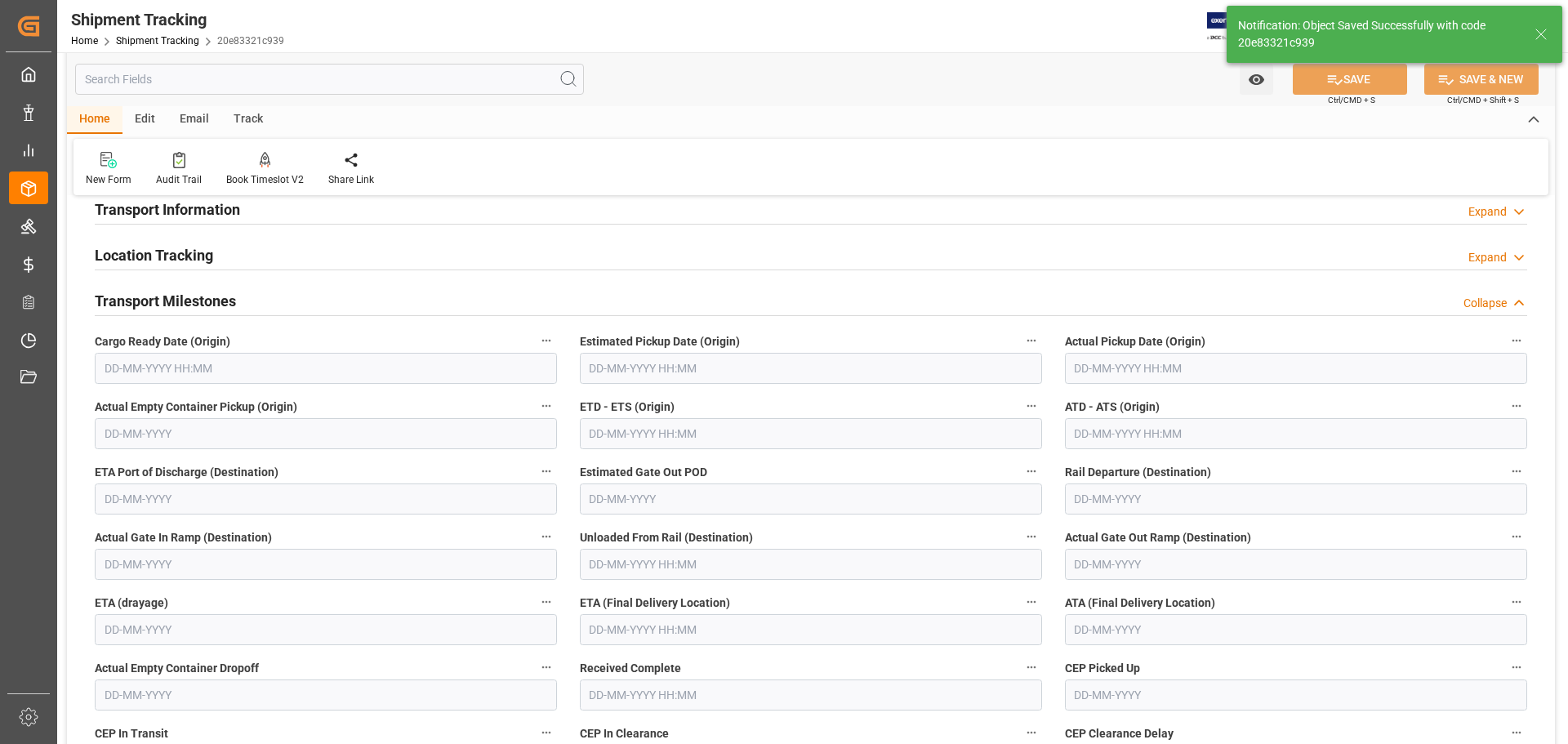
click at [205, 355] on input "text" at bounding box center [326, 368] width 462 height 31
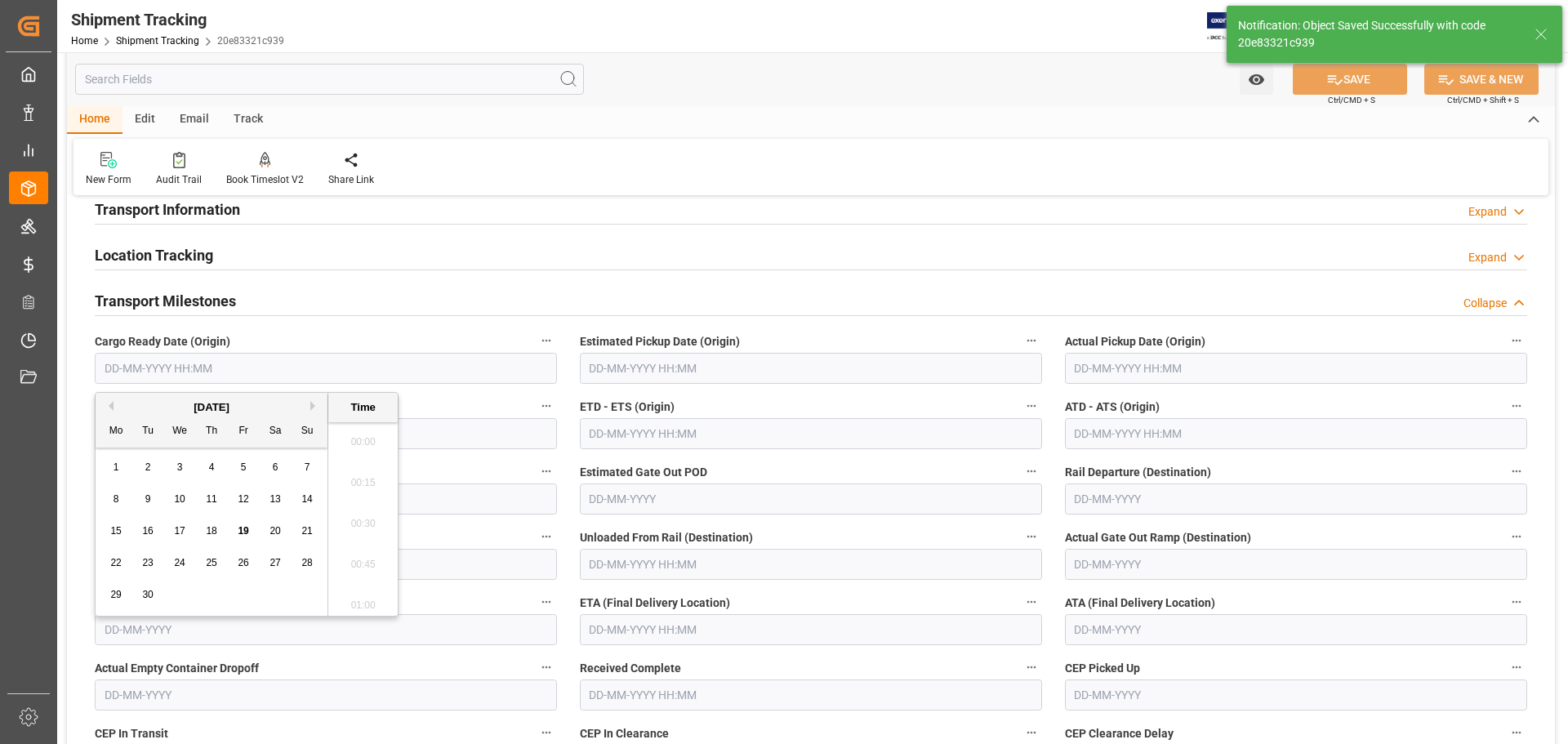
scroll to position [1966, 0]
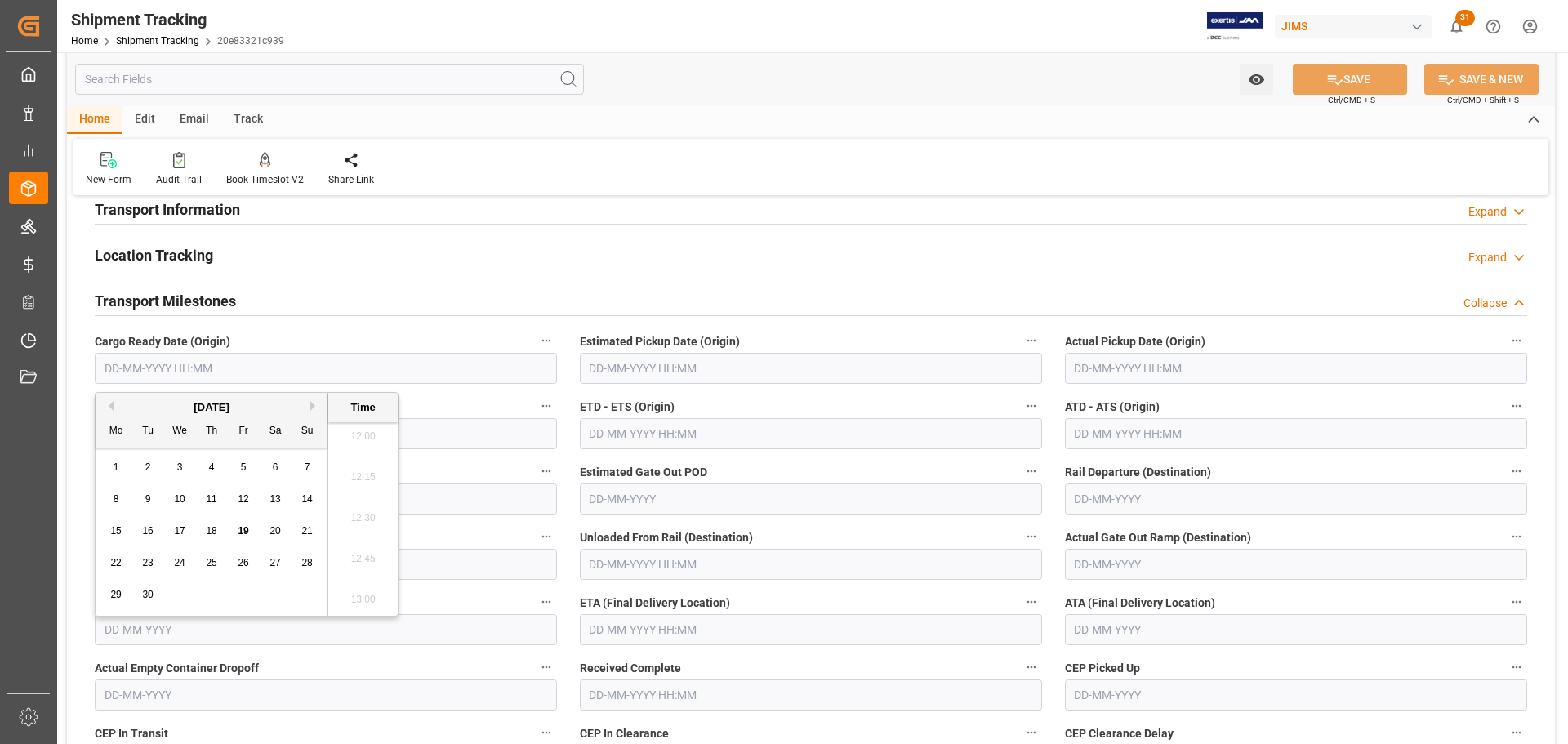
click at [109, 407] on button "Previous Month" at bounding box center [108, 406] width 9 height 9
click at [143, 595] on span "29" at bounding box center [147, 595] width 10 height 11
type input "29-07-2025 00:00"
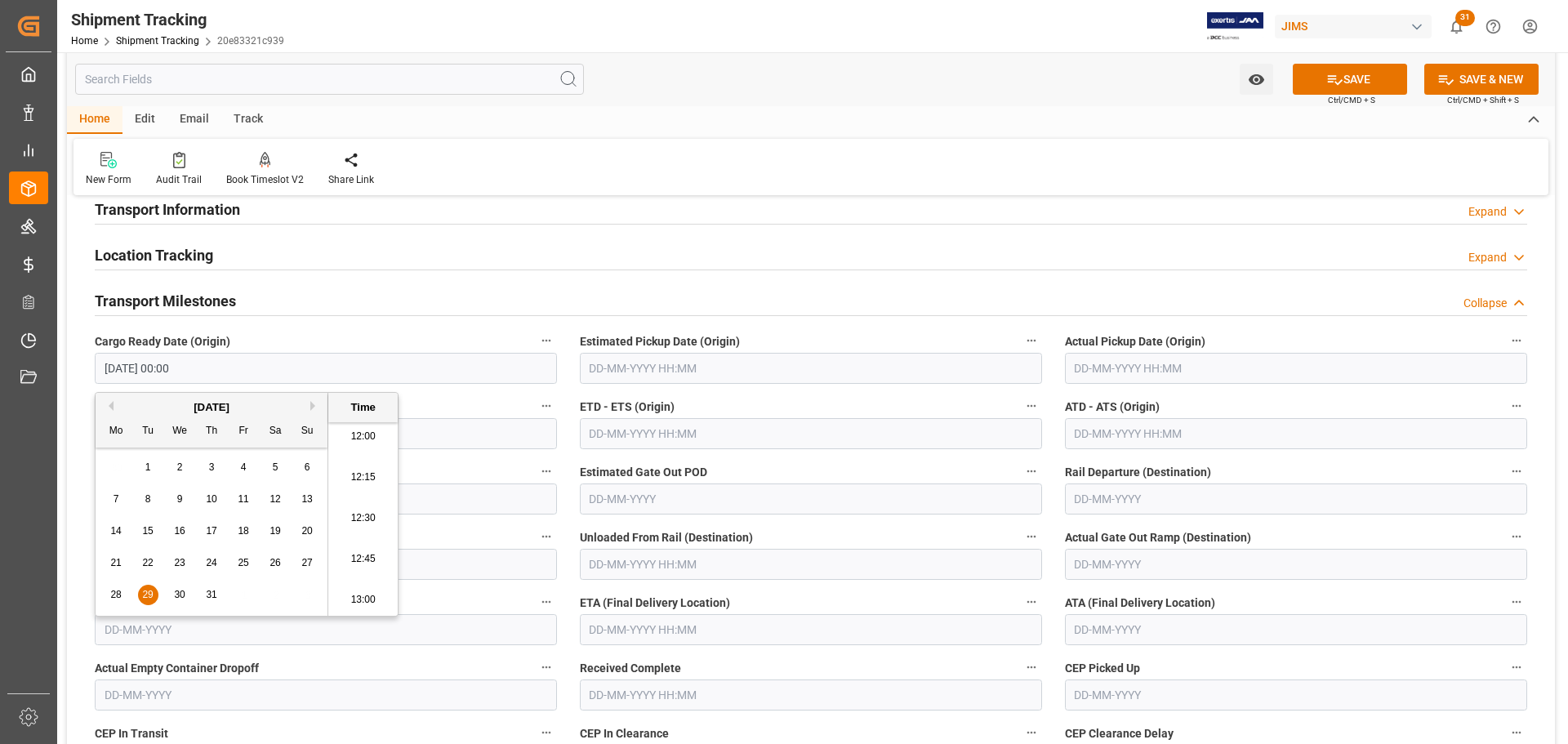
click at [681, 368] on input "text" at bounding box center [811, 368] width 462 height 31
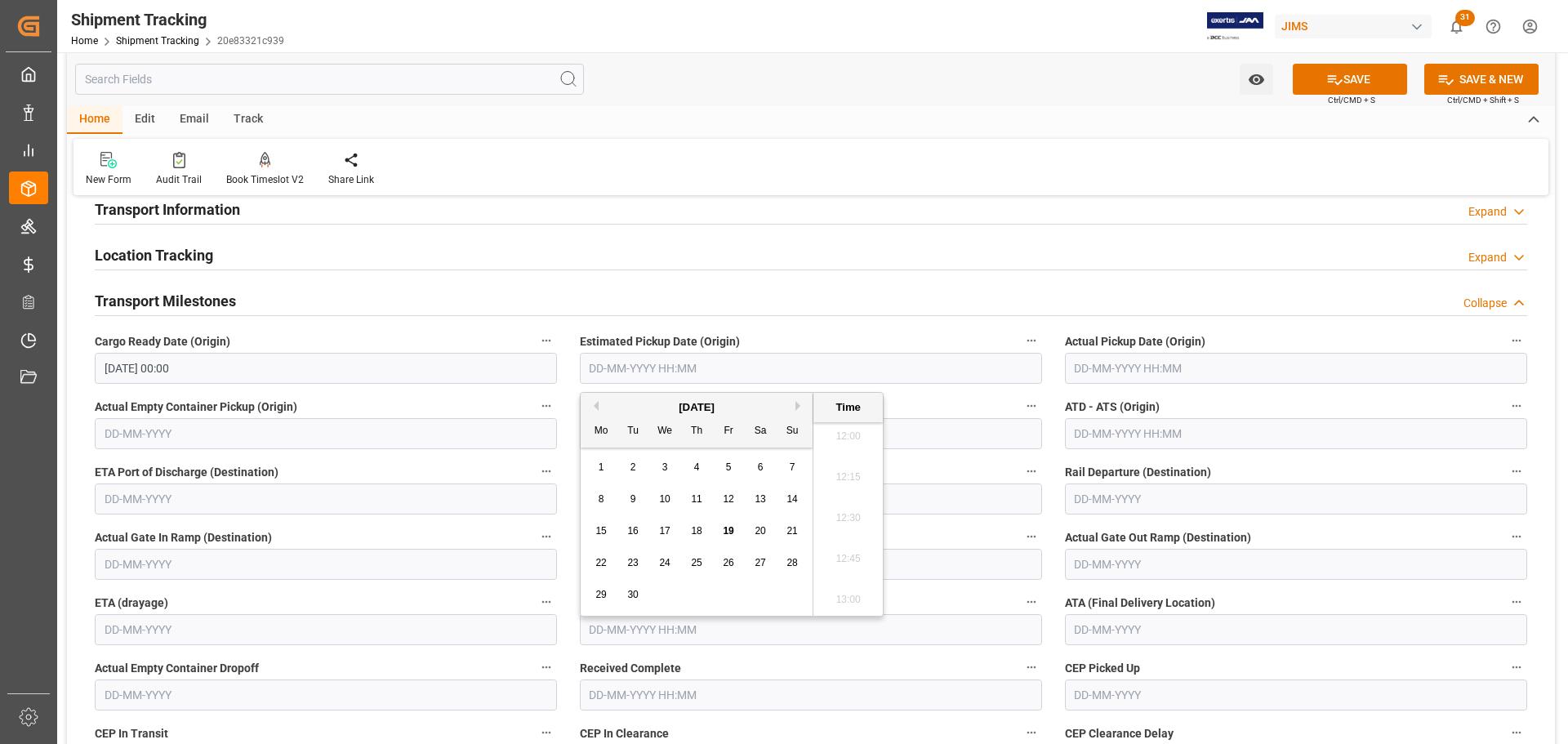
click at [594, 403] on button "Previous Month" at bounding box center [594, 406] width 9 height 9
click at [631, 593] on span "29" at bounding box center [632, 595] width 10 height 11
type input "29-07-2025 00:00"
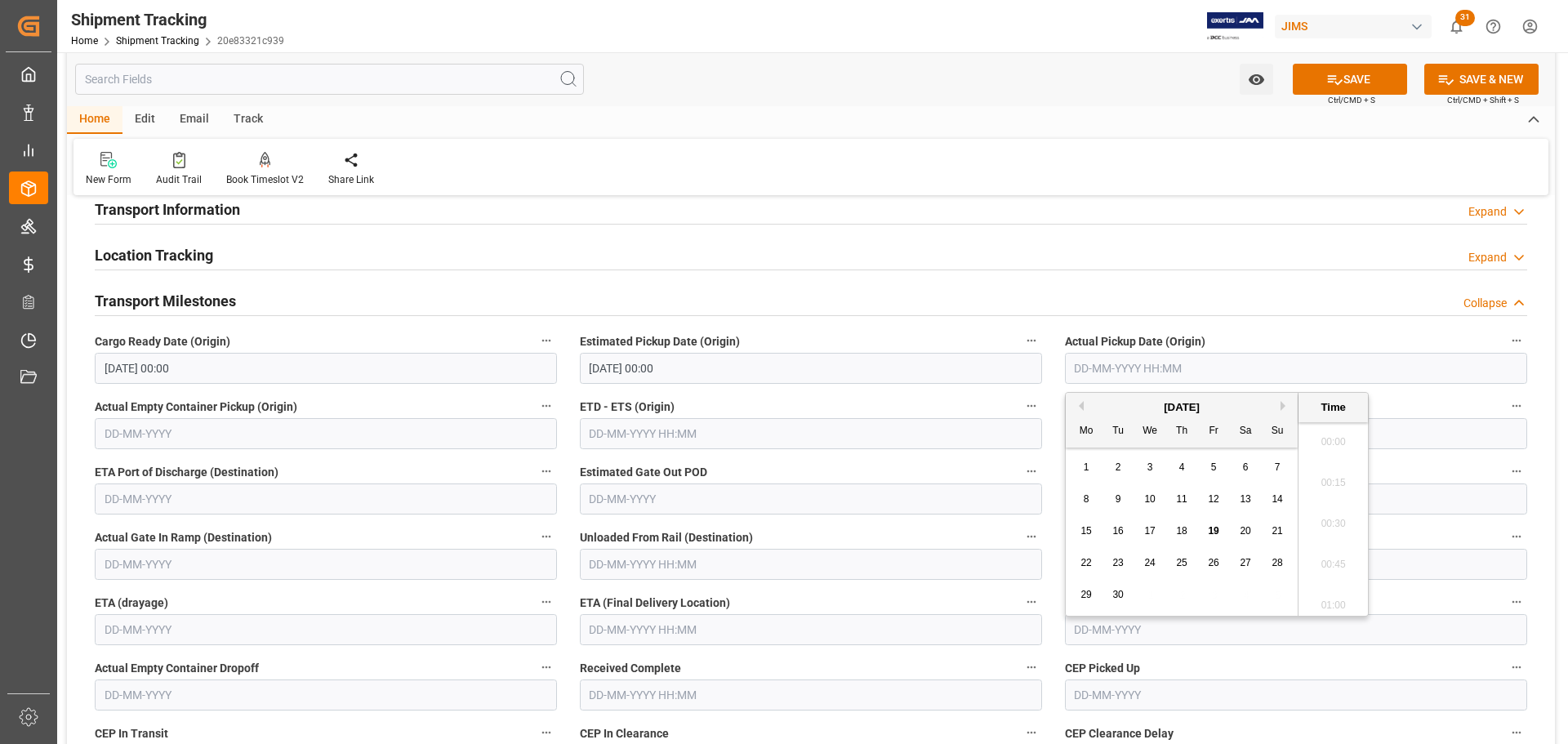
click at [1122, 367] on input "text" at bounding box center [1296, 368] width 462 height 31
click at [1086, 404] on div "September 2025" at bounding box center [1182, 407] width 232 height 16
click at [1082, 404] on button "Previous Month" at bounding box center [1079, 406] width 9 height 9
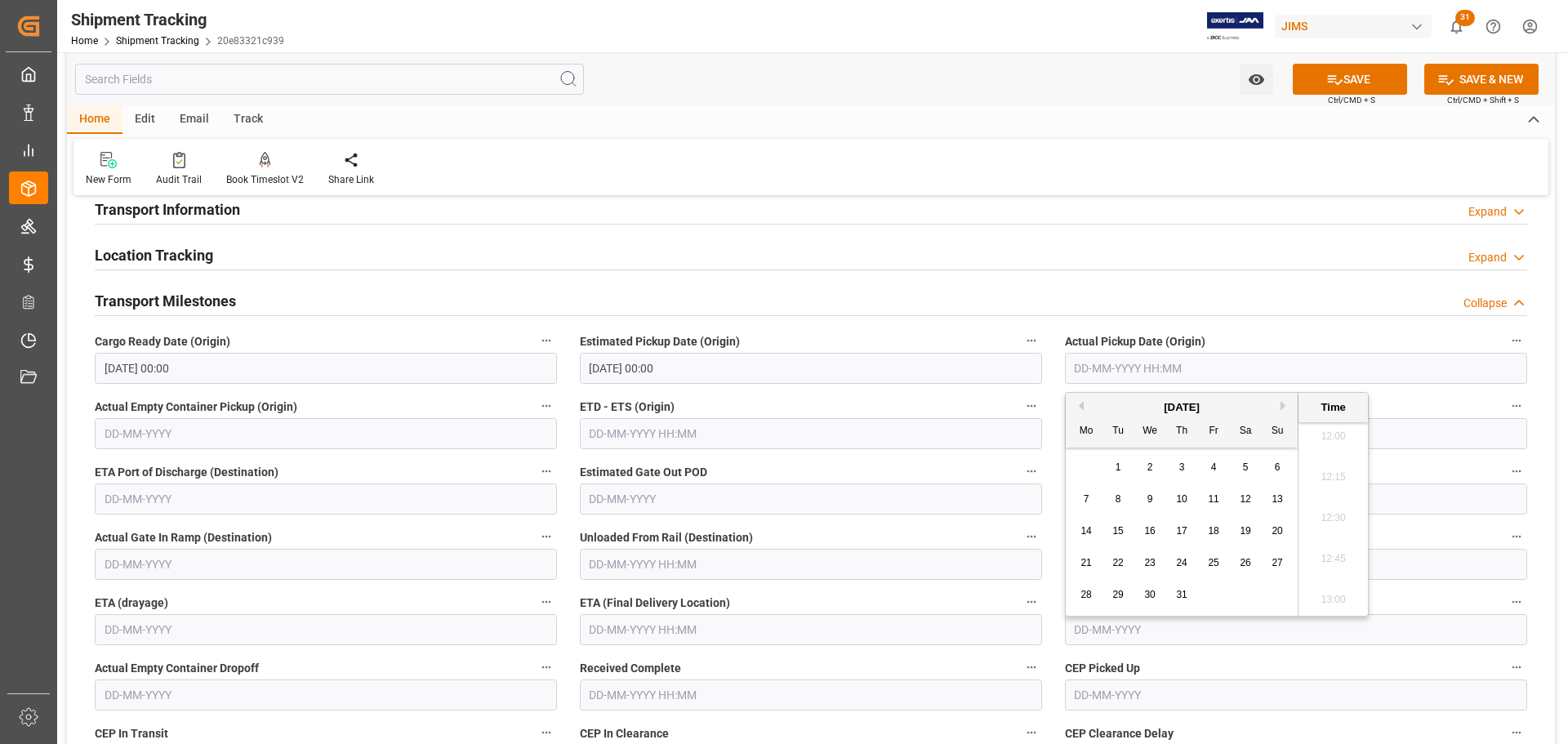
click at [1120, 591] on span "29" at bounding box center [1117, 595] width 10 height 11
type input "29-07-2025 00:00"
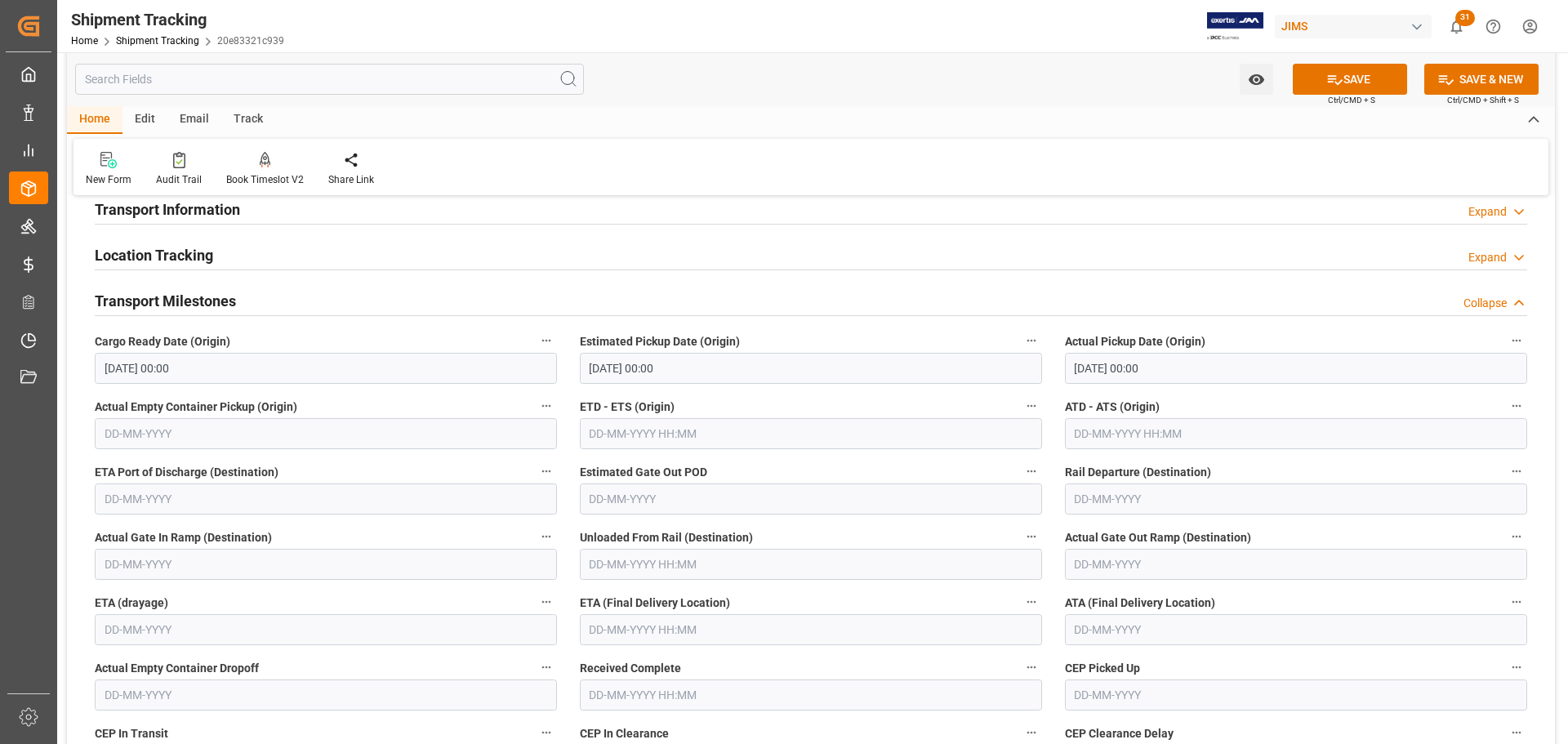
click at [832, 408] on label "ETD - ETS (Origin)" at bounding box center [811, 407] width 462 height 23
click at [1021, 408] on button "ETD - ETS (Origin)" at bounding box center [1032, 406] width 21 height 21
click at [615, 625] on div at bounding box center [784, 372] width 1568 height 744
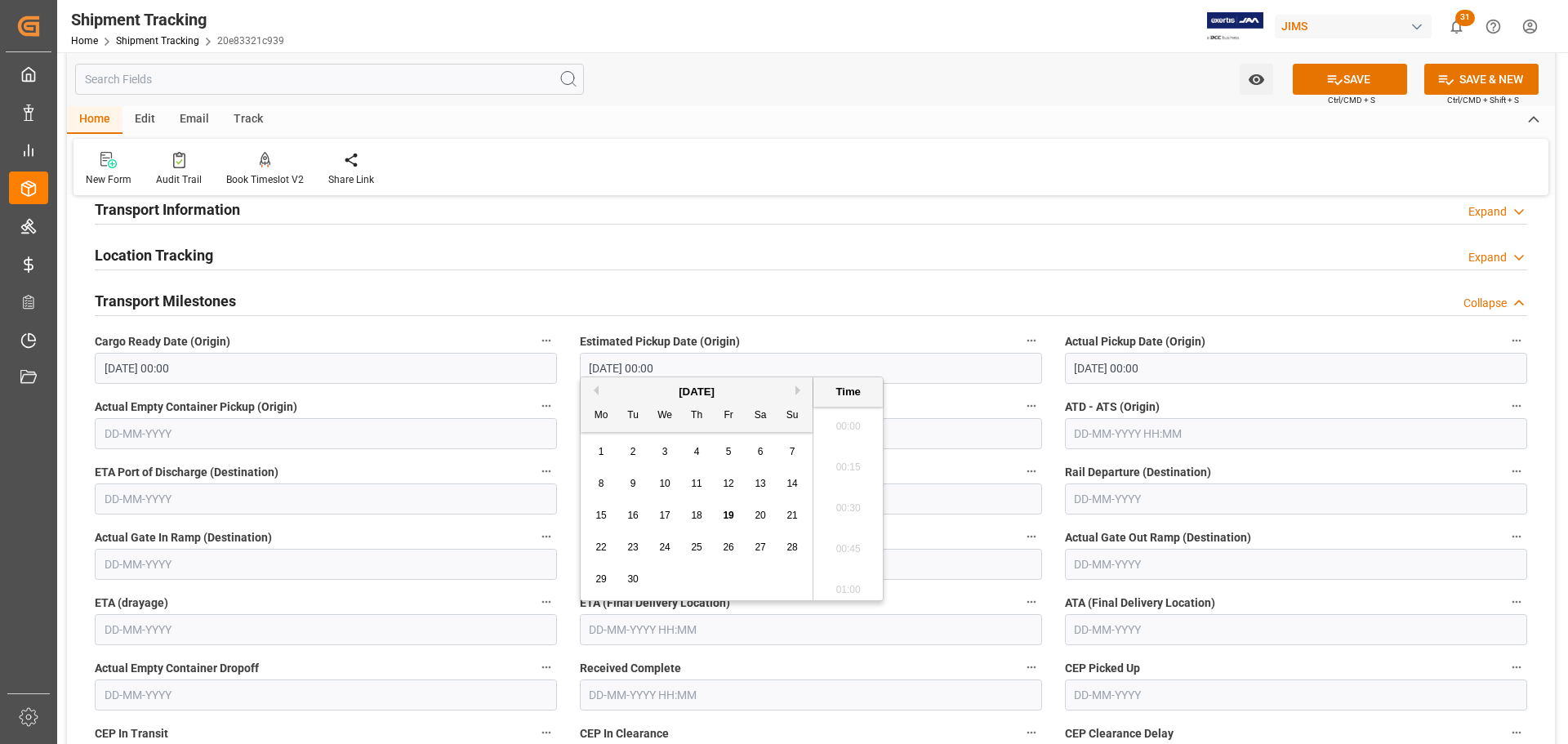
click at [645, 626] on input "text" at bounding box center [811, 629] width 462 height 31
click at [593, 388] on button "Previous Month" at bounding box center [594, 390] width 9 height 9
click at [657, 577] on div "30" at bounding box center [665, 580] width 21 height 20
type input "30-07-2025 00:00"
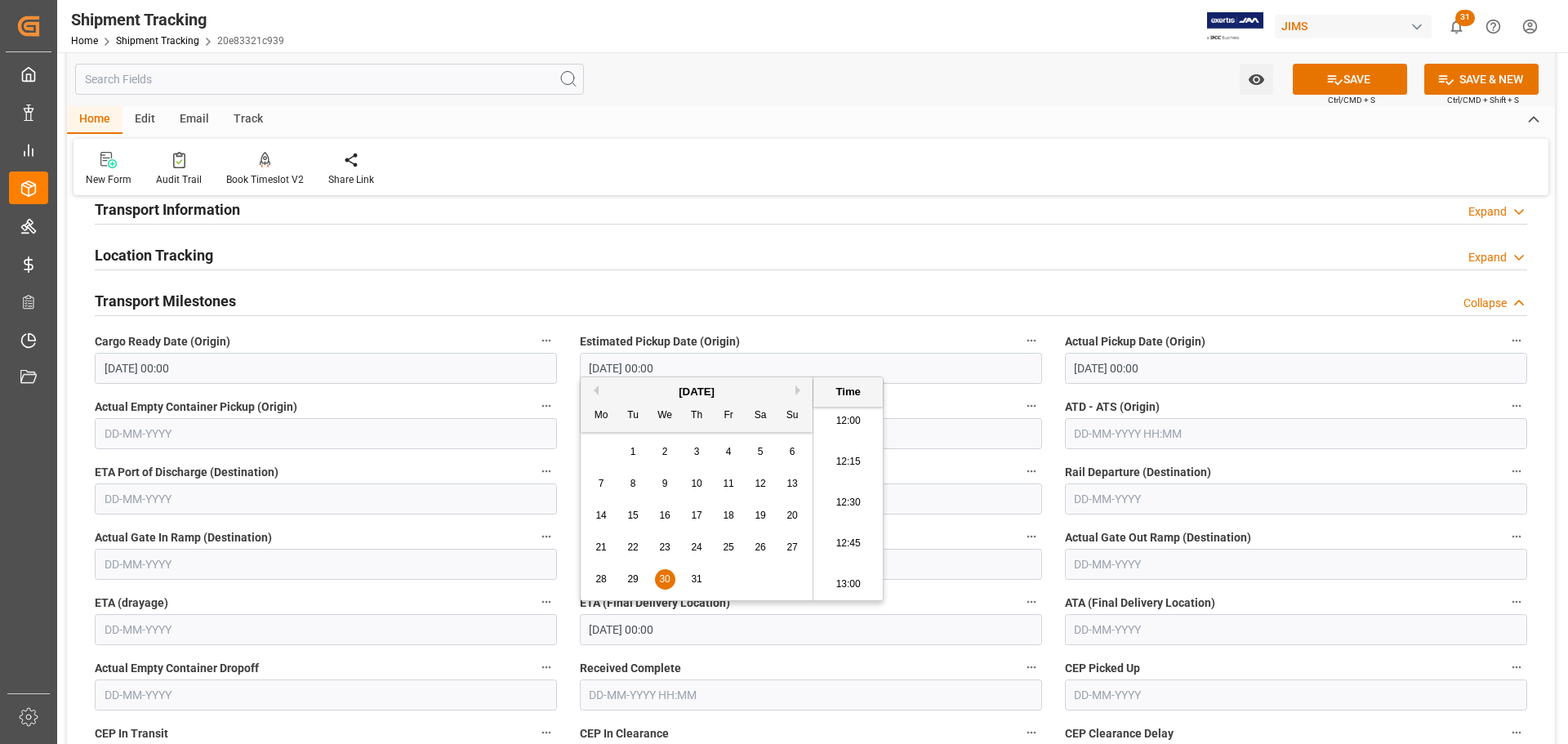
drag, startPoint x: 801, startPoint y: 638, endPoint x: 754, endPoint y: 631, distance: 47.5
click at [797, 638] on input "30-07-2025 00:00" at bounding box center [811, 629] width 462 height 31
drag, startPoint x: 753, startPoint y: 631, endPoint x: 582, endPoint y: 631, distance: 171.0
click at [582, 631] on input "30-07-2025 00:00" at bounding box center [811, 629] width 462 height 31
click at [1188, 630] on input "text" at bounding box center [1296, 629] width 462 height 31
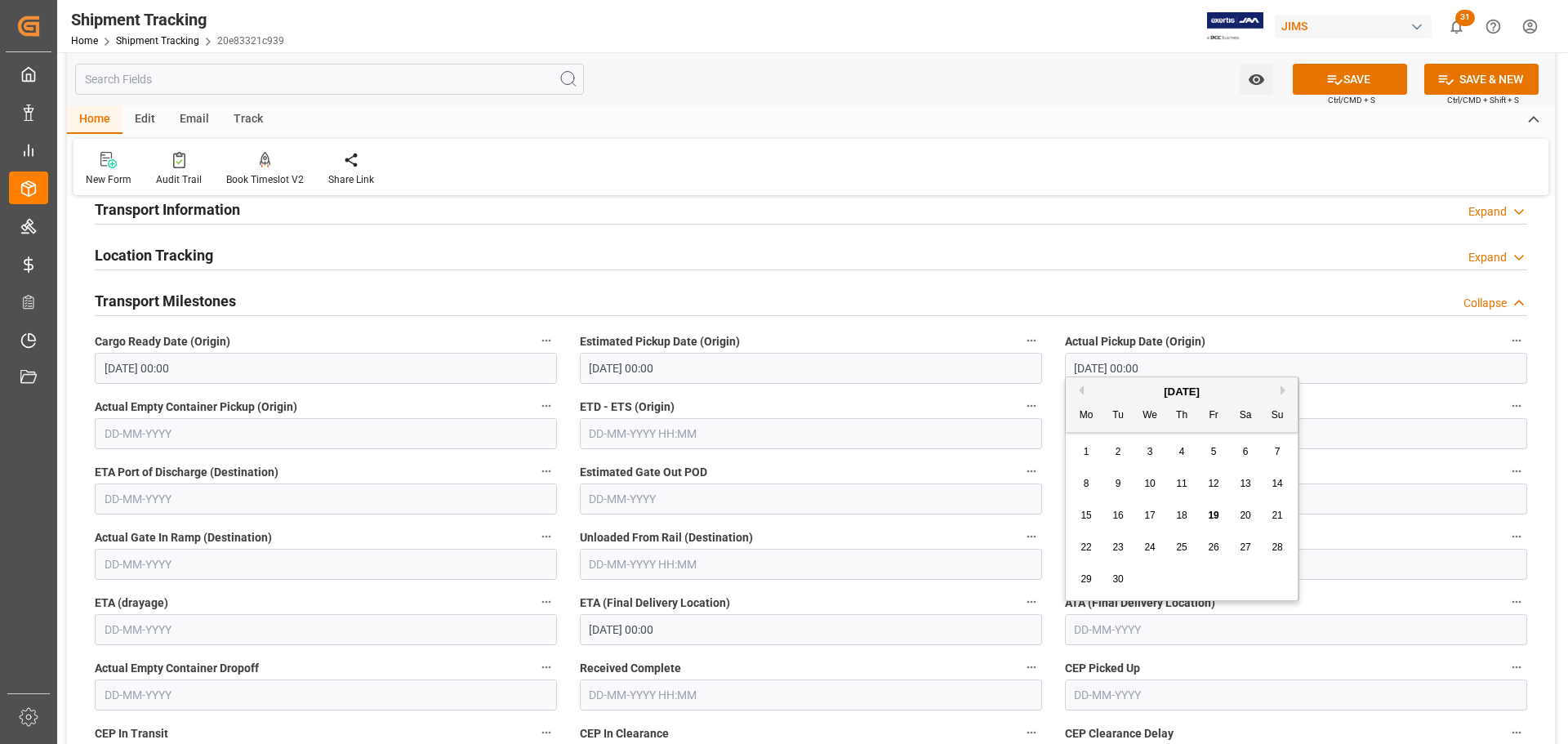
paste input "30-07-2025"
type input "30-07-2025"
click at [1320, 84] on button "SAVE" at bounding box center [1350, 79] width 114 height 31
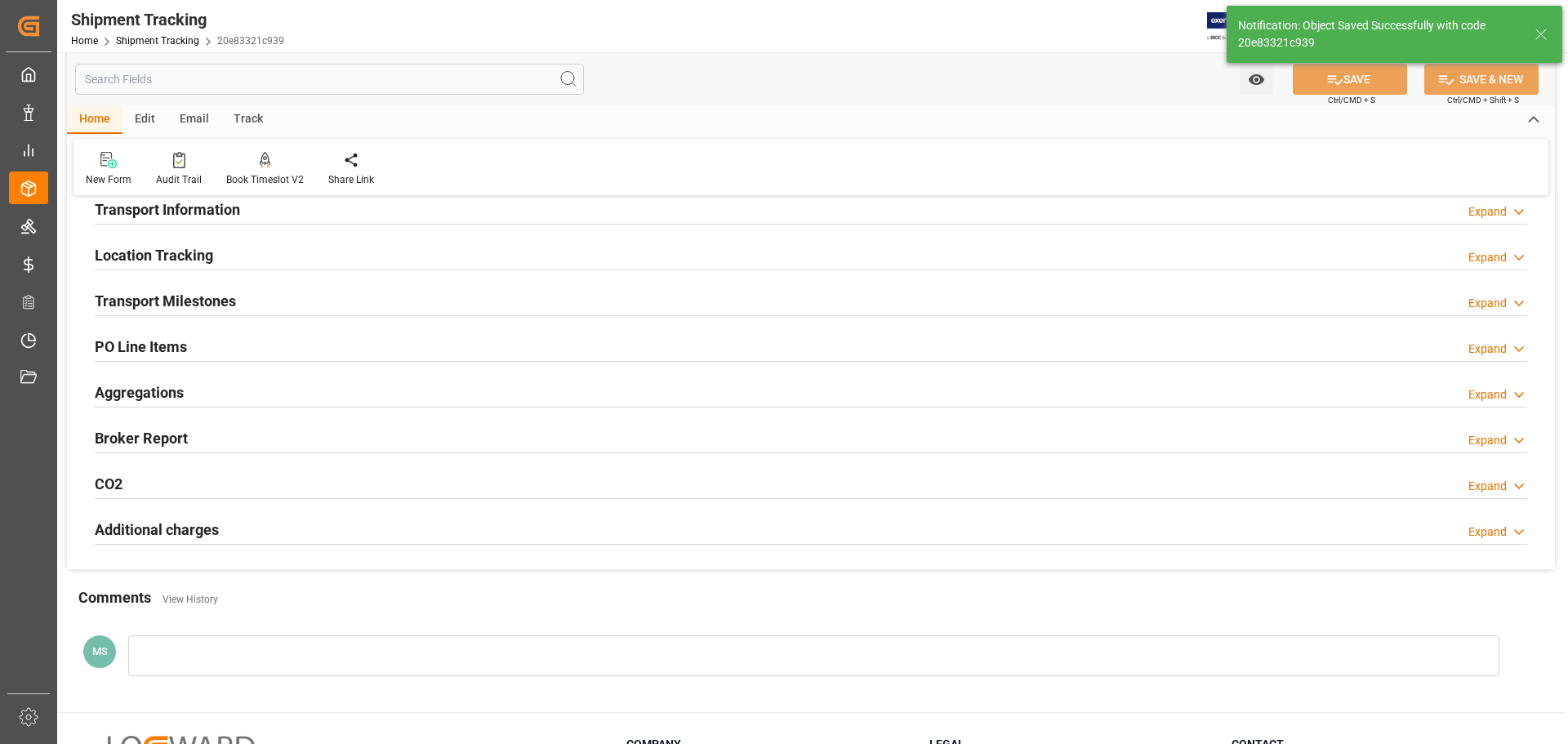
click at [286, 306] on div "Transport Milestones Expand" at bounding box center [812, 299] width 1433 height 31
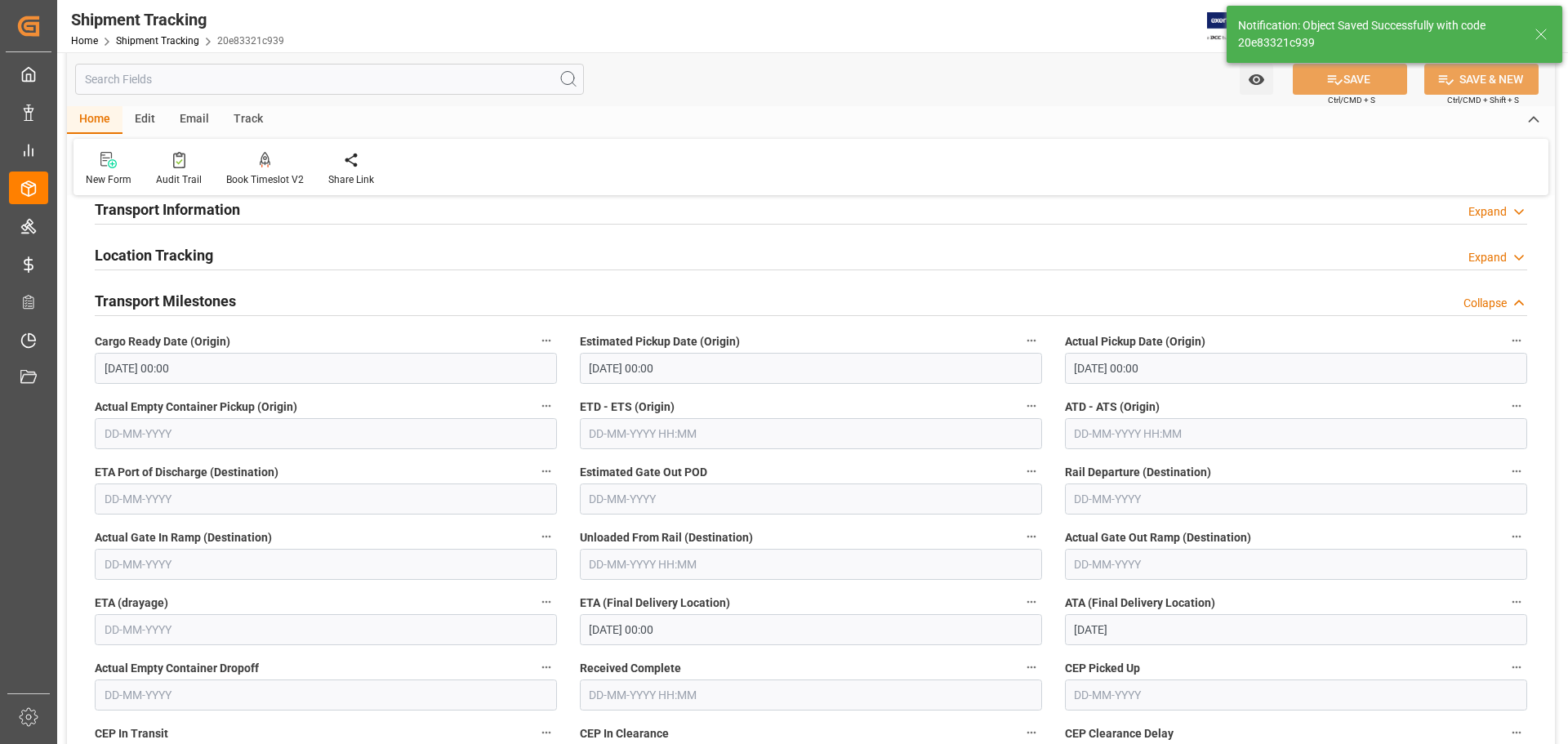
click at [286, 305] on div "Transport Milestones Collapse" at bounding box center [812, 299] width 1433 height 31
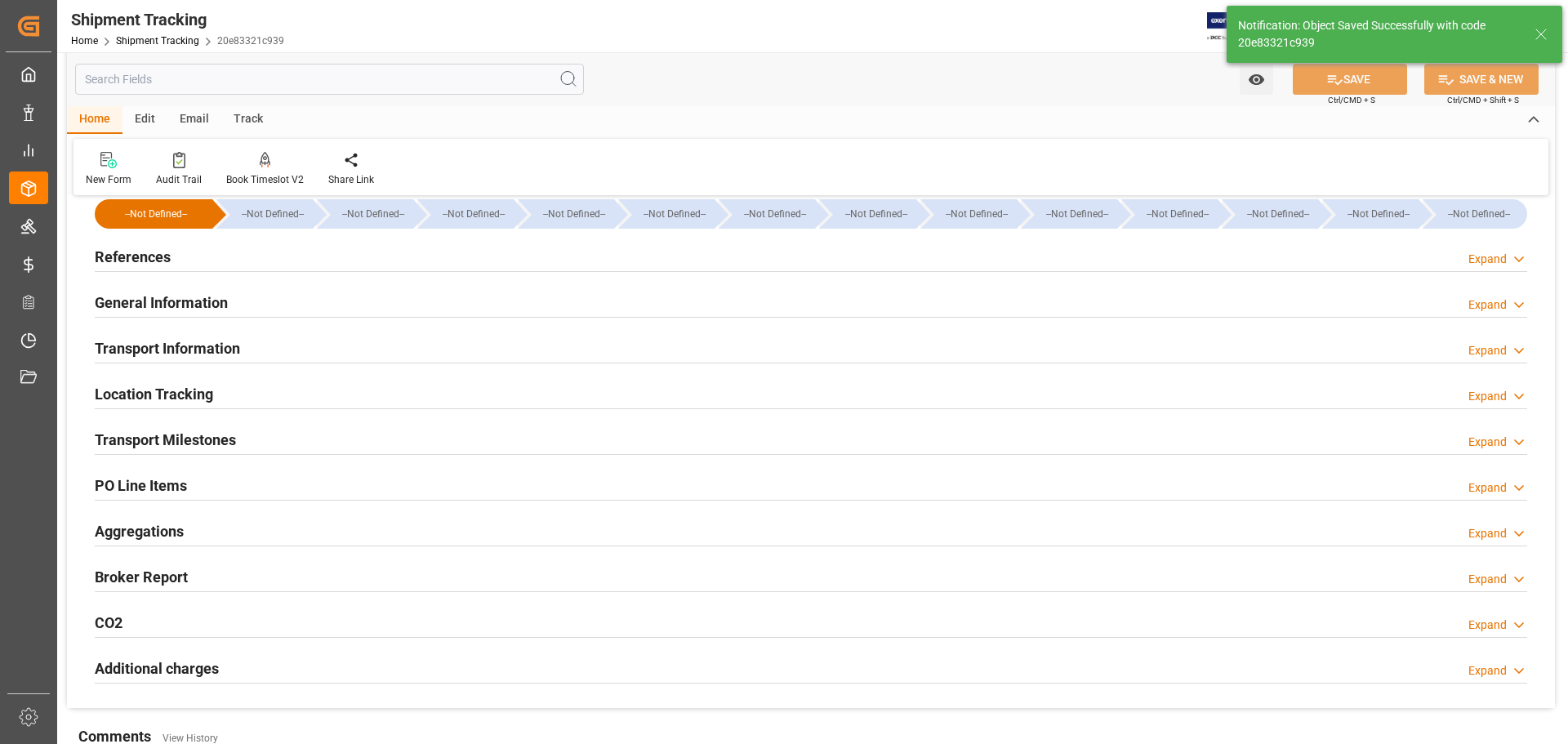
scroll to position [0, 0]
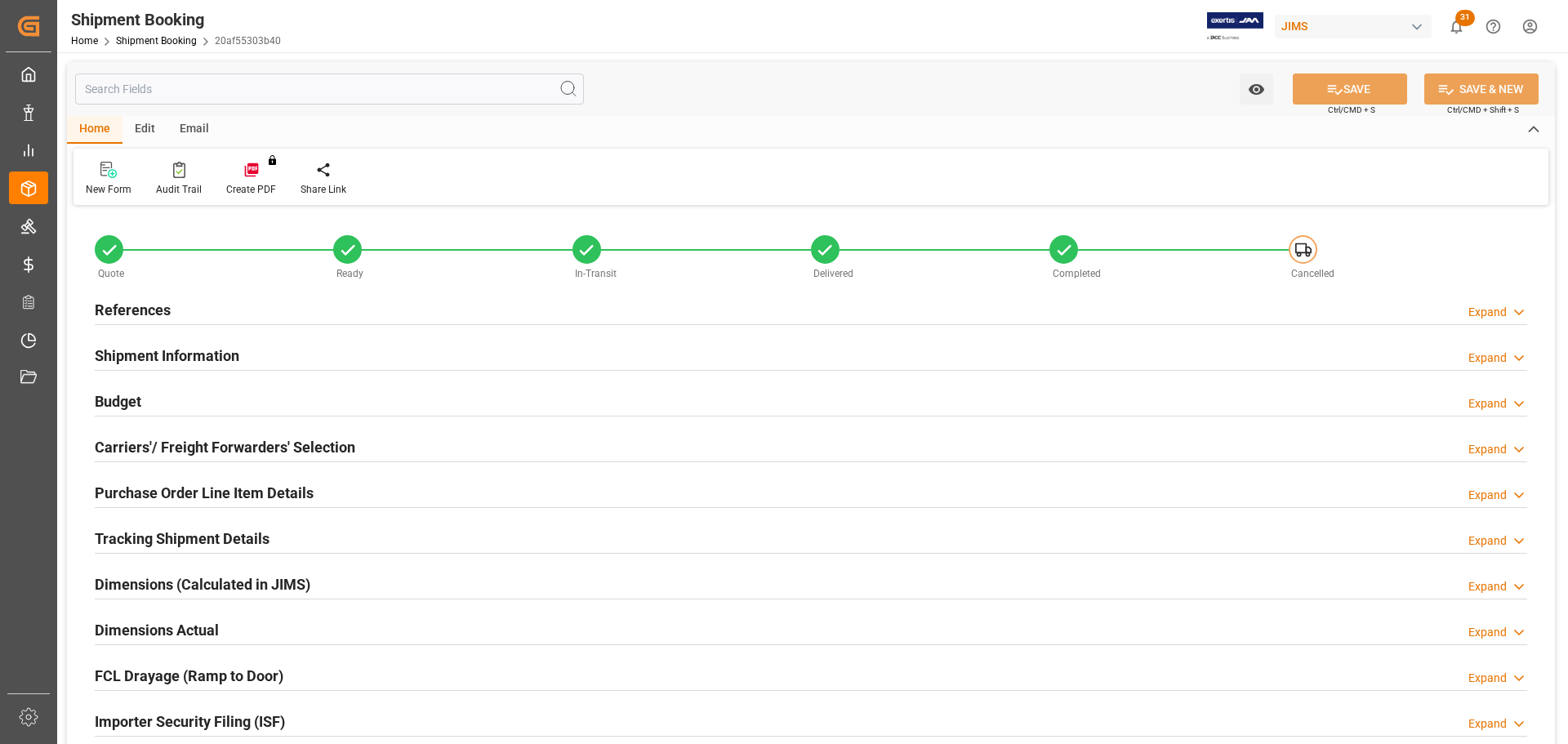
type input "0"
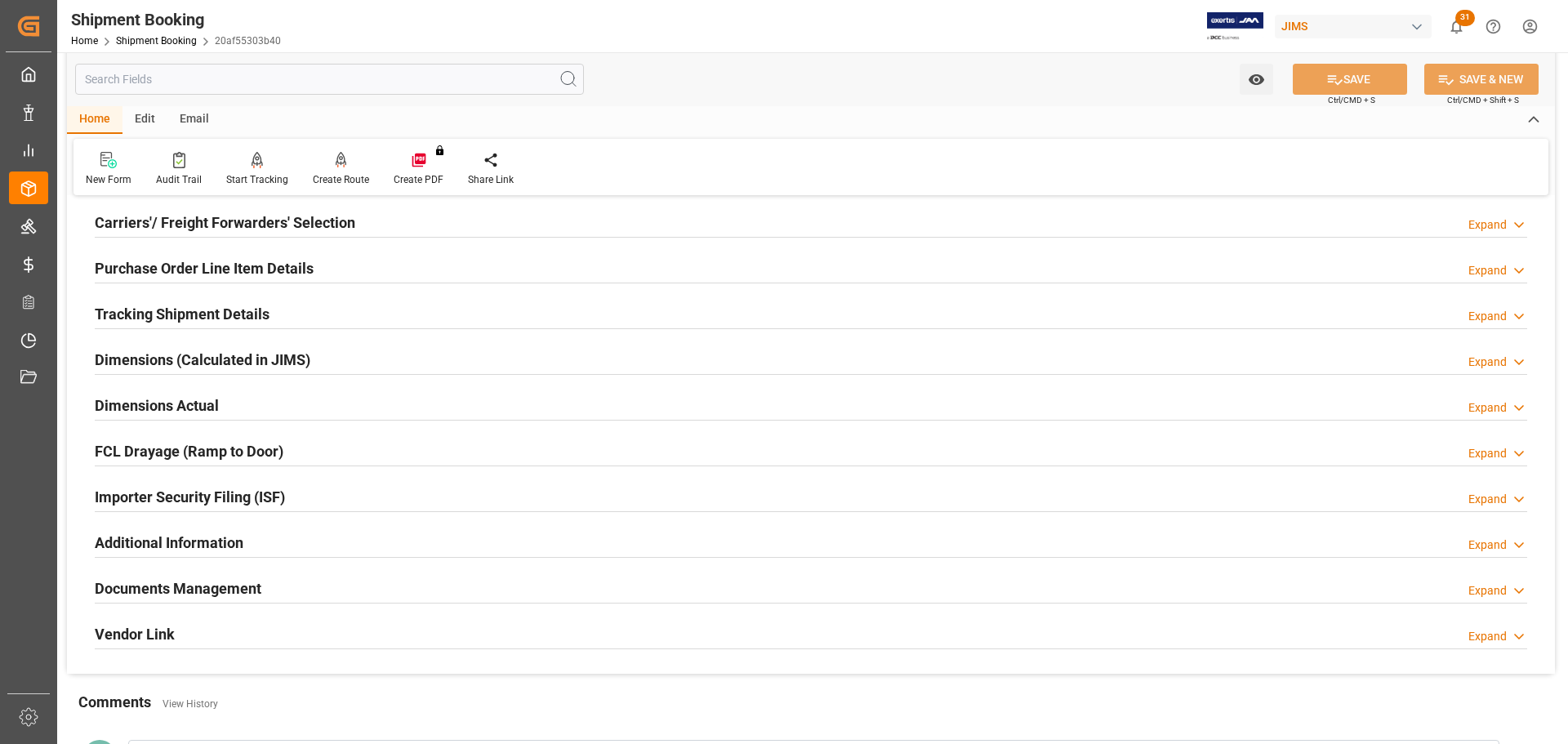
scroll to position [245, 0]
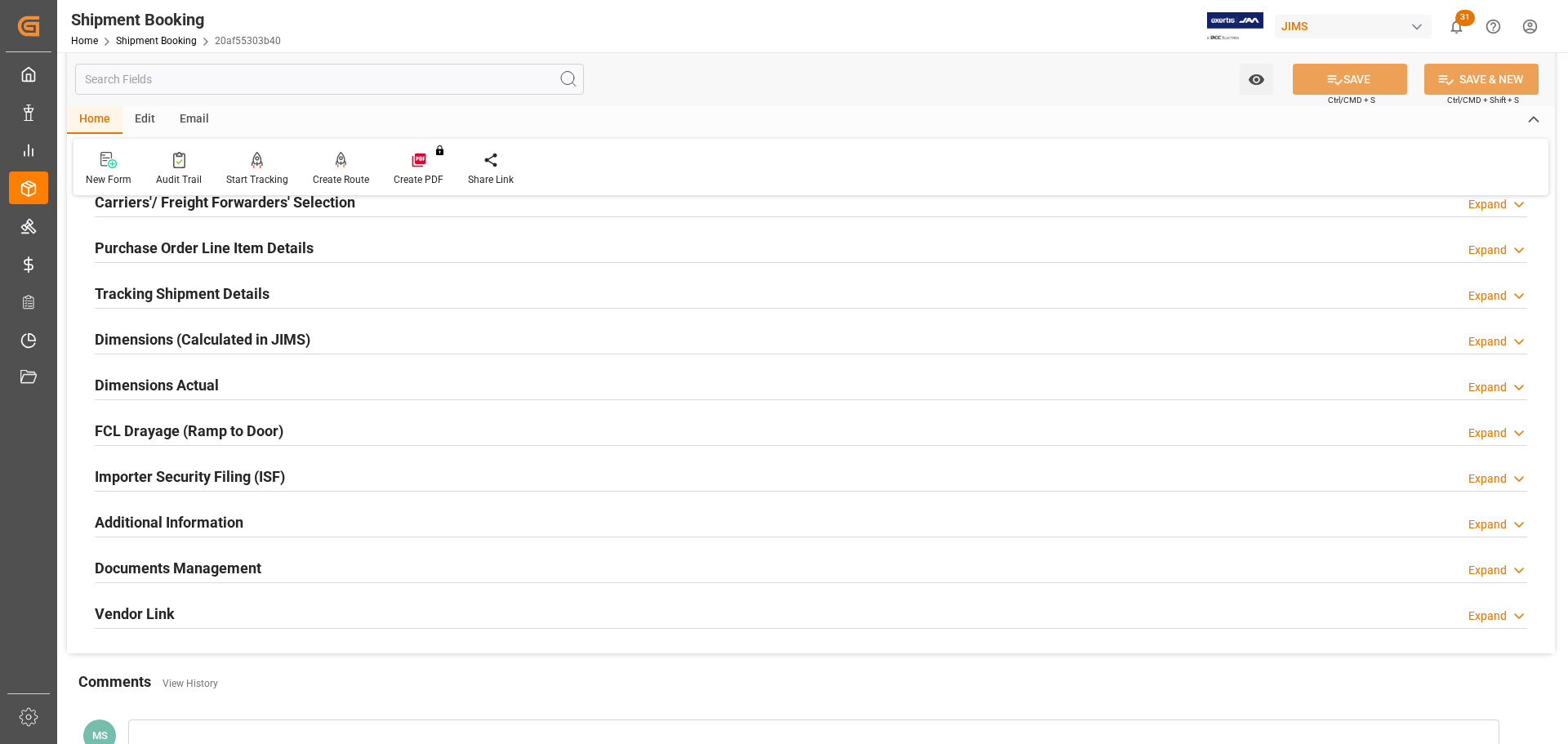
click at [359, 376] on div "Dimensions Actual Expand" at bounding box center [812, 383] width 1433 height 31
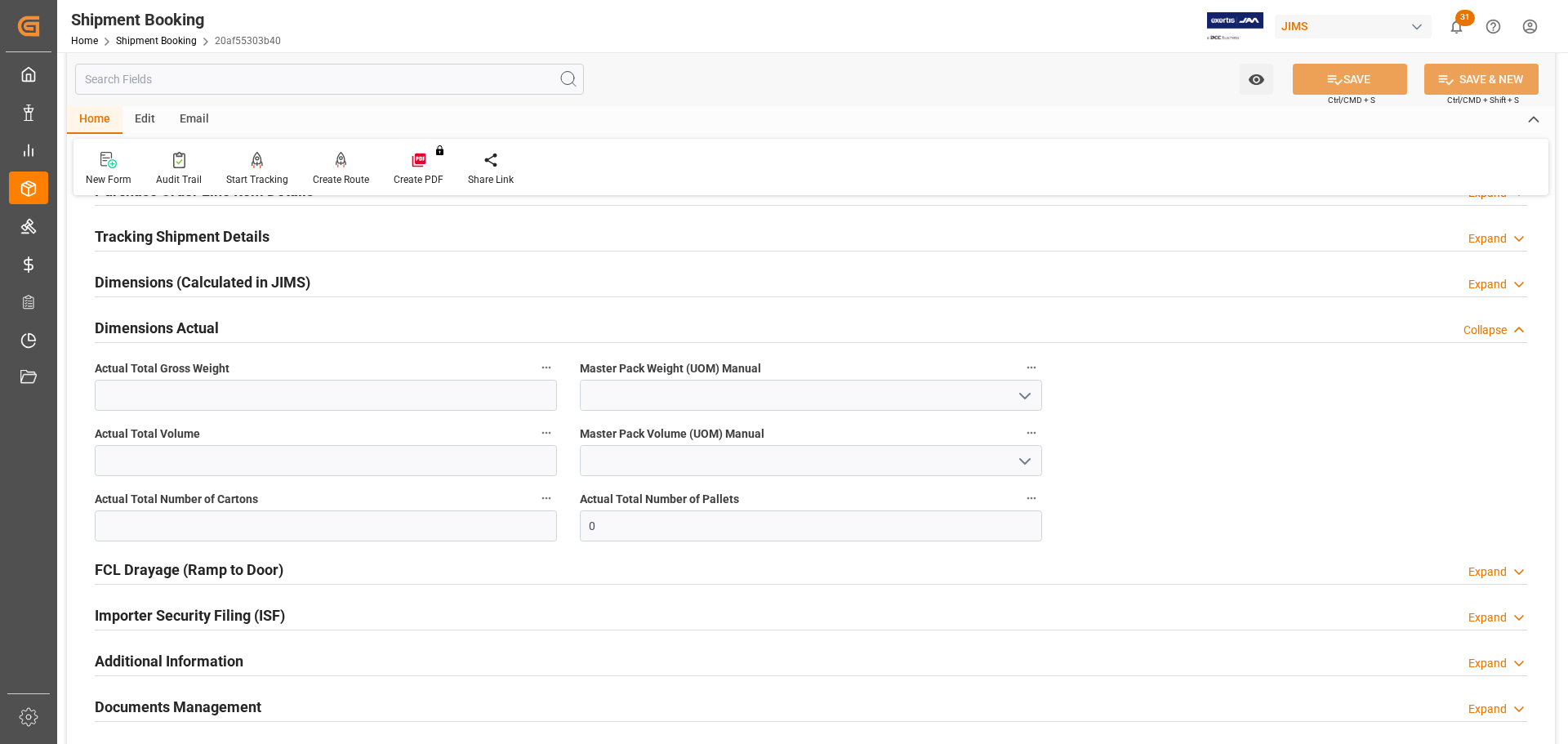
scroll to position [408, 0]
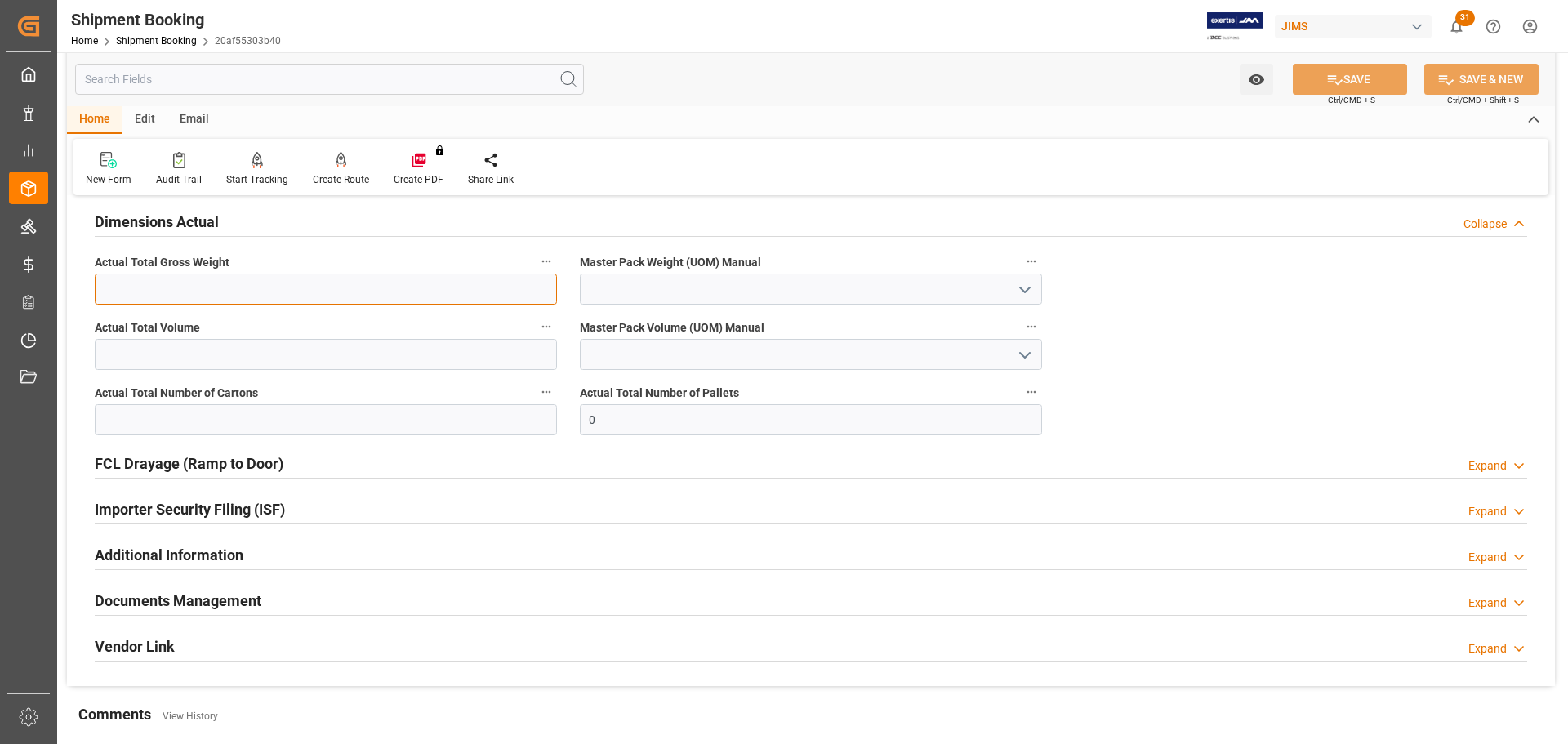
click at [278, 287] on input "text" at bounding box center [326, 288] width 462 height 31
type input "3"
click at [1018, 291] on icon "open menu" at bounding box center [1025, 289] width 20 height 20
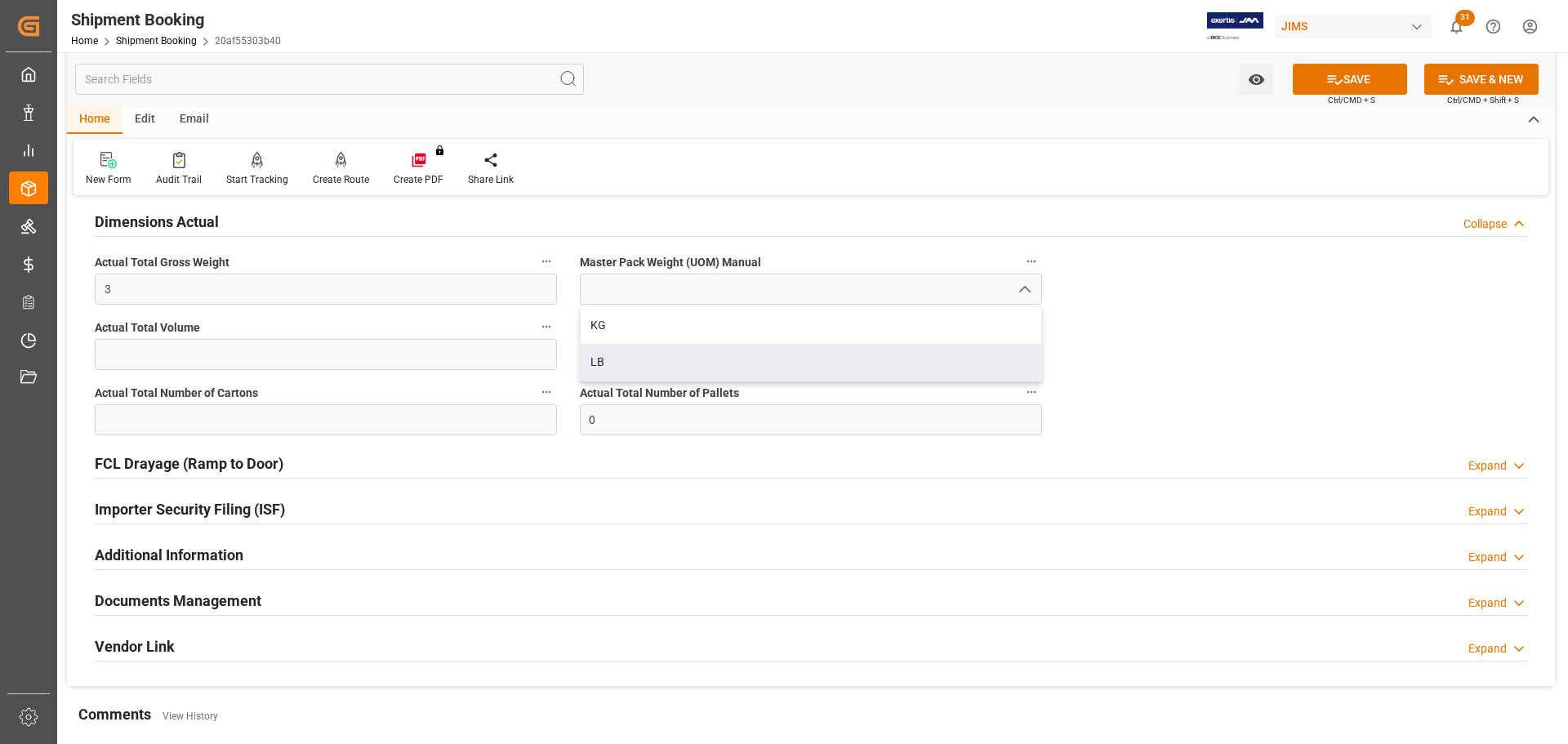
click at [756, 365] on div "LB" at bounding box center [811, 362] width 460 height 37
type input "LB"
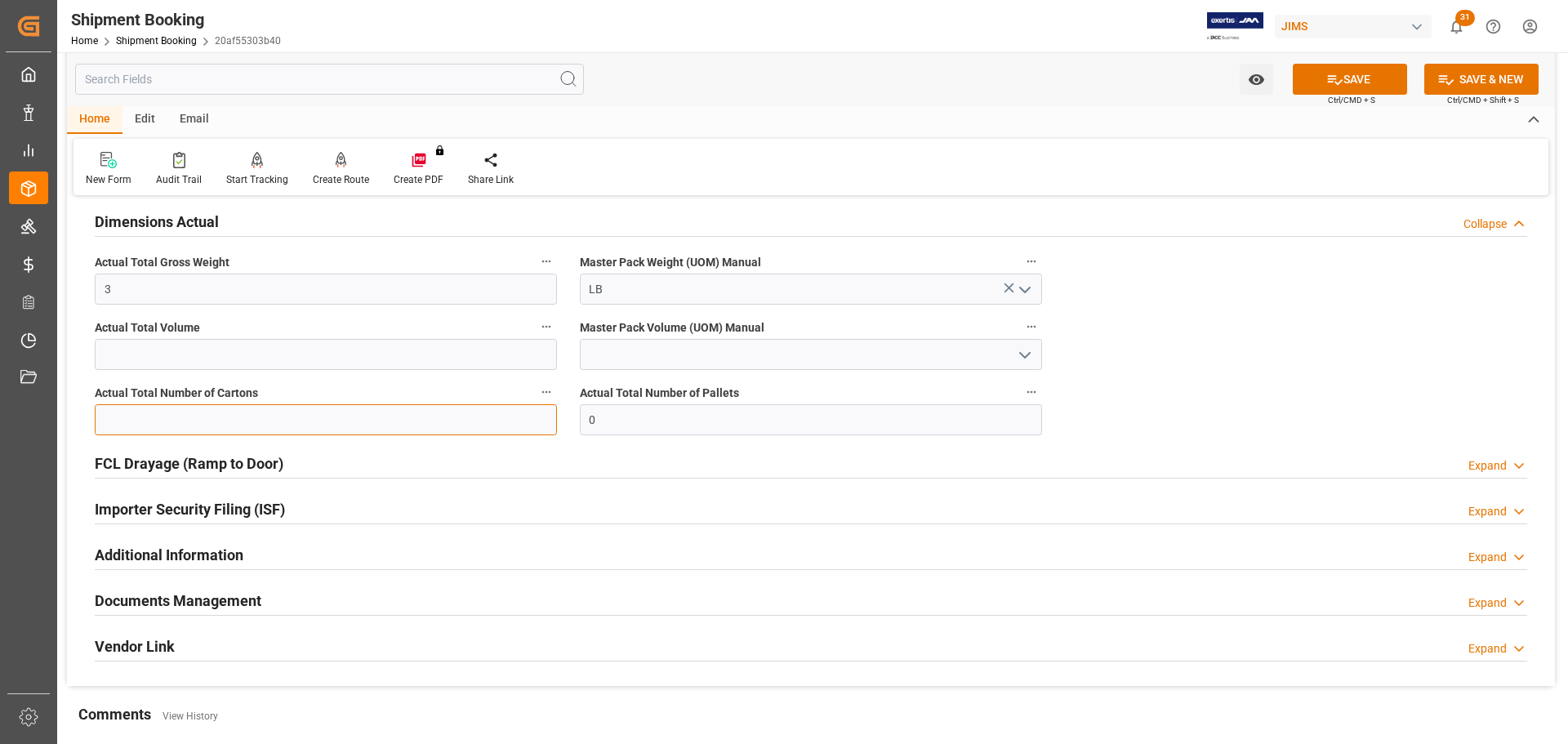
click at [389, 417] on input "text" at bounding box center [326, 419] width 462 height 31
type input "1"
click at [1355, 90] on button "SAVE" at bounding box center [1350, 79] width 114 height 31
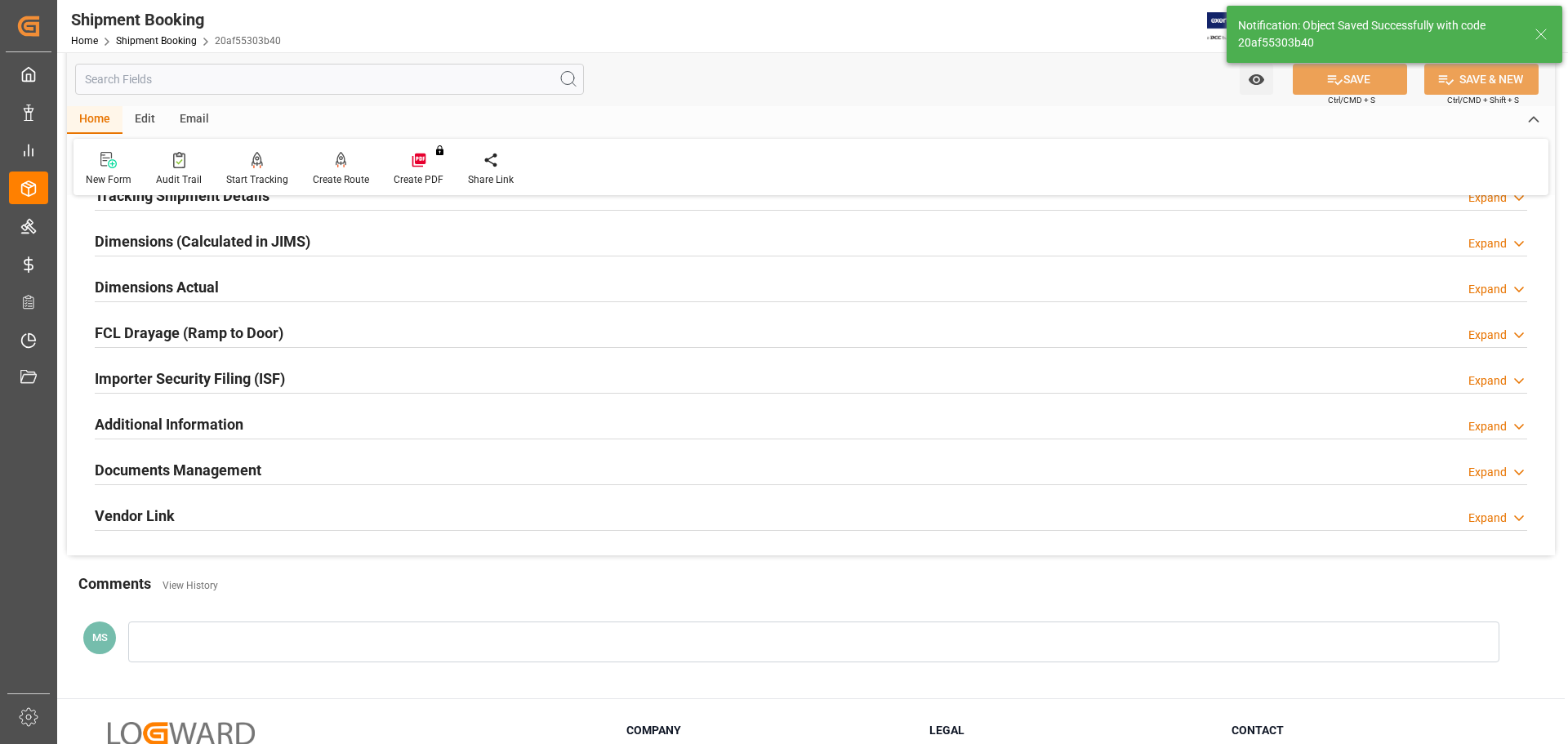
scroll to position [326, 0]
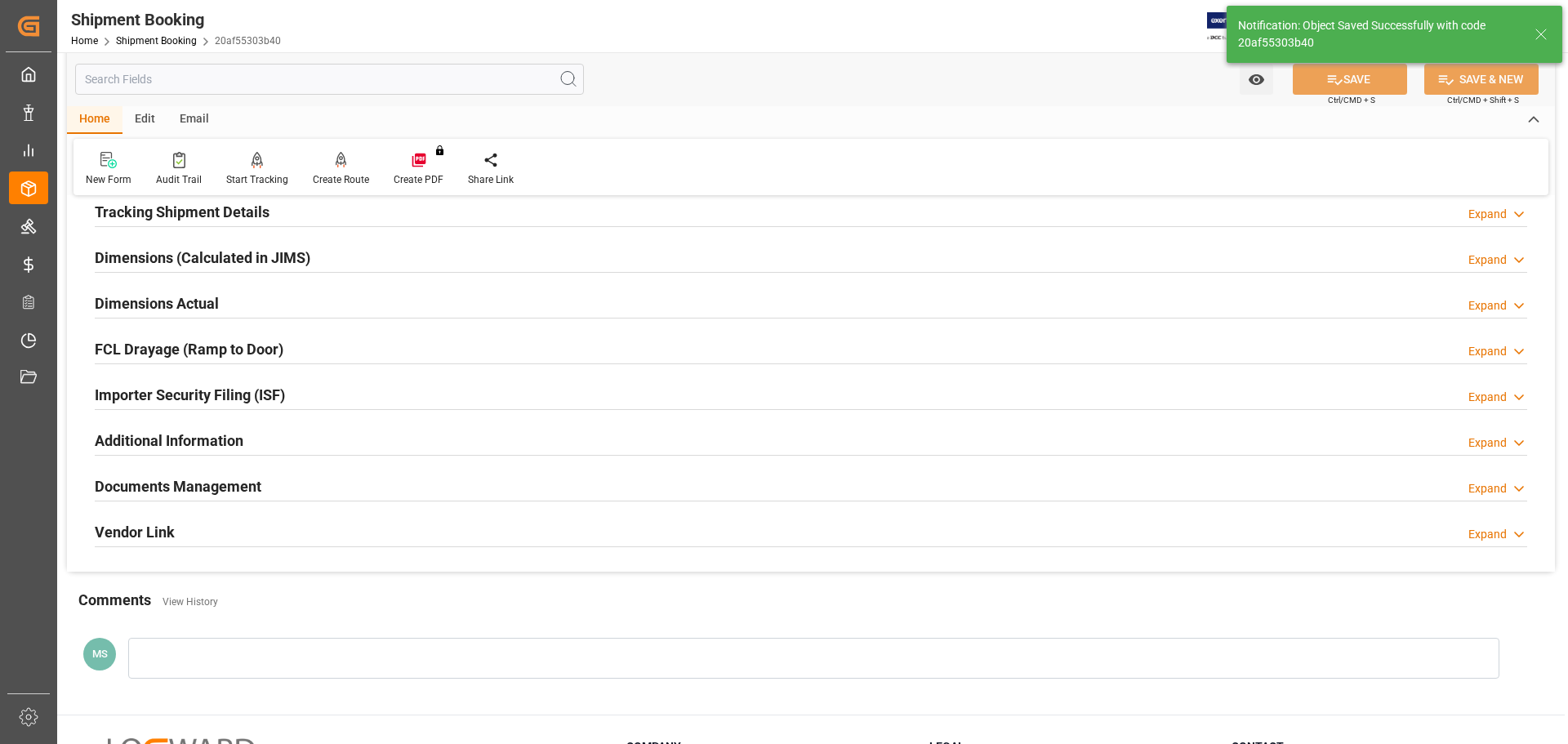
click at [252, 296] on div "Dimensions Actual Expand" at bounding box center [812, 302] width 1433 height 31
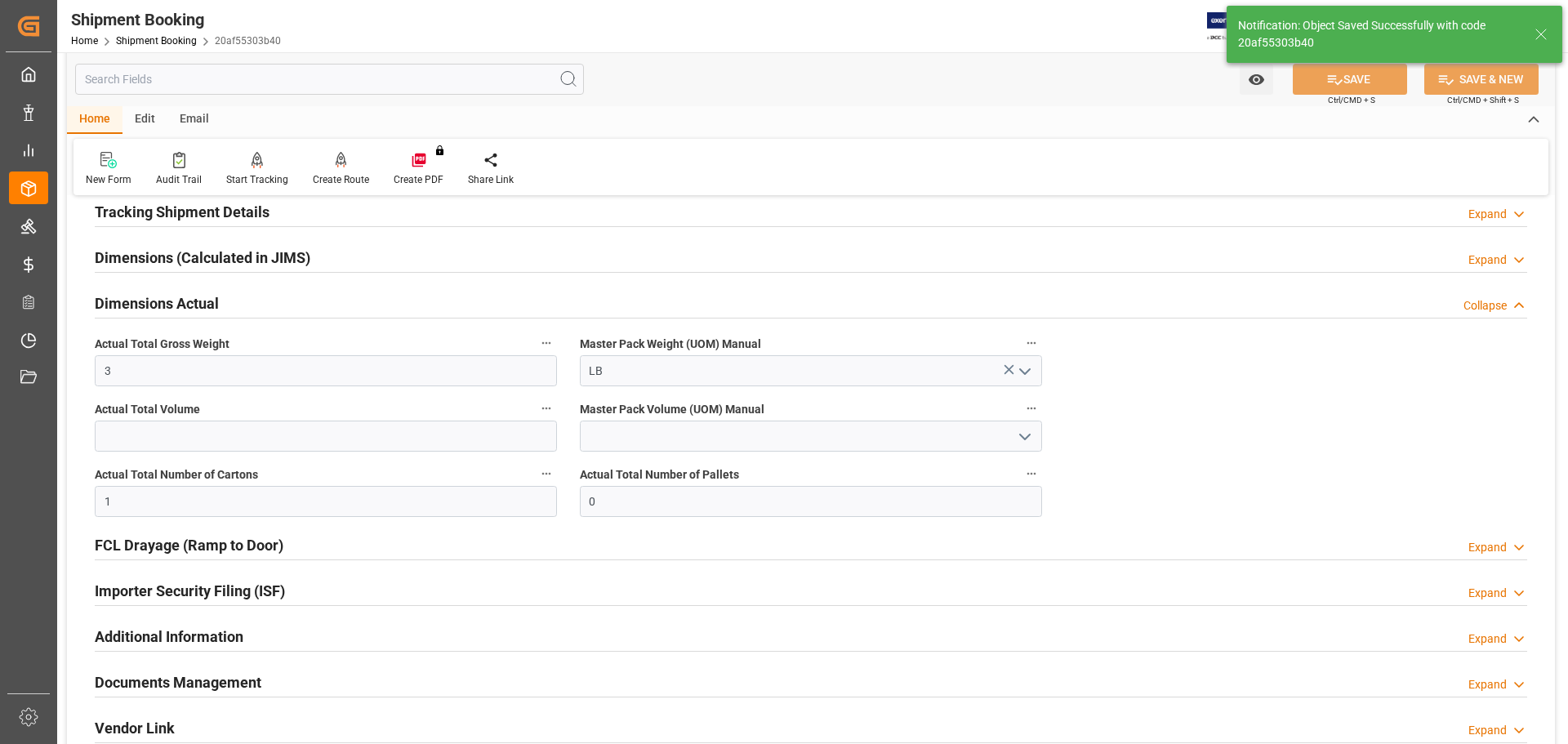
click at [252, 296] on div "Dimensions Actual Collapse" at bounding box center [812, 302] width 1433 height 31
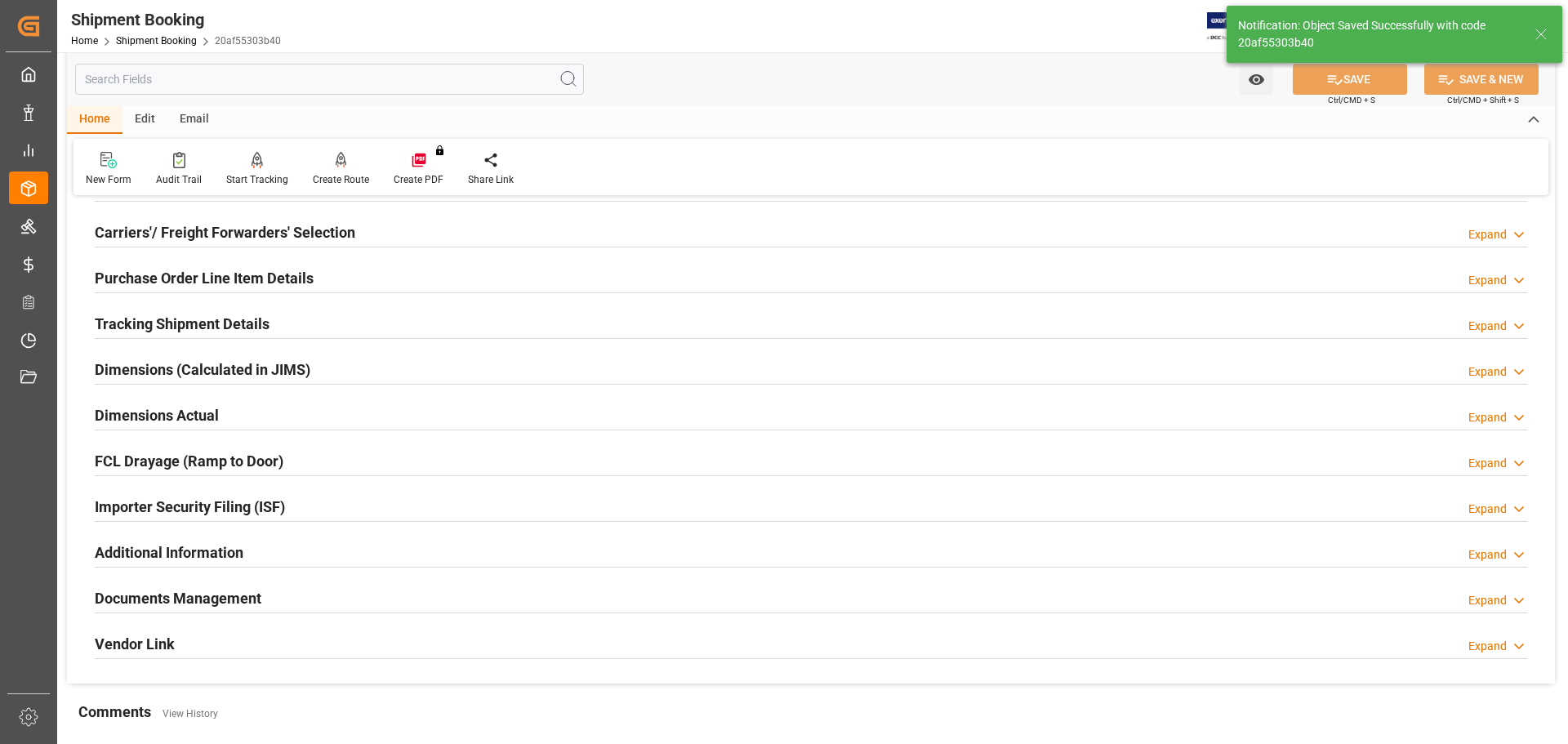
scroll to position [163, 0]
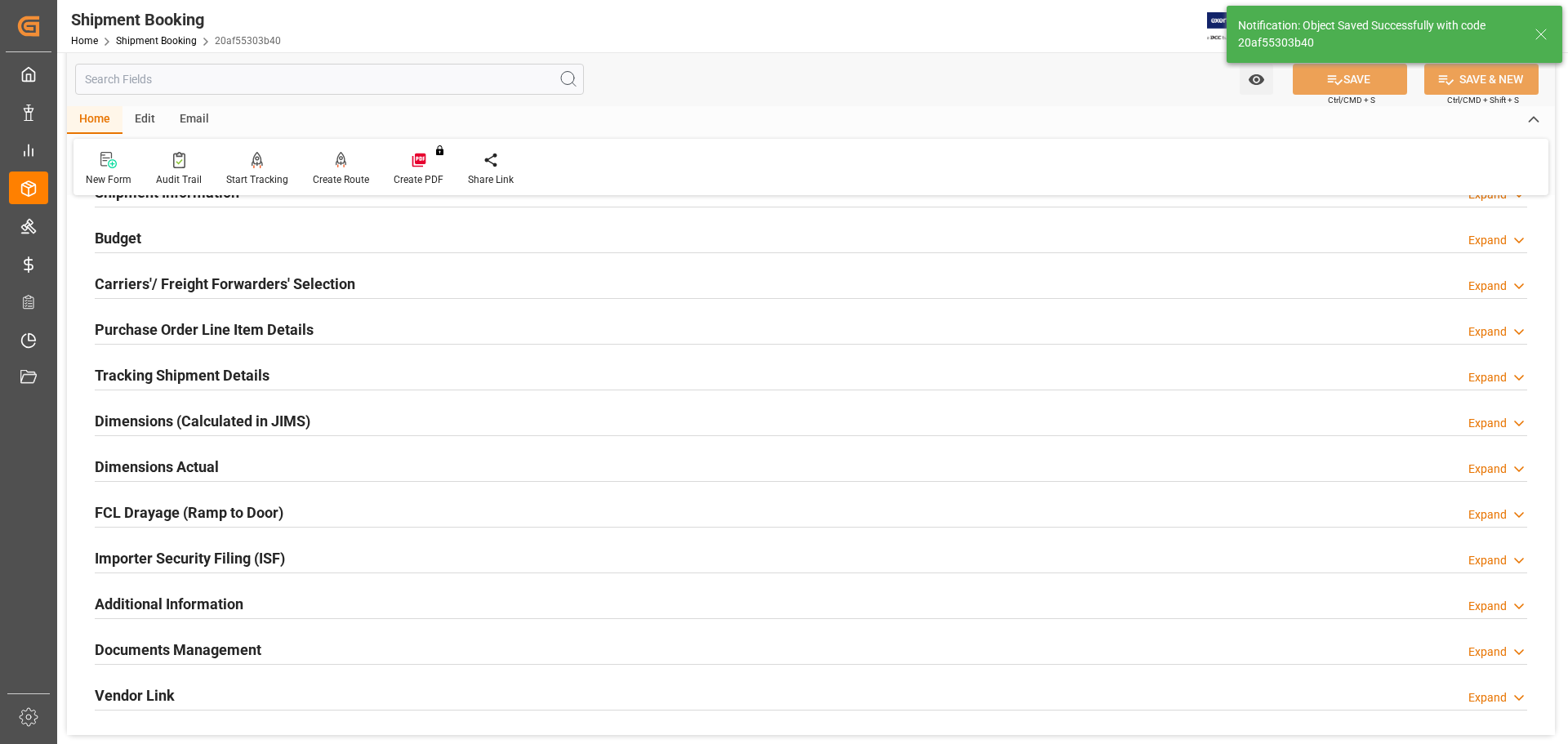
click at [255, 364] on h2 "Tracking Shipment Details" at bounding box center [182, 375] width 175 height 22
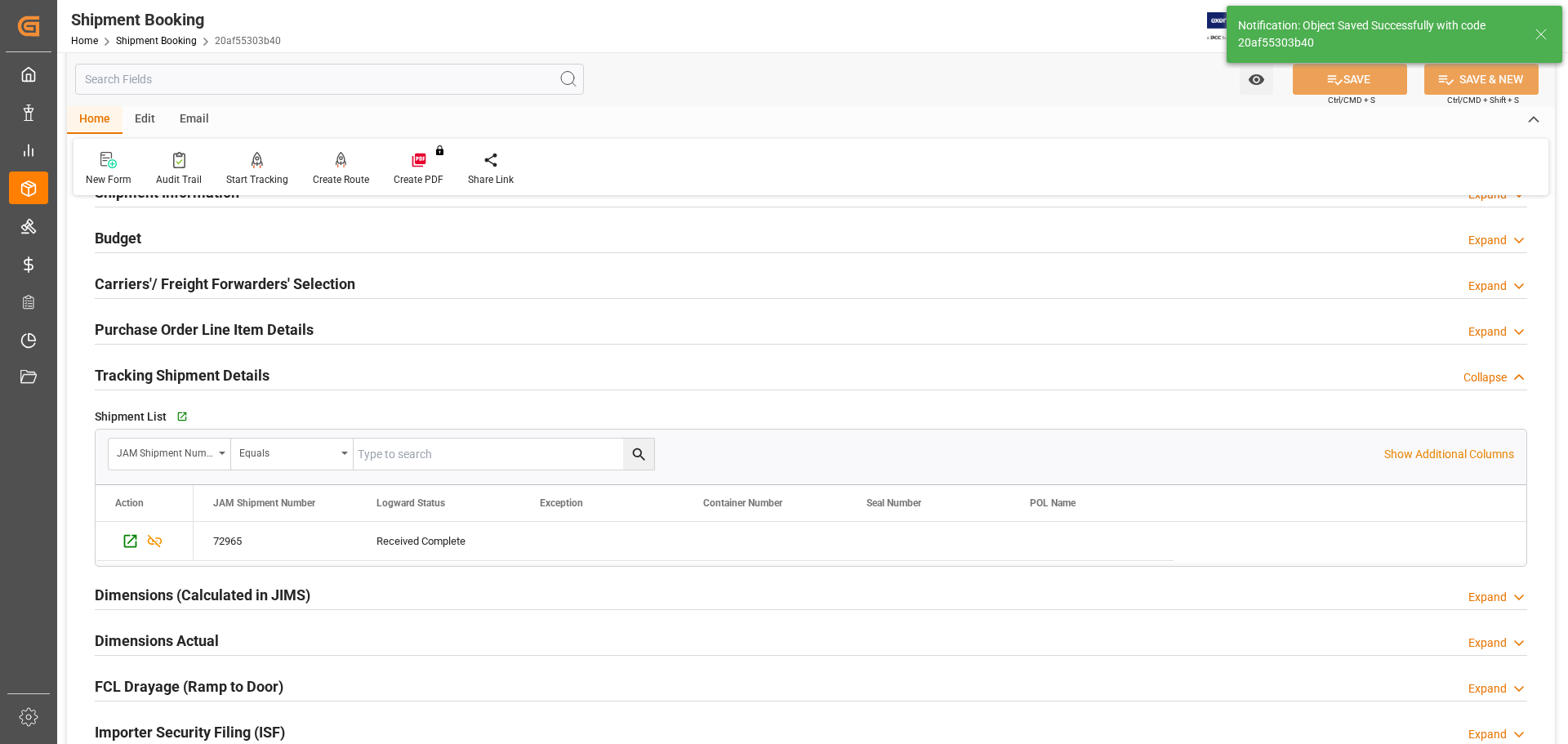
click at [255, 364] on h2 "Tracking Shipment Details" at bounding box center [182, 375] width 175 height 22
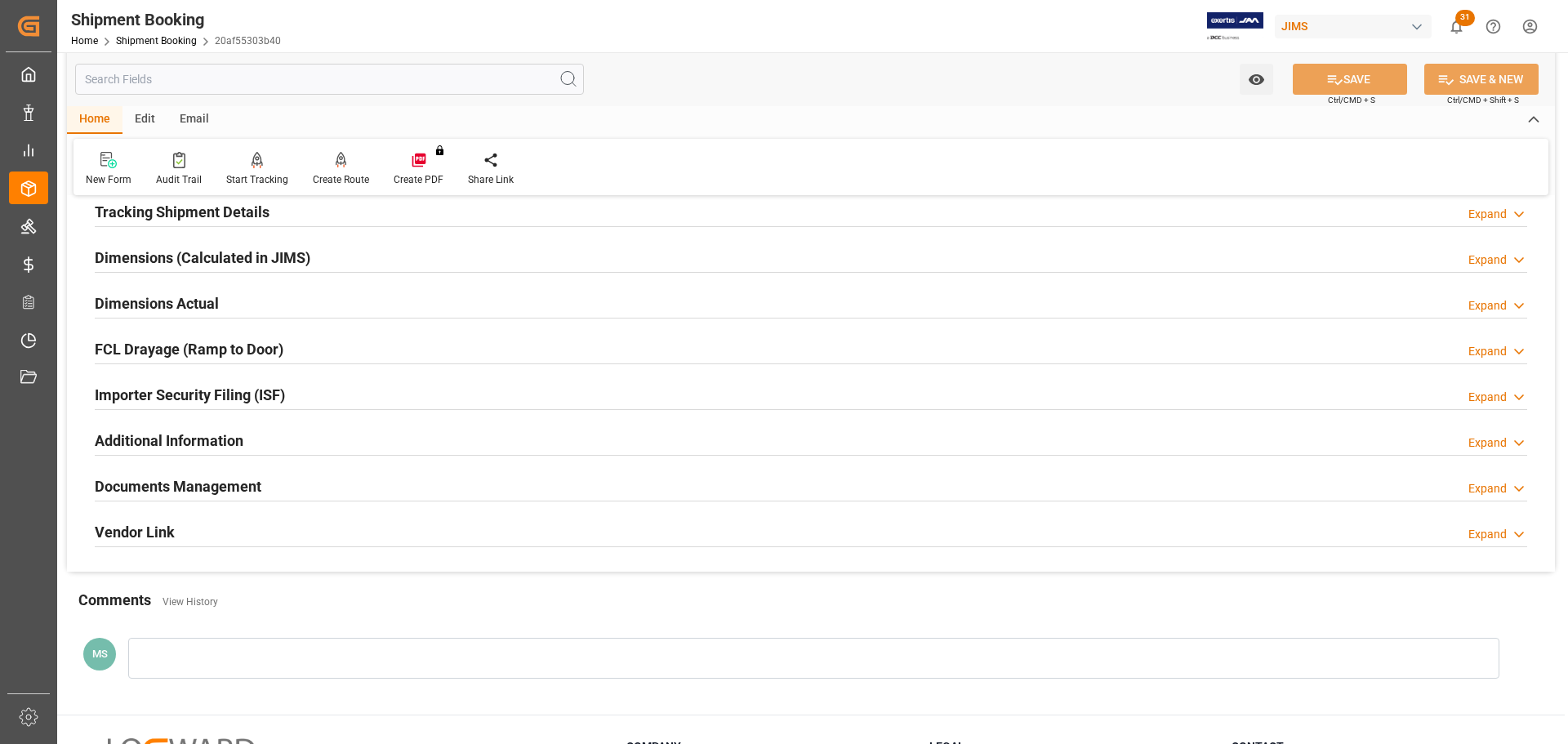
click at [276, 483] on div "Documents Management Expand" at bounding box center [812, 485] width 1433 height 31
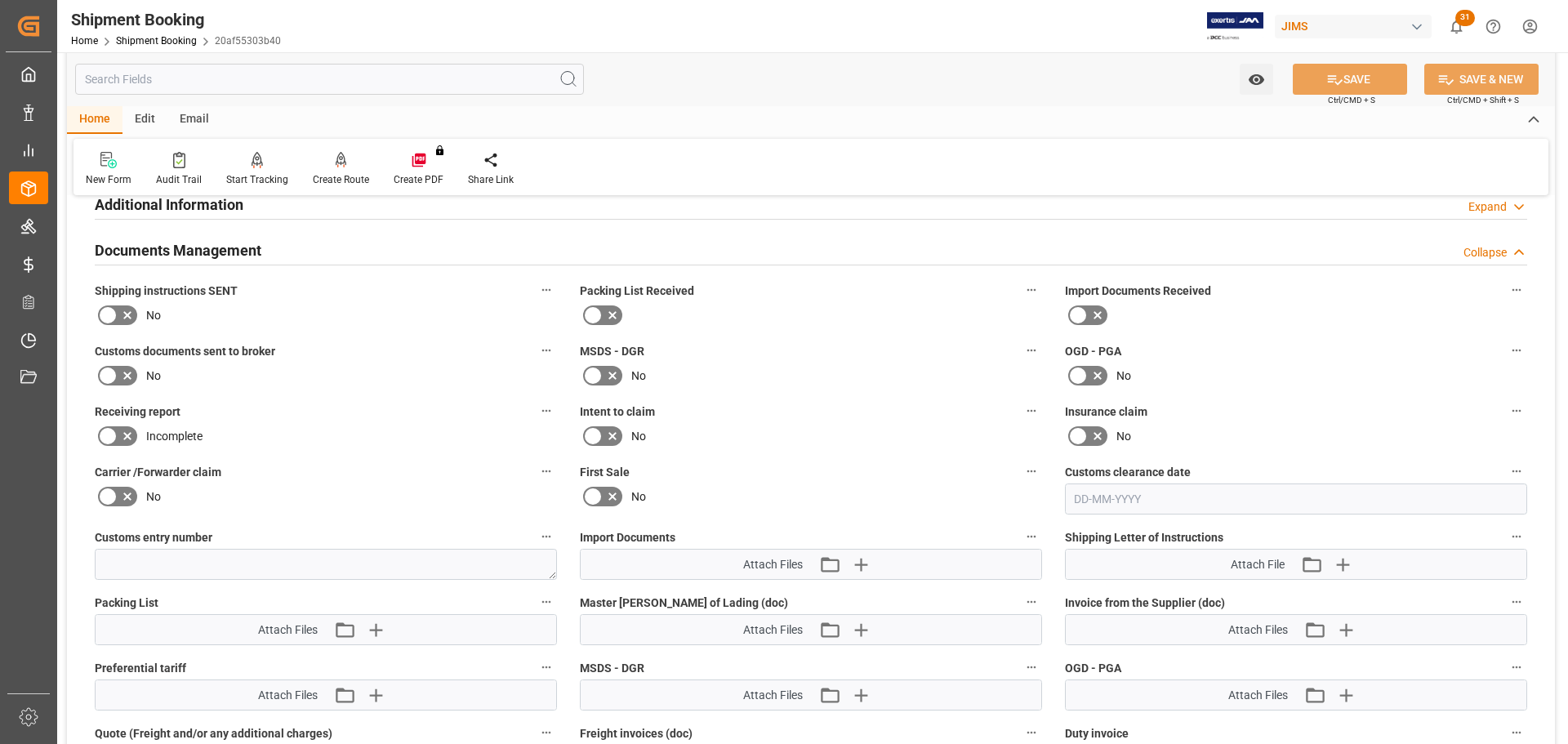
scroll to position [571, 0]
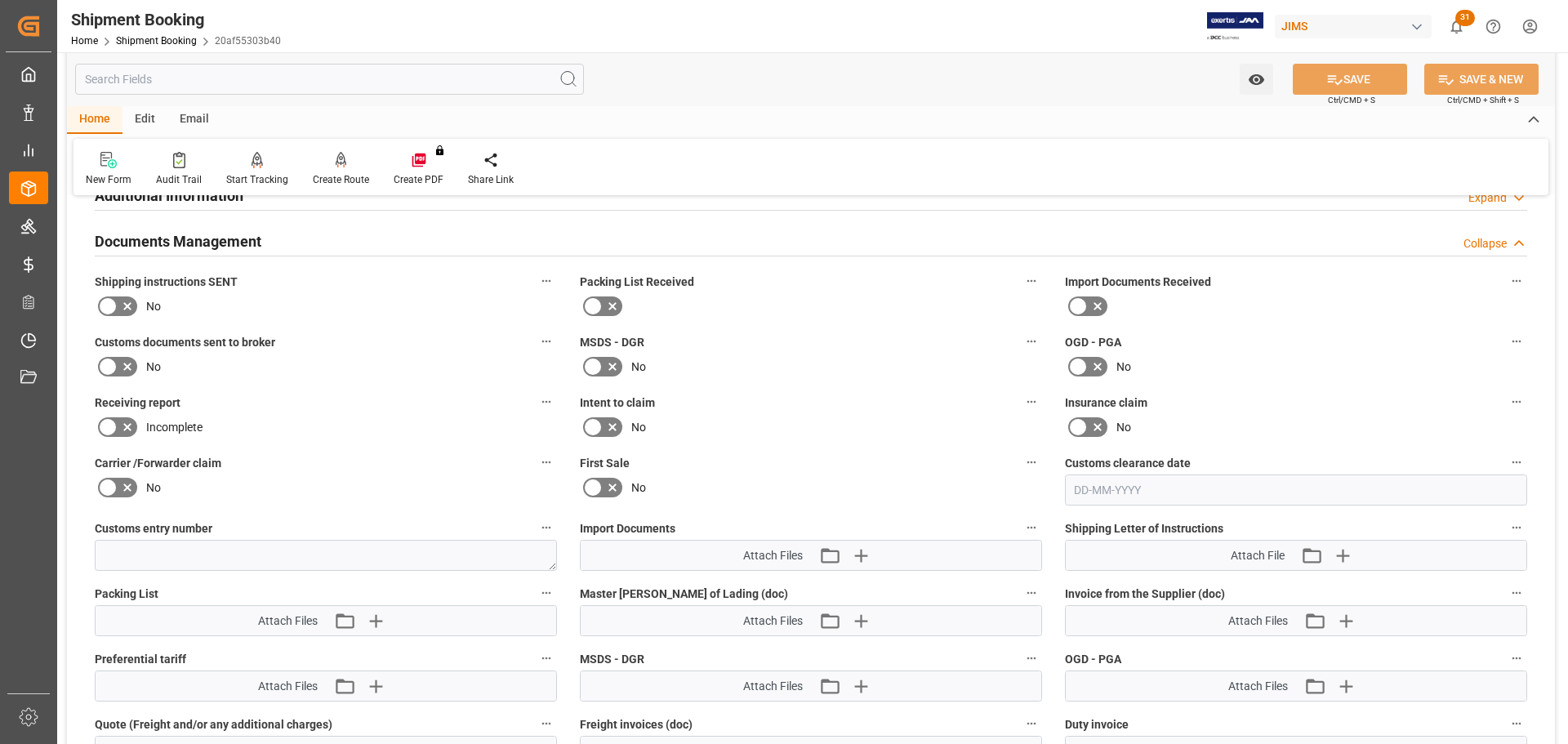
click at [128, 307] on icon at bounding box center [127, 306] width 20 height 20
click at [0, 0] on input "checkbox" at bounding box center [0, 0] width 0 height 0
click at [126, 361] on icon at bounding box center [127, 366] width 20 height 20
click at [0, 0] on input "checkbox" at bounding box center [0, 0] width 0 height 0
click at [1339, 78] on icon at bounding box center [1335, 80] width 17 height 17
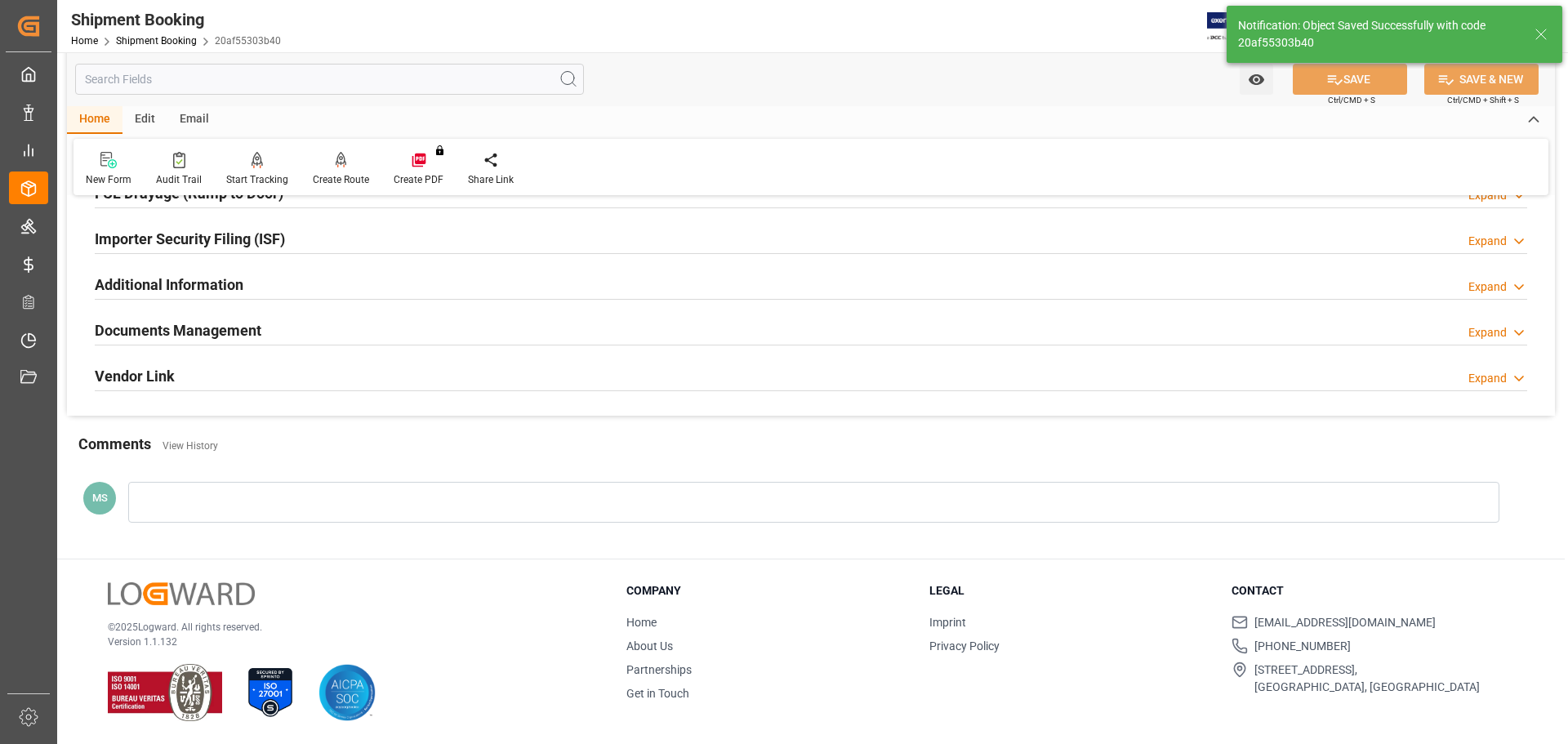
scroll to position [482, 0]
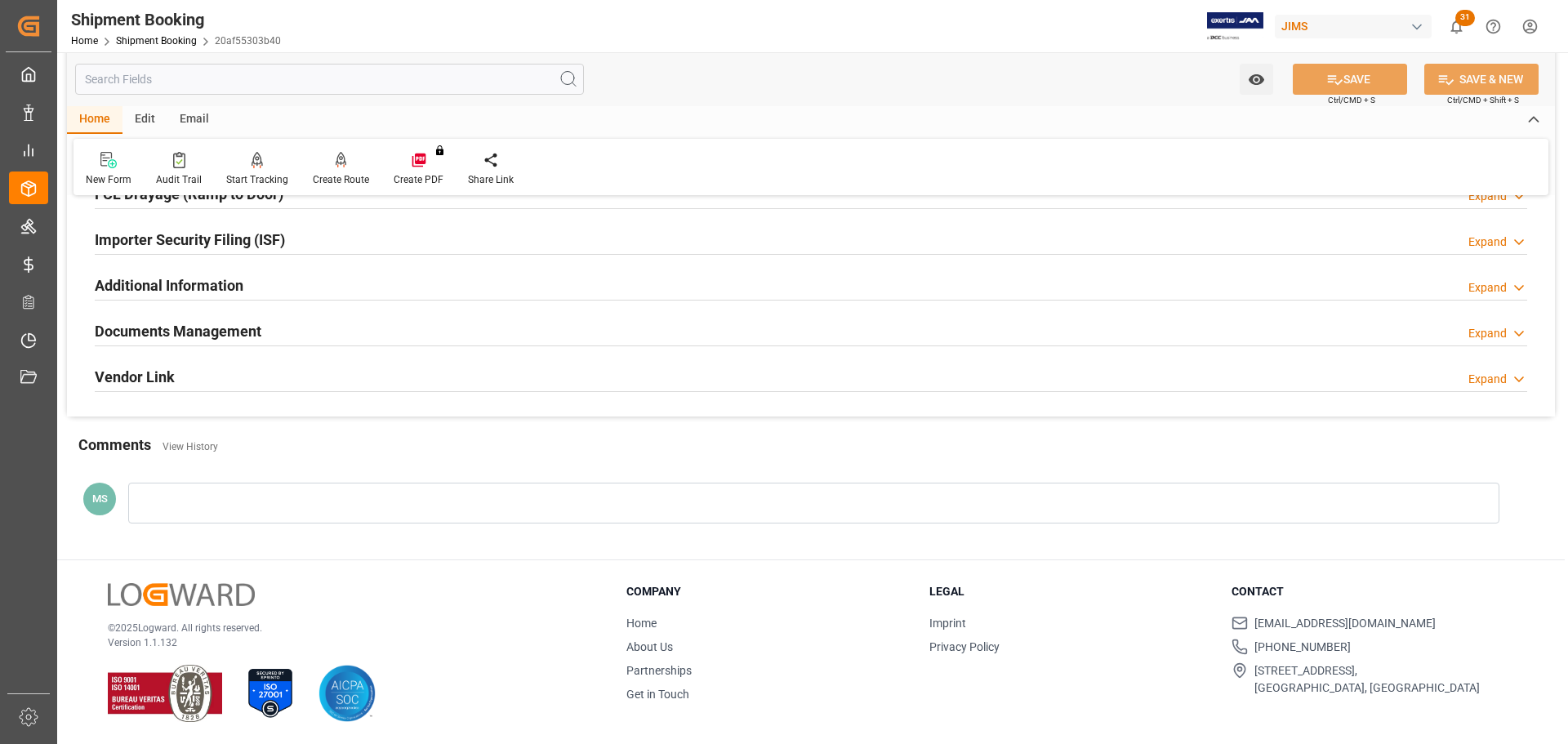
click at [384, 328] on div "Documents Management Expand" at bounding box center [812, 329] width 1433 height 31
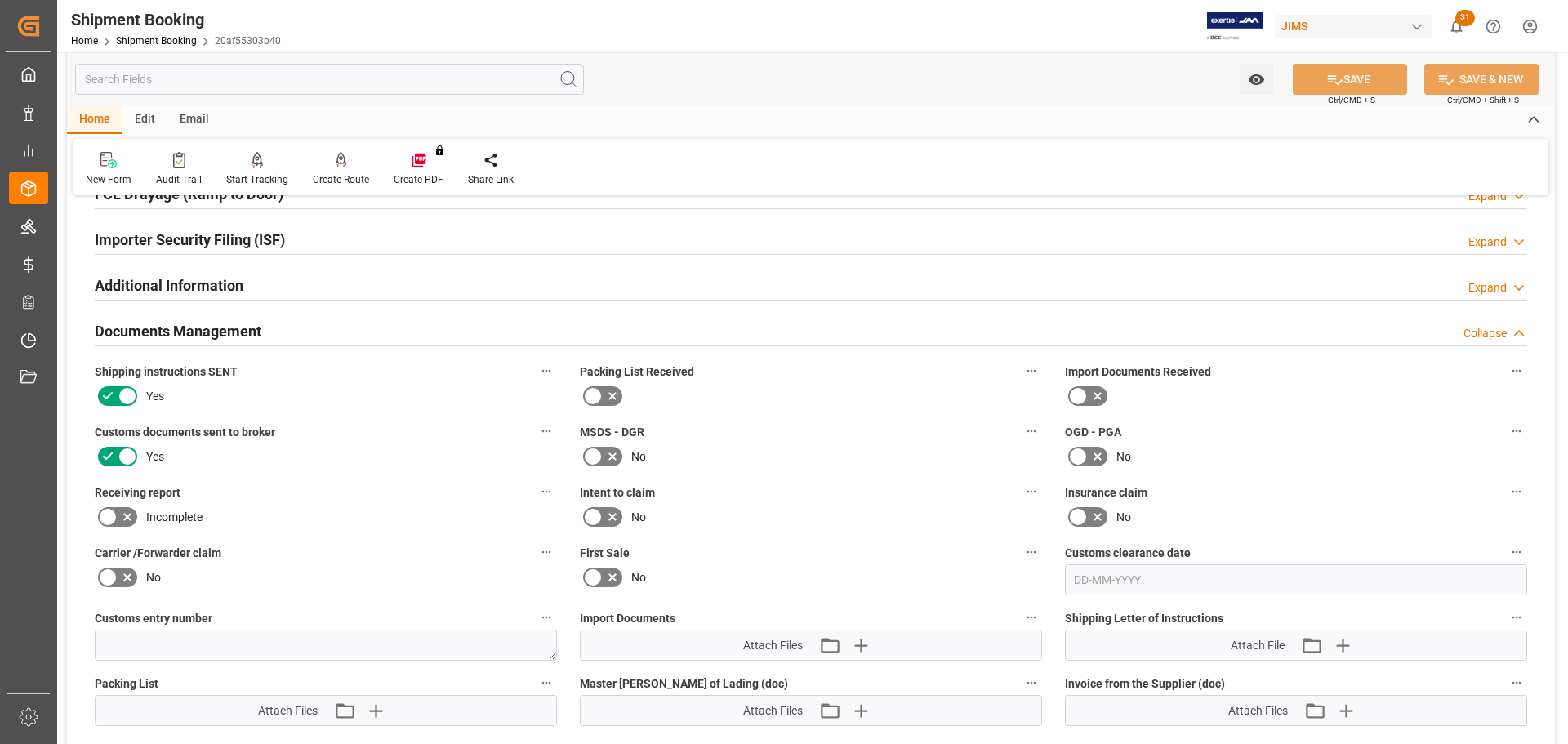
scroll to position [735, 0]
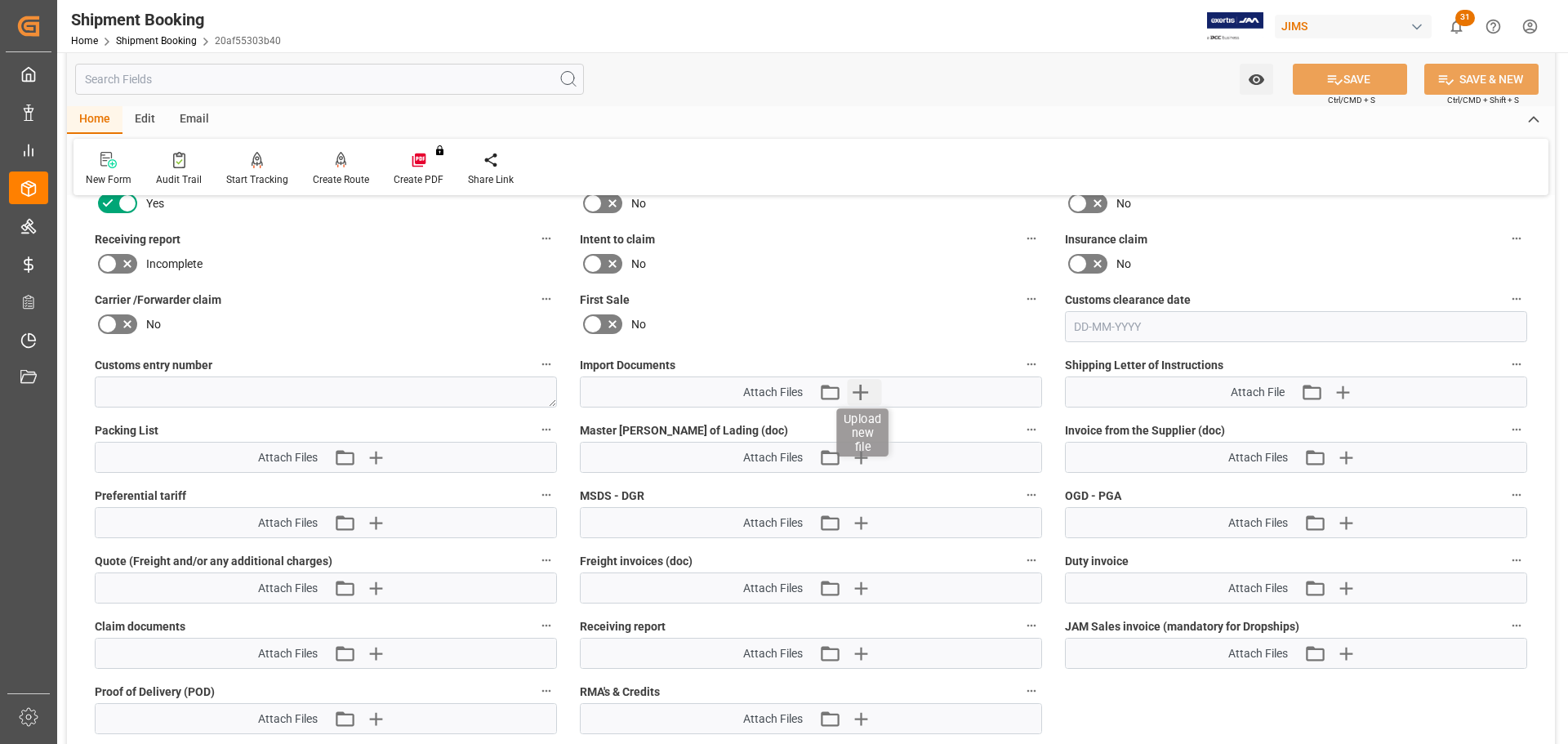
click at [870, 390] on icon "button" at bounding box center [860, 392] width 27 height 27
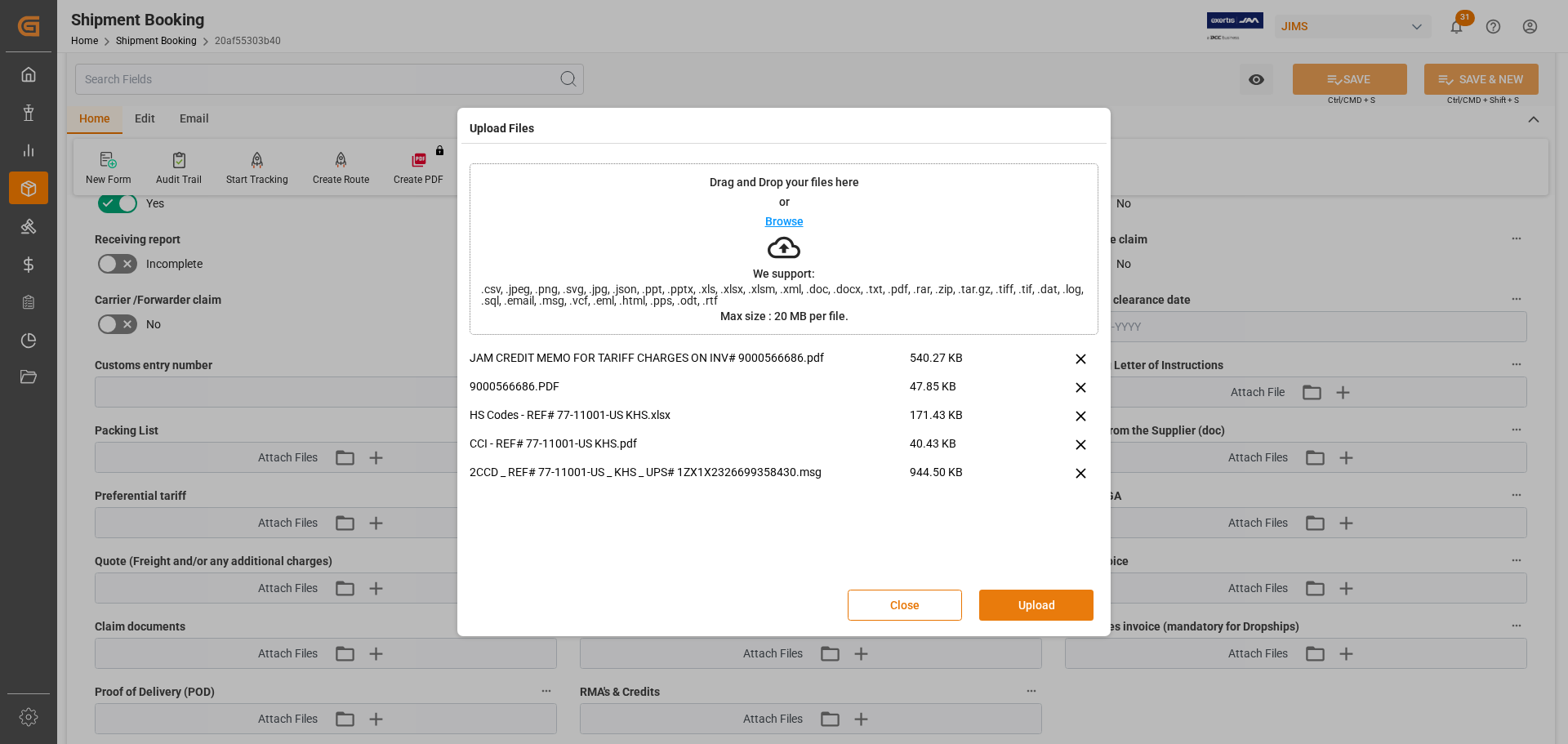
click at [1030, 600] on button "Upload" at bounding box center [1036, 604] width 114 height 31
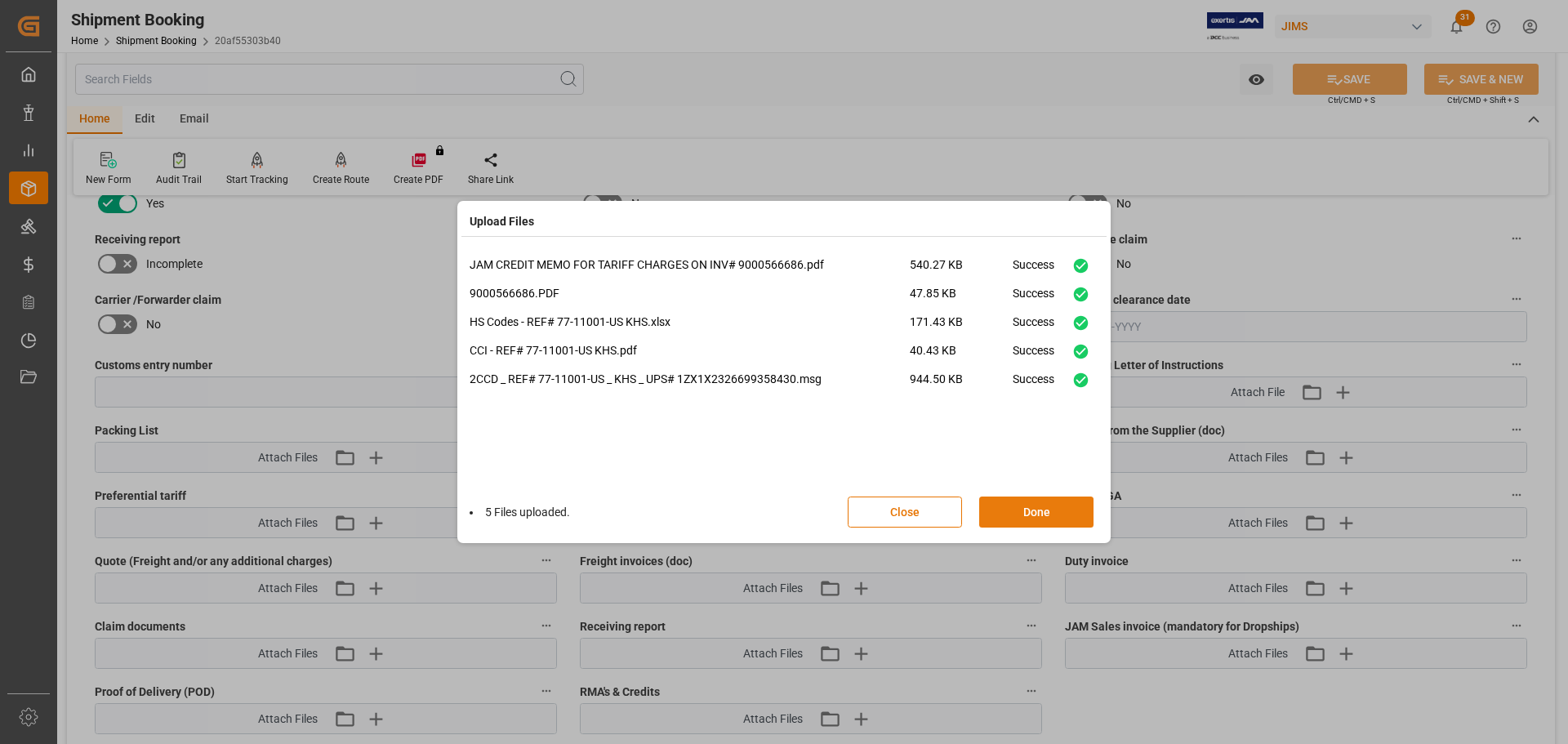
click at [1029, 513] on button "Done" at bounding box center [1036, 512] width 114 height 31
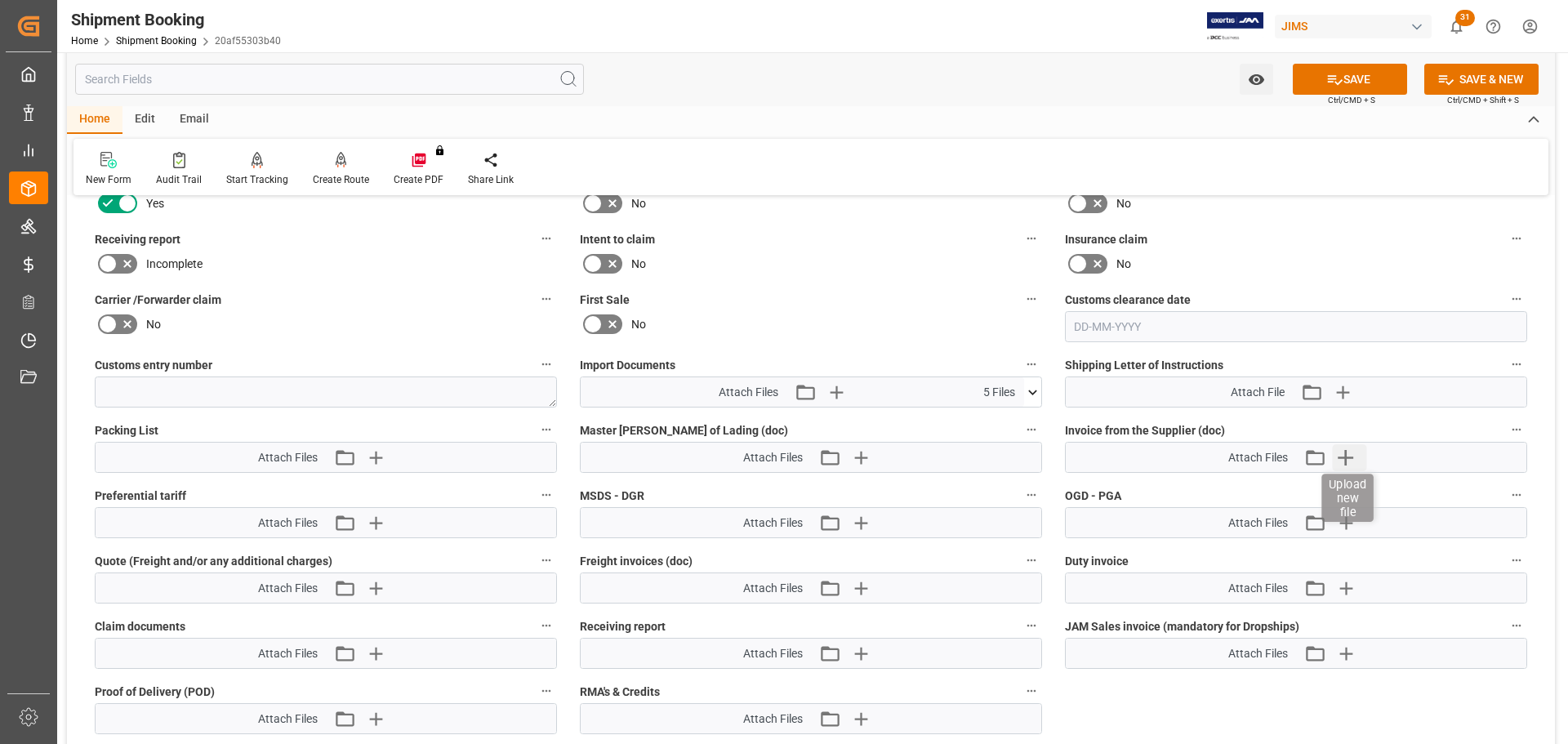
click at [1343, 459] on icon "button" at bounding box center [1346, 457] width 27 height 27
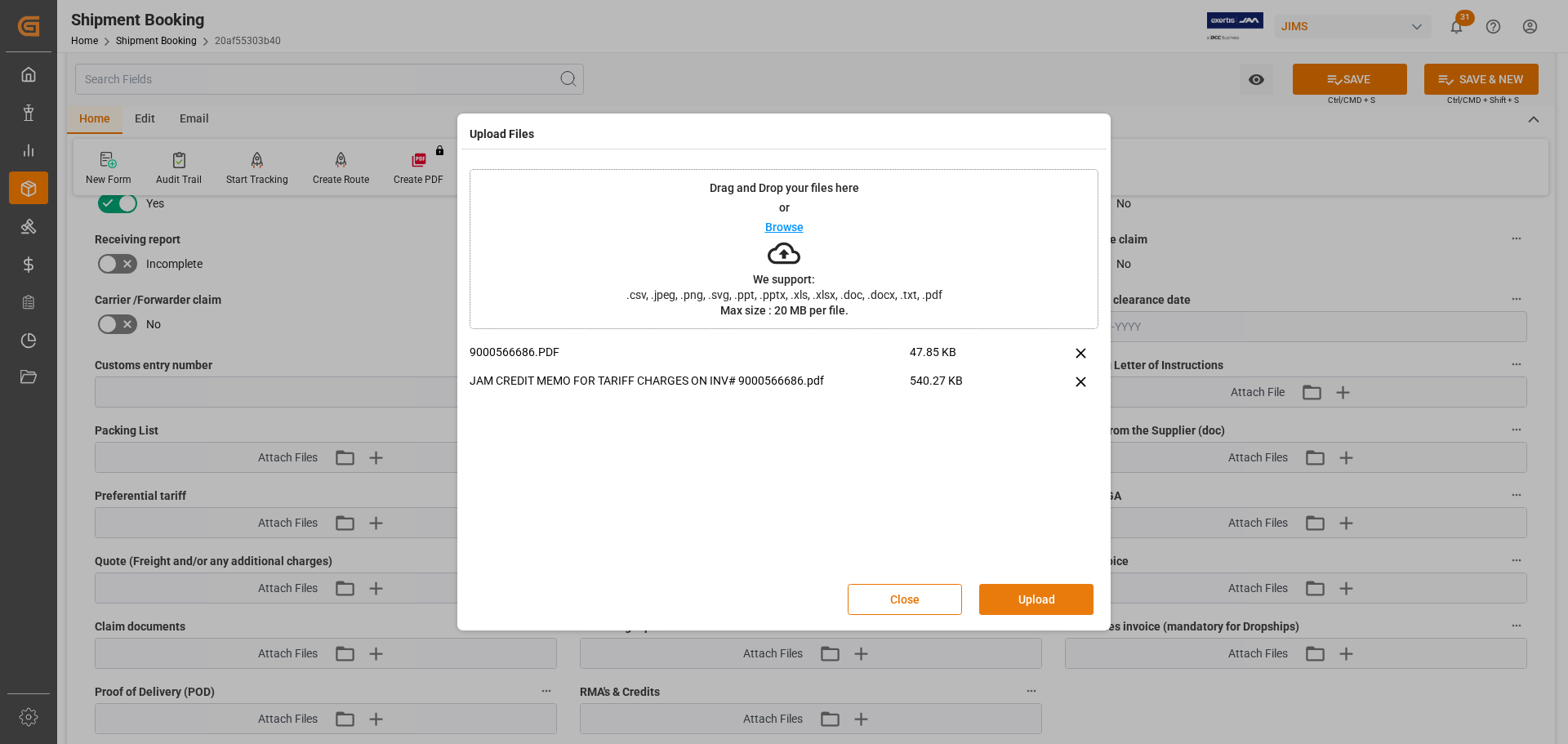
click at [1015, 596] on button "Upload" at bounding box center [1036, 599] width 114 height 31
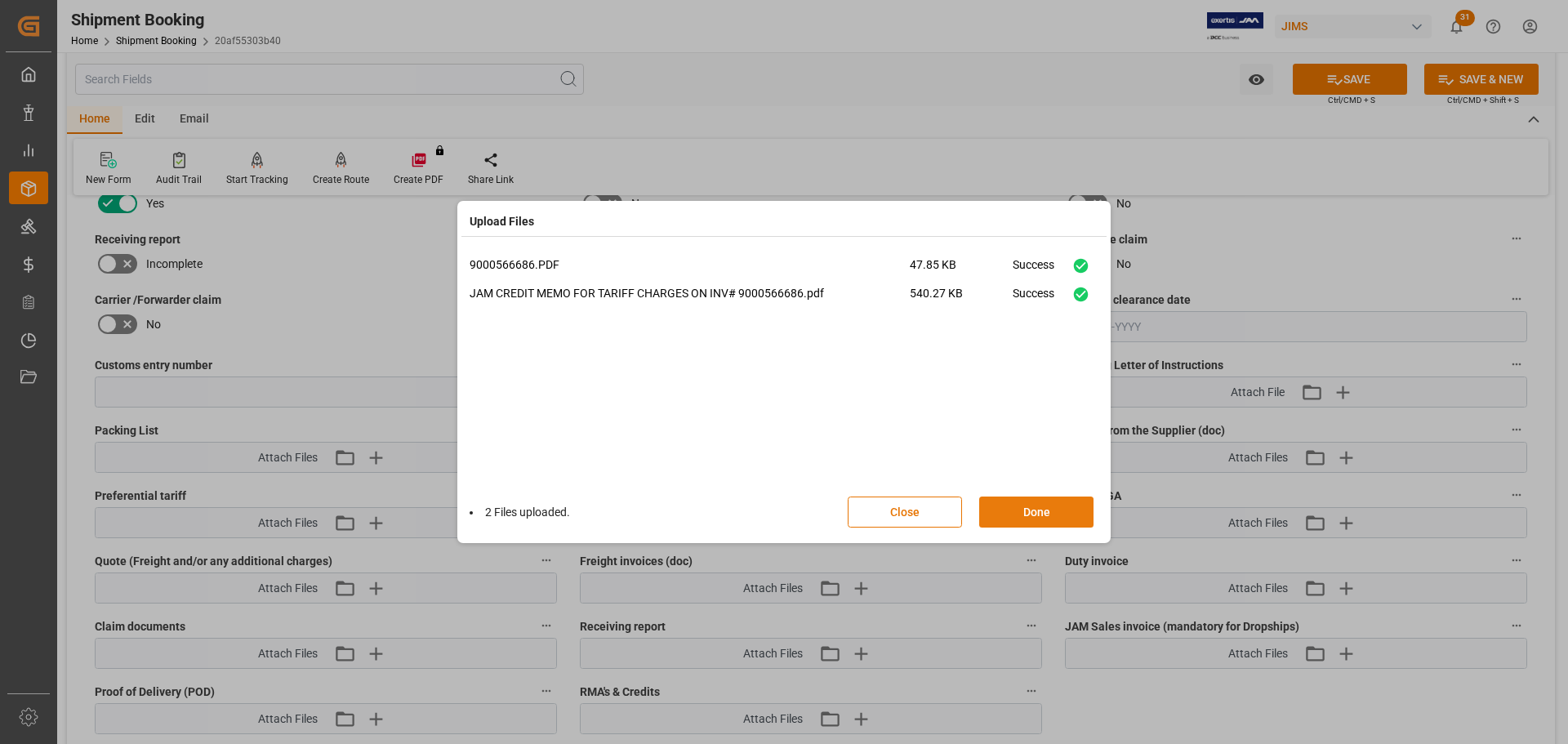
click at [1018, 515] on button "Done" at bounding box center [1036, 512] width 114 height 31
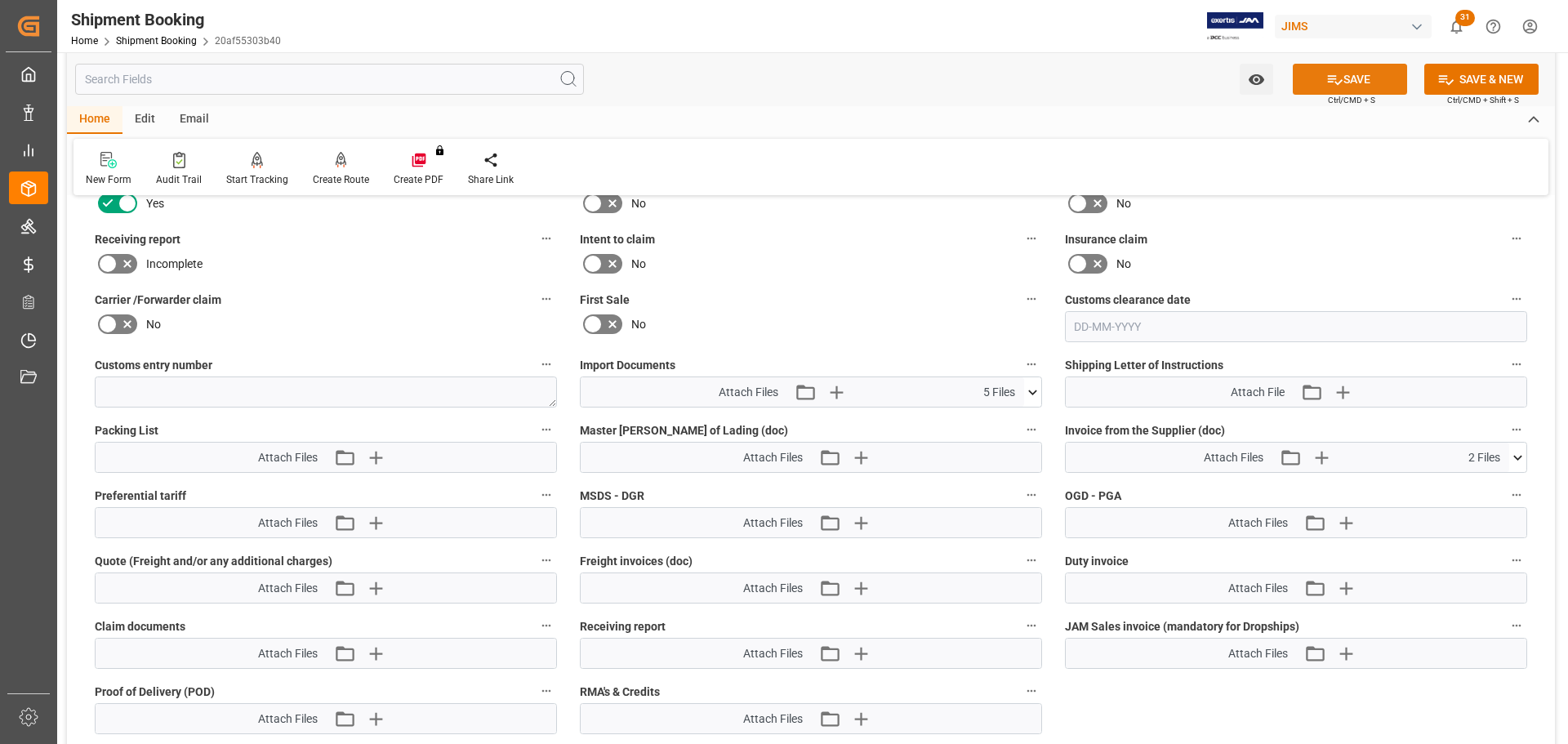
click at [1338, 84] on icon at bounding box center [1335, 80] width 17 height 17
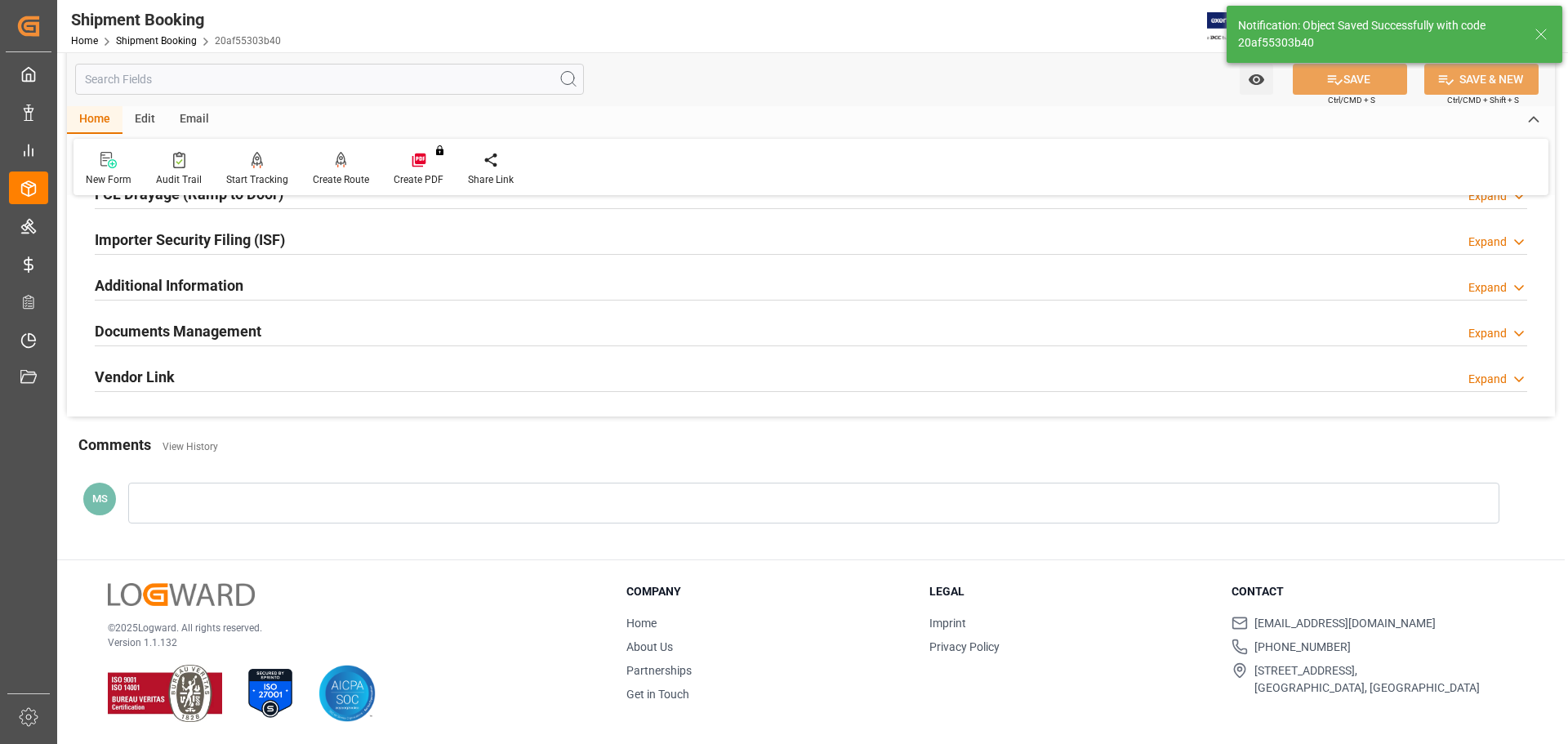
scroll to position [482, 0]
click at [404, 337] on div "Documents Management Expand" at bounding box center [812, 329] width 1433 height 31
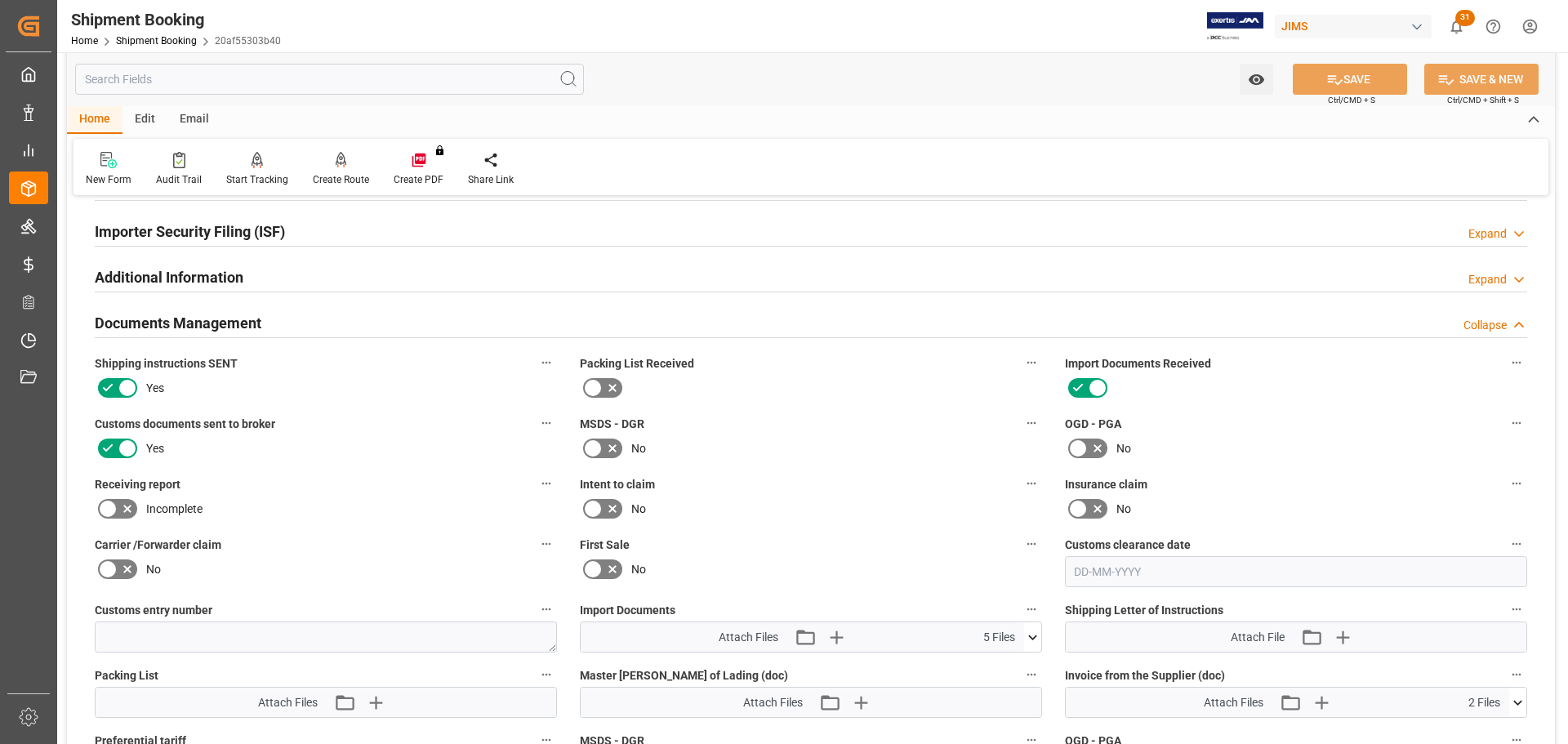
scroll to position [408, 0]
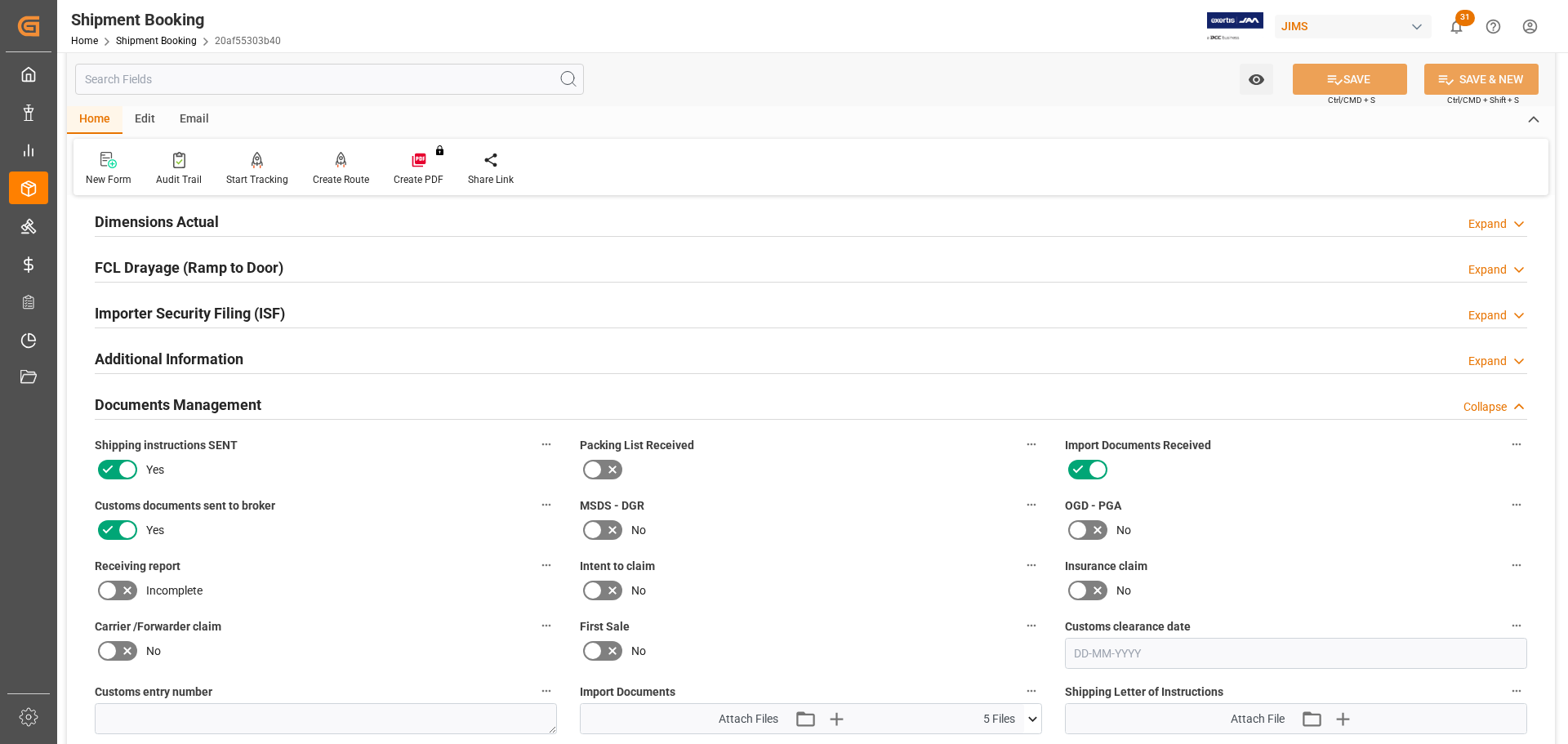
click at [504, 410] on div "Documents Management Collapse" at bounding box center [812, 403] width 1433 height 31
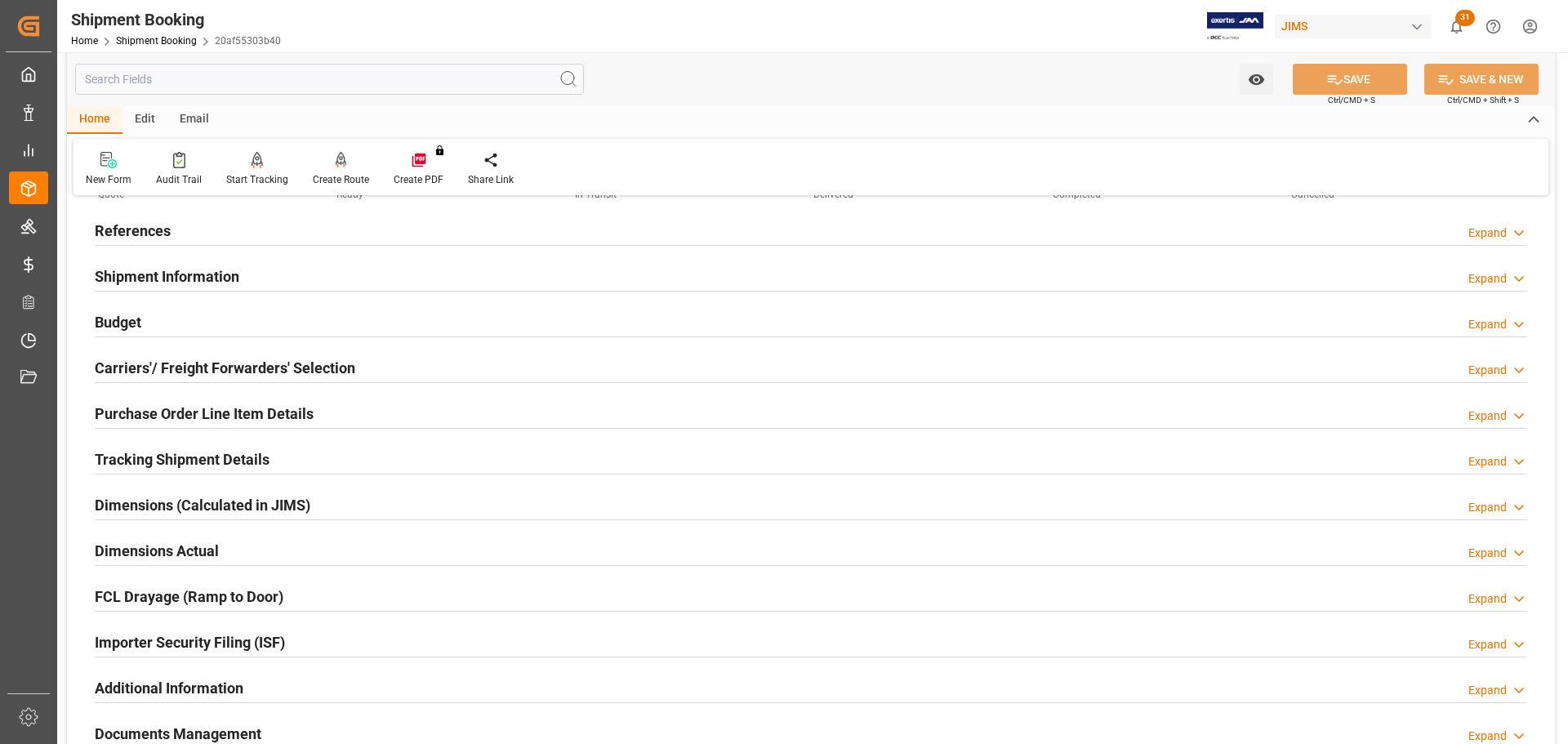
scroll to position [245, 0]
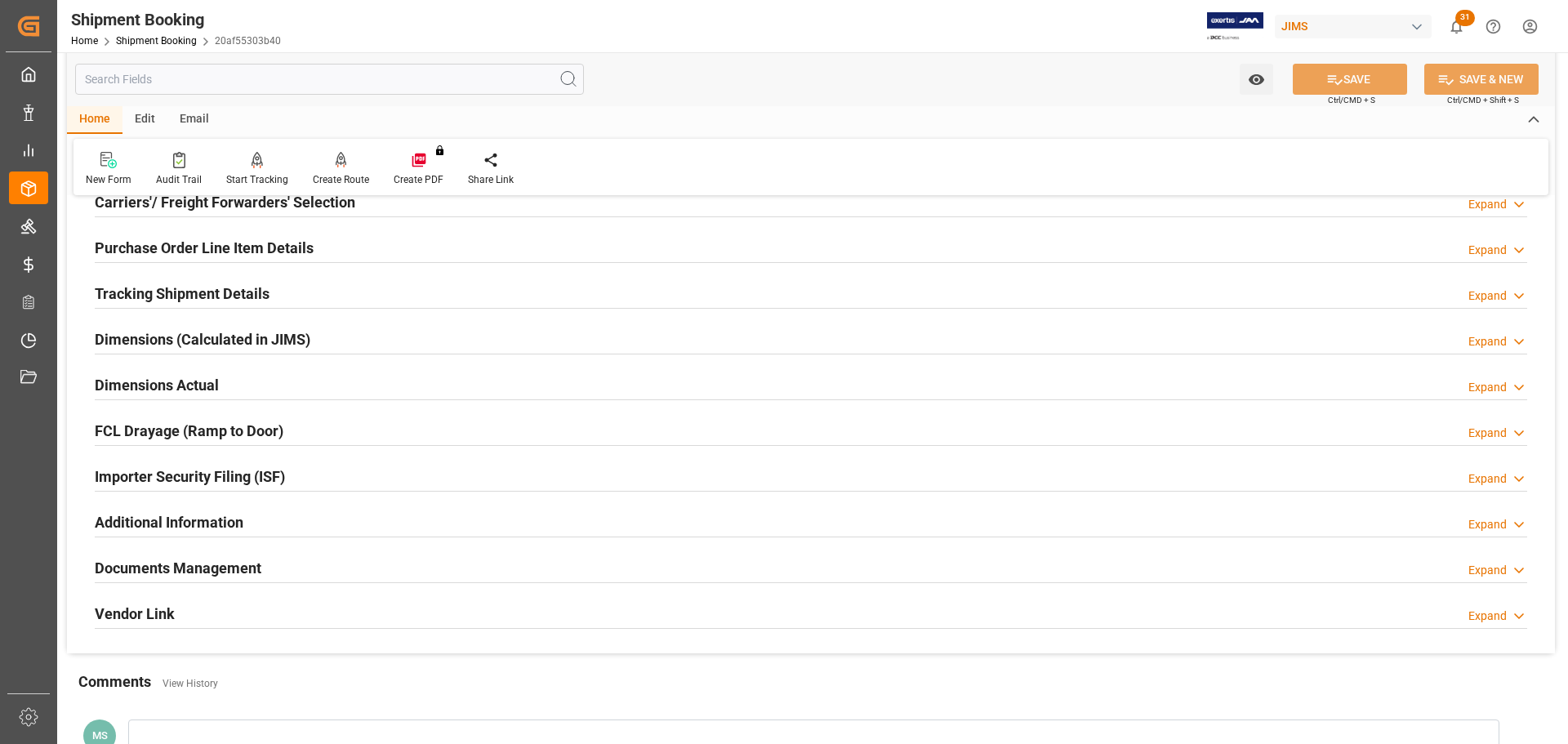
click at [284, 291] on div "Tracking Shipment Details Expand" at bounding box center [812, 292] width 1433 height 31
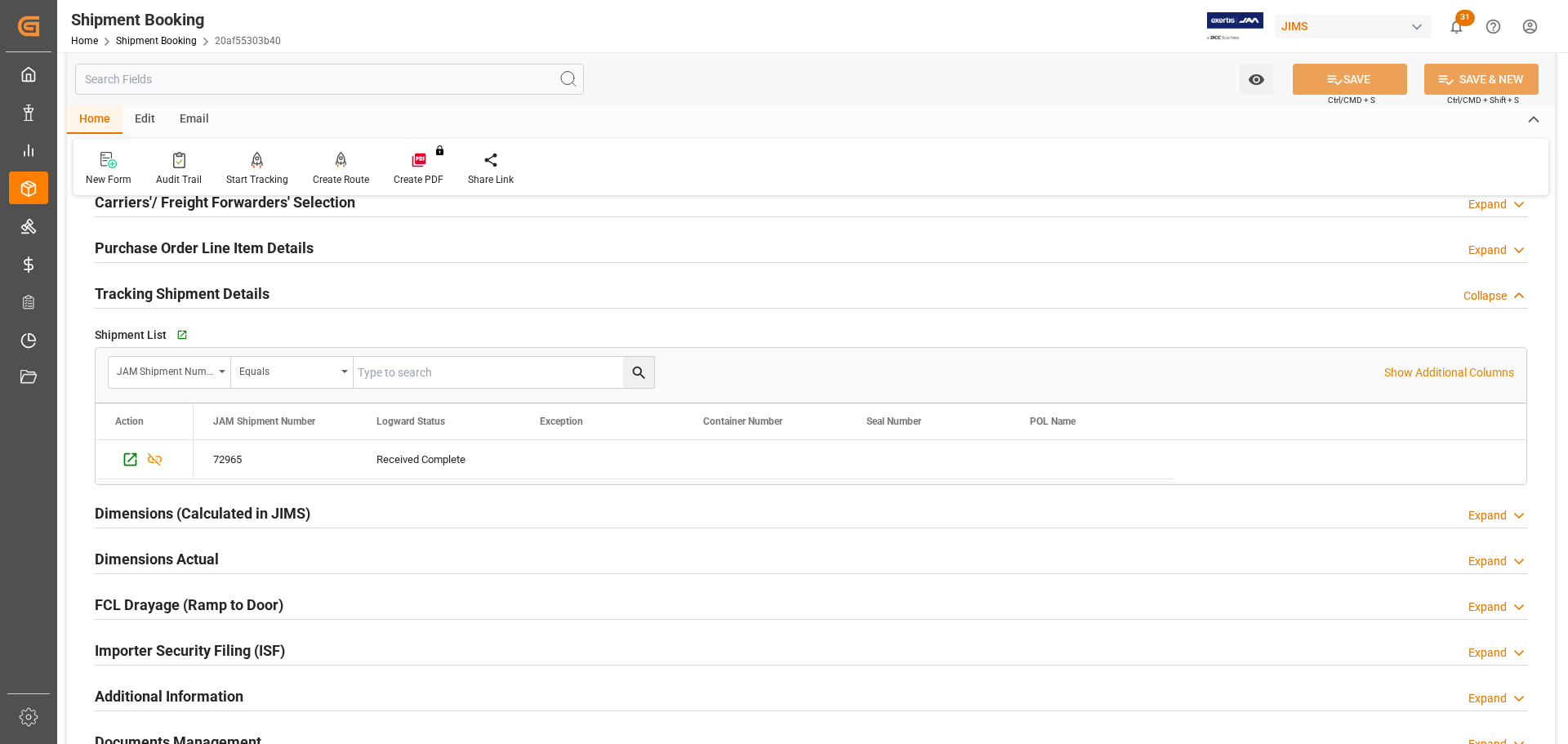
click at [284, 291] on div "Tracking Shipment Details Collapse" at bounding box center [812, 292] width 1433 height 31
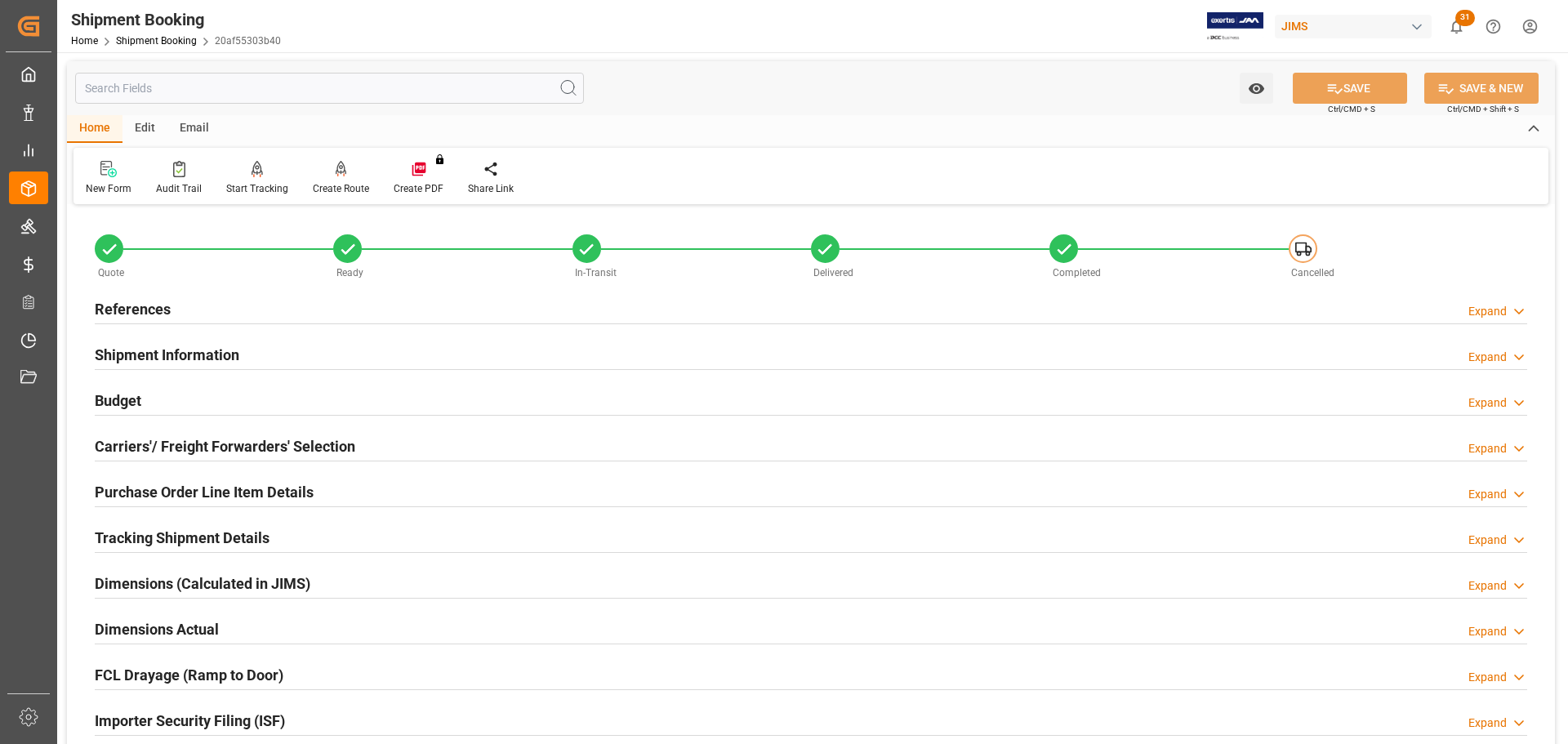
scroll to position [0, 0]
